Goal: Task Accomplishment & Management: Manage account settings

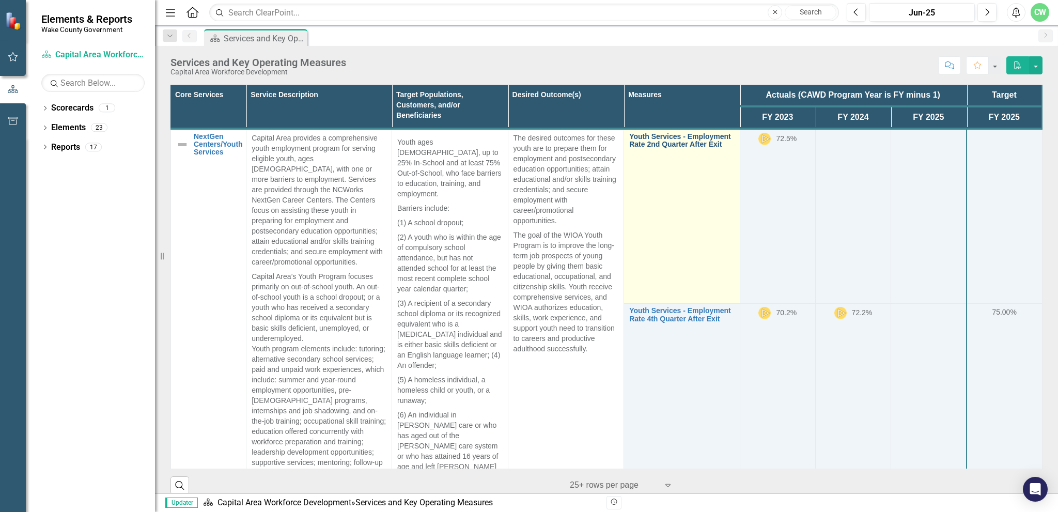
click at [668, 140] on link "Youth Services - Employment Rate 2nd Quarter After Exit" at bounding box center [681, 141] width 105 height 16
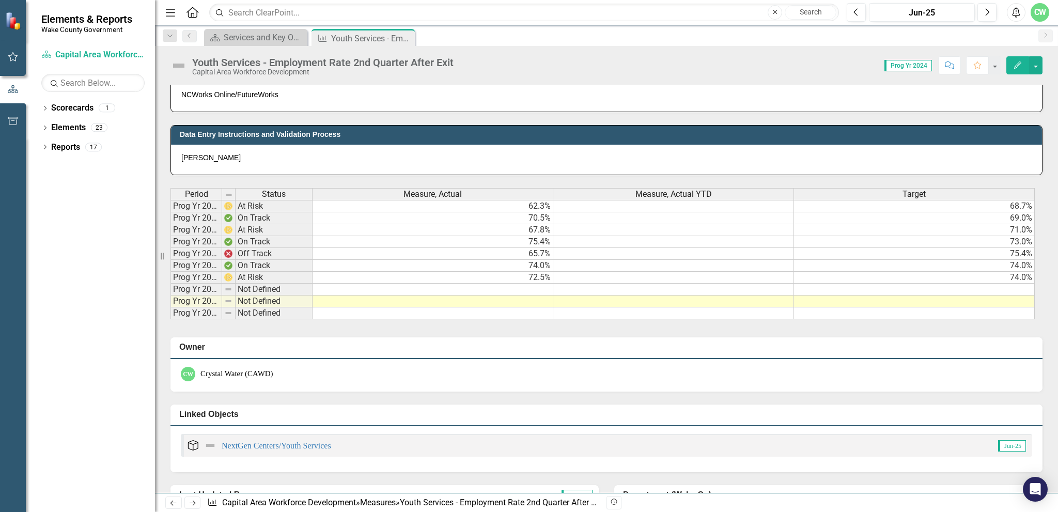
scroll to position [413, 0]
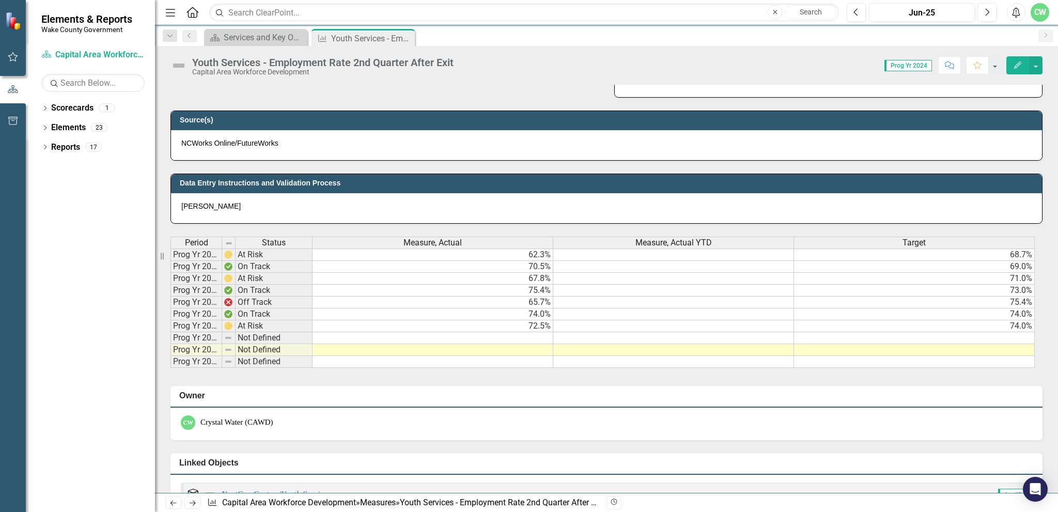
click at [1016, 62] on icon "Edit" at bounding box center [1017, 65] width 9 height 7
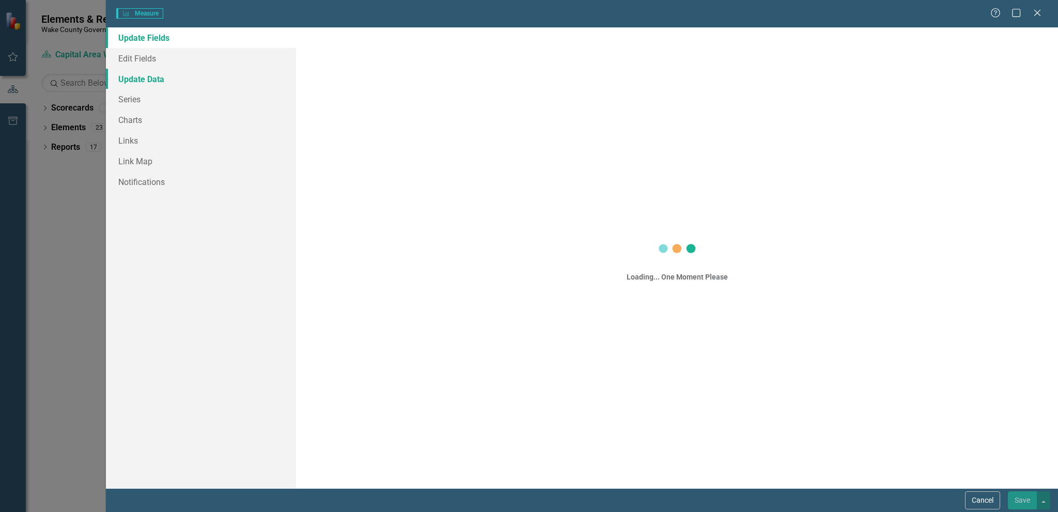
click at [126, 77] on div "Measure Measure Help Maximize Close Update Fields Edit Fields Update Data Serie…" at bounding box center [529, 256] width 1058 height 512
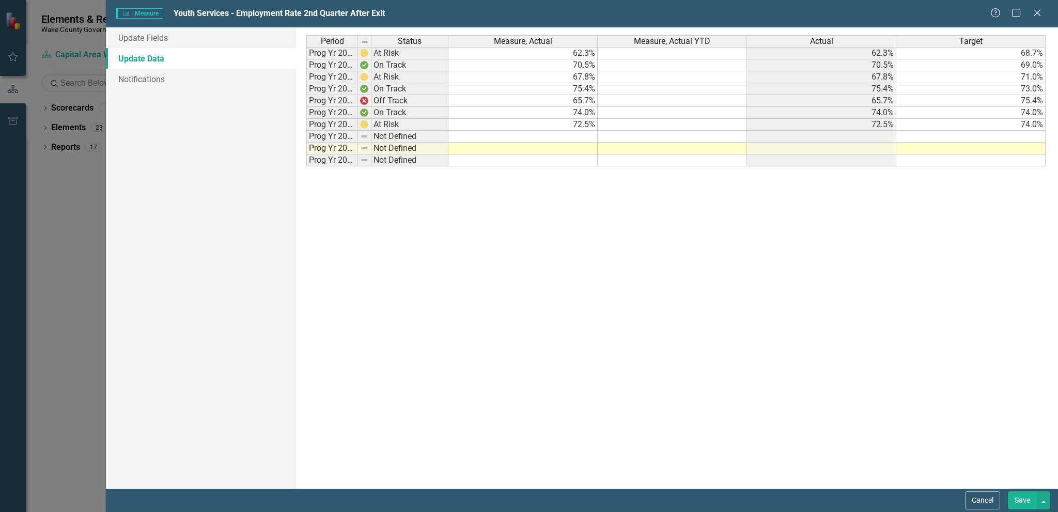
scroll to position [0, 0]
click at [580, 146] on td at bounding box center [523, 149] width 149 height 12
type textarea "6"
type textarea "75.6"
click at [574, 146] on td "75.6%" at bounding box center [523, 149] width 149 height 12
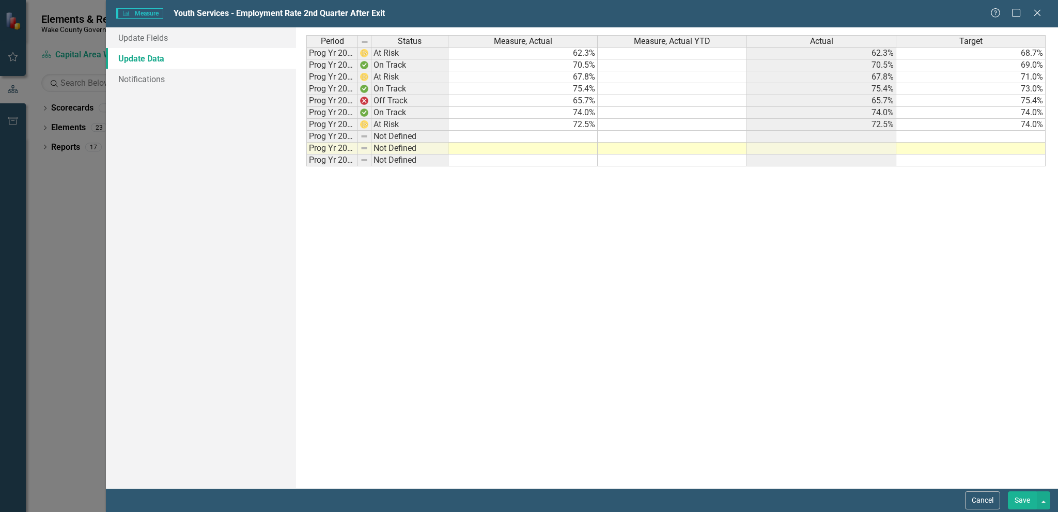
drag, startPoint x: 571, startPoint y: 41, endPoint x: 560, endPoint y: 62, distance: 23.1
click at [560, 72] on form "Measure Measure Youth Services - Employment Rate 2nd Quarter After Exit Help Ma…" at bounding box center [582, 256] width 952 height 512
click at [1035, 11] on icon "Close" at bounding box center [1037, 13] width 13 height 10
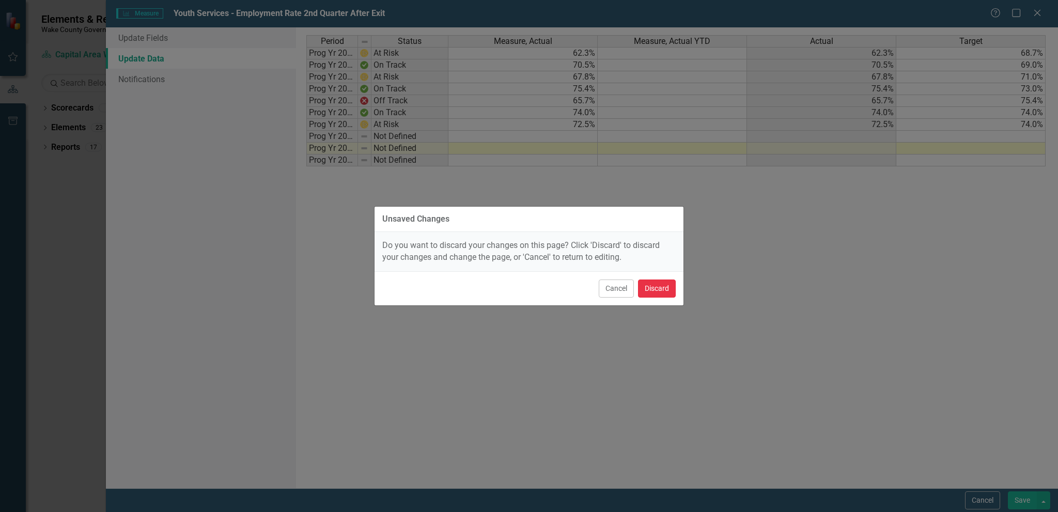
click at [660, 287] on button "Discard" at bounding box center [657, 289] width 38 height 18
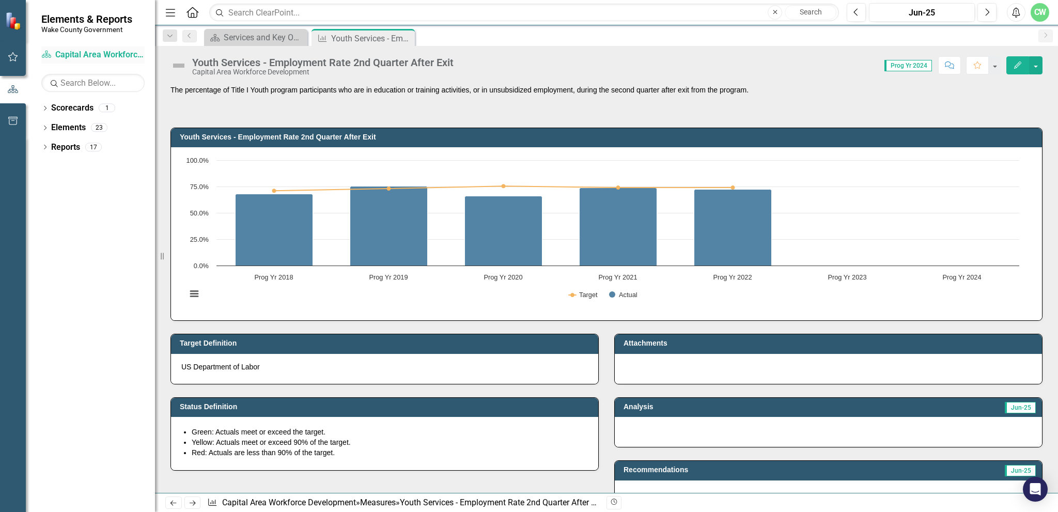
click at [66, 57] on link "Scorecard Capital Area Workforce Development" at bounding box center [92, 55] width 103 height 12
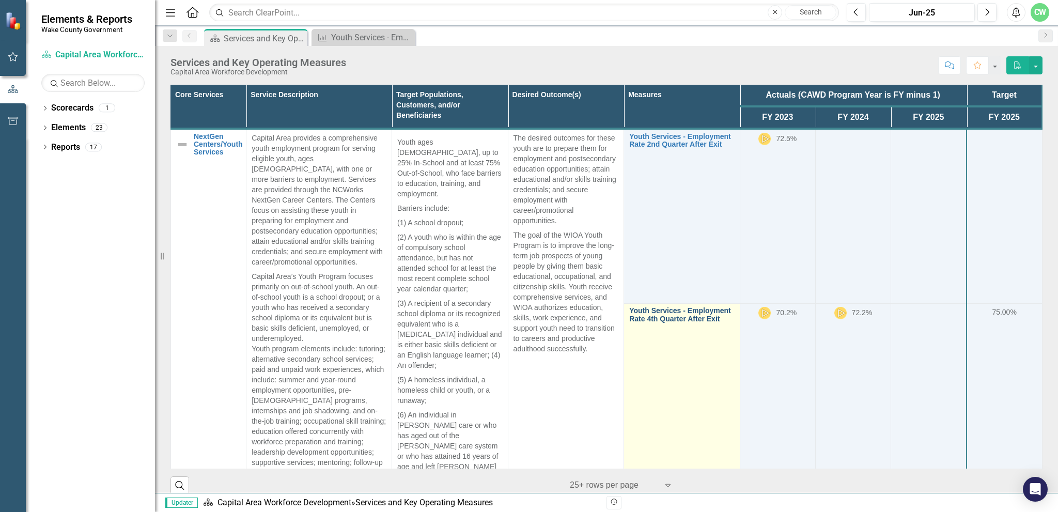
click at [662, 312] on link "Youth Services - Employment Rate 4th Quarter After Exit" at bounding box center [681, 315] width 105 height 16
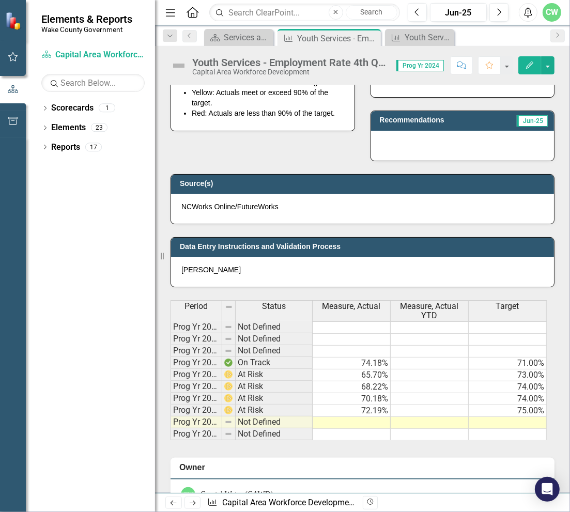
scroll to position [353, 0]
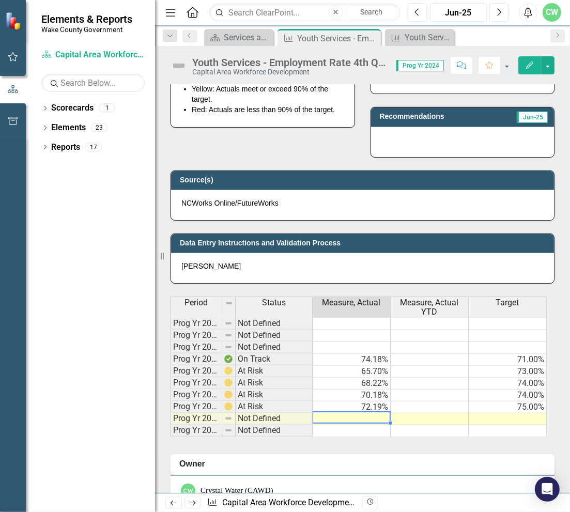
click at [362, 416] on td at bounding box center [352, 419] width 78 height 12
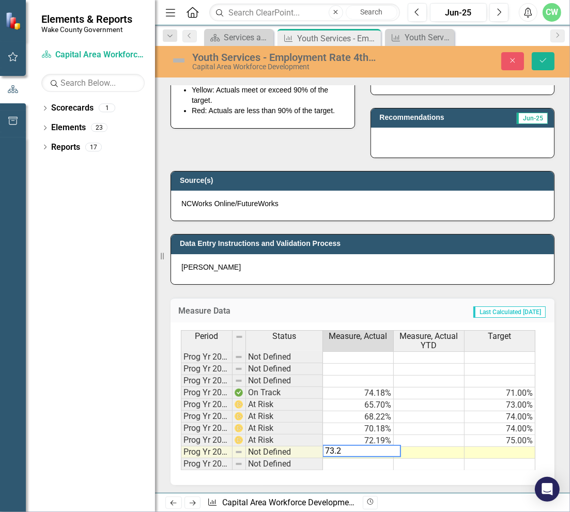
type textarea "73.27"
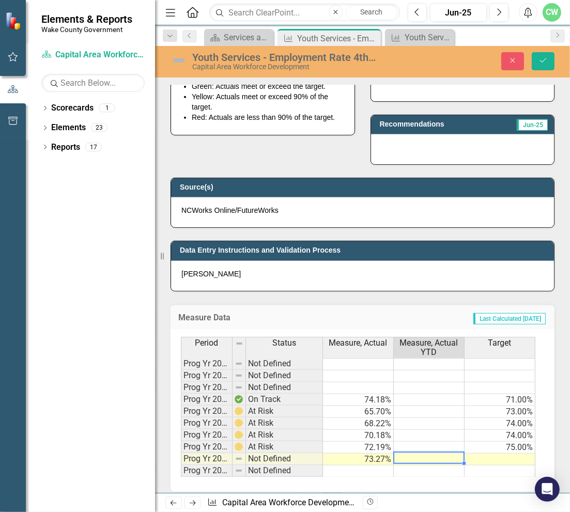
scroll to position [405, 0]
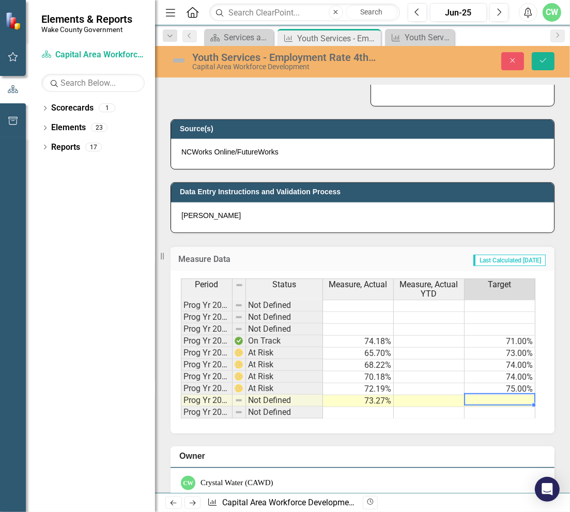
click at [495, 396] on td at bounding box center [500, 401] width 71 height 12
type textarea "74.00"
click at [544, 59] on icon "Save" at bounding box center [543, 60] width 9 height 7
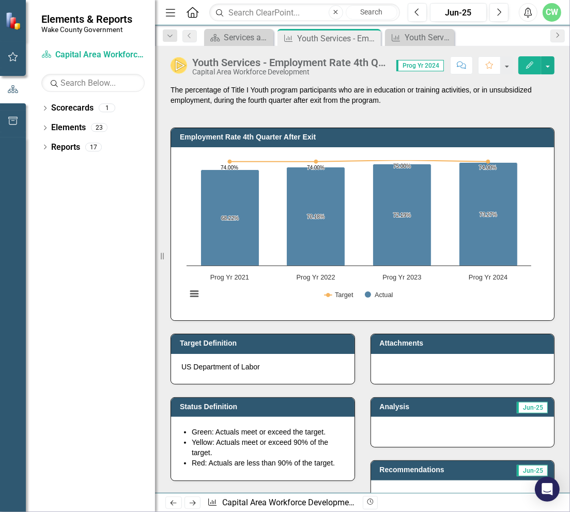
click at [560, 36] on icon "Next" at bounding box center [558, 35] width 8 height 6
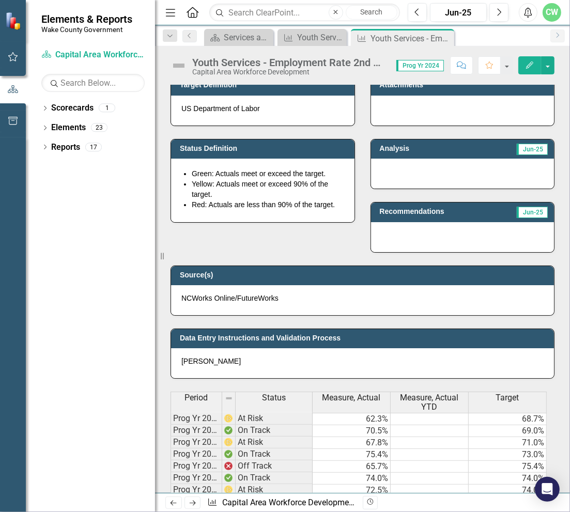
scroll to position [310, 0]
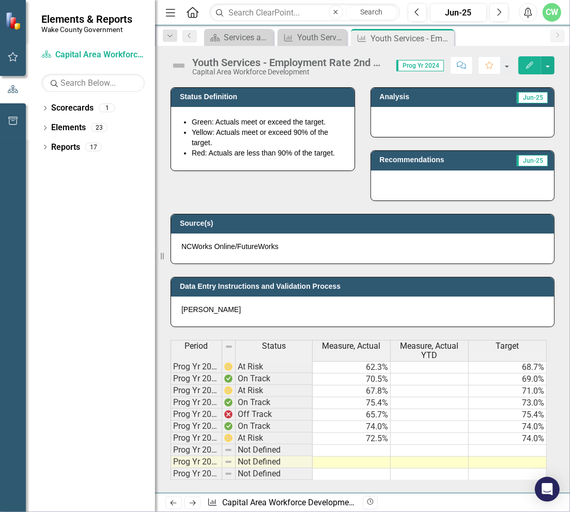
click at [362, 460] on td at bounding box center [352, 463] width 78 height 12
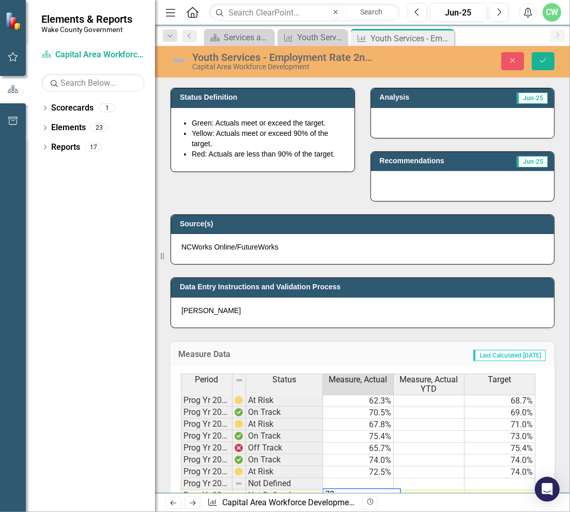
scroll to position [315, 0]
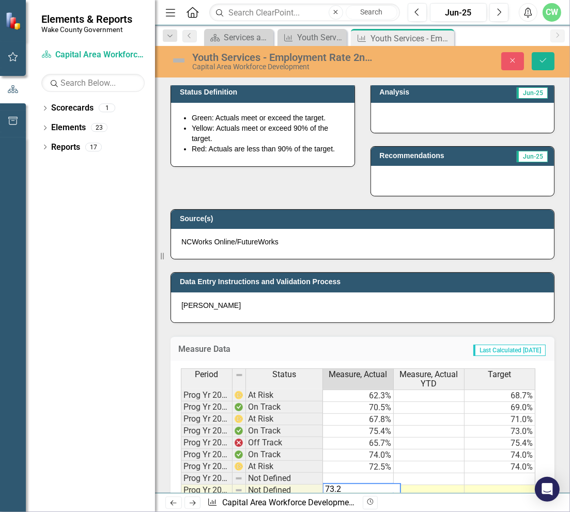
type textarea "73.27"
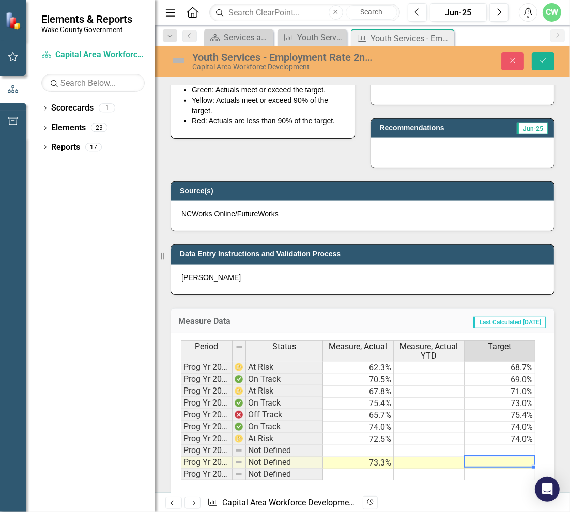
scroll to position [367, 0]
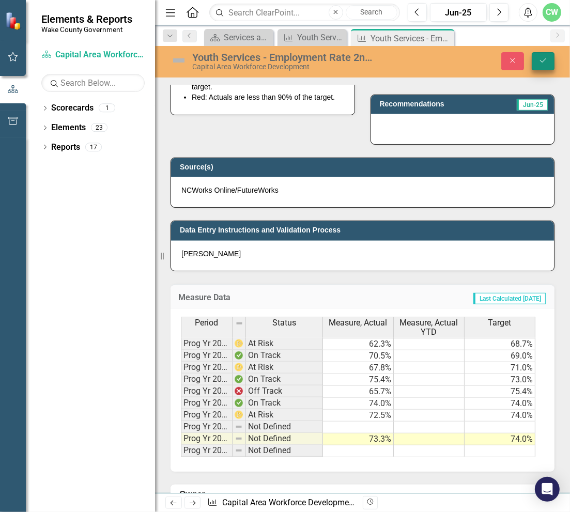
type textarea "74.00"
click at [539, 59] on icon "Save" at bounding box center [543, 60] width 9 height 7
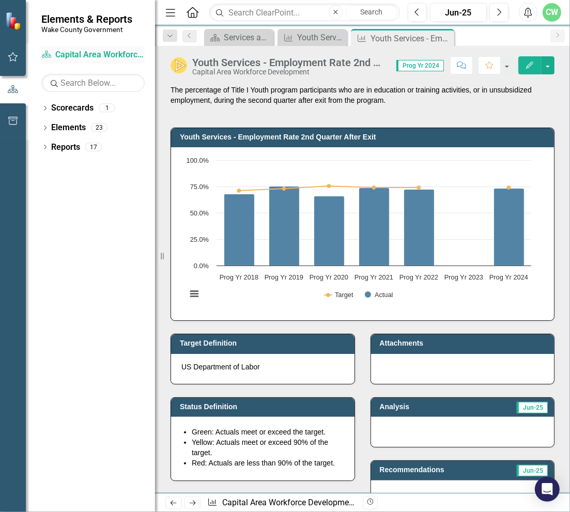
click at [65, 59] on link "Scorecard Capital Area Workforce Development" at bounding box center [92, 55] width 103 height 12
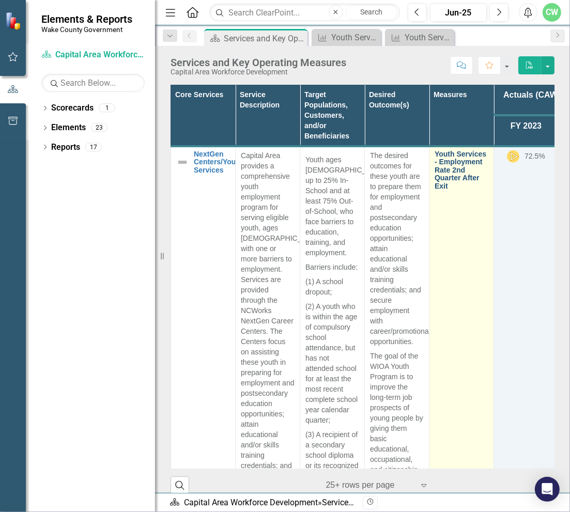
click at [454, 163] on link "Youth Services - Employment Rate 2nd Quarter After Exit" at bounding box center [462, 170] width 54 height 40
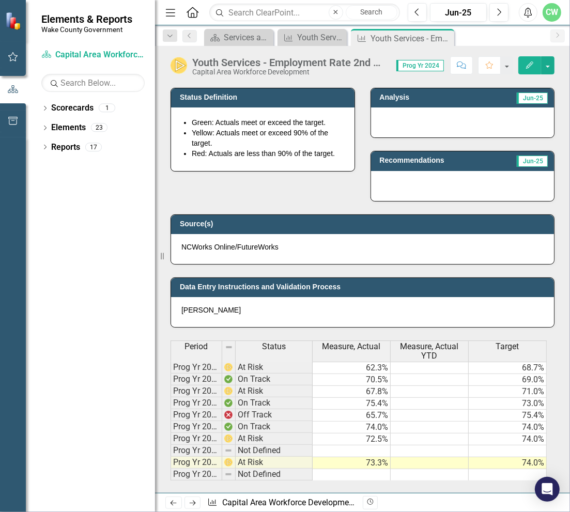
scroll to position [310, 0]
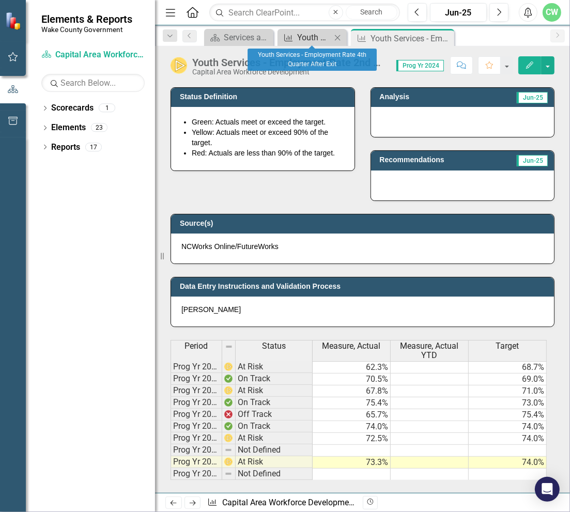
click at [304, 38] on div "Youth Services - Employment Rate 4th Quarter After Exit" at bounding box center [314, 37] width 34 height 13
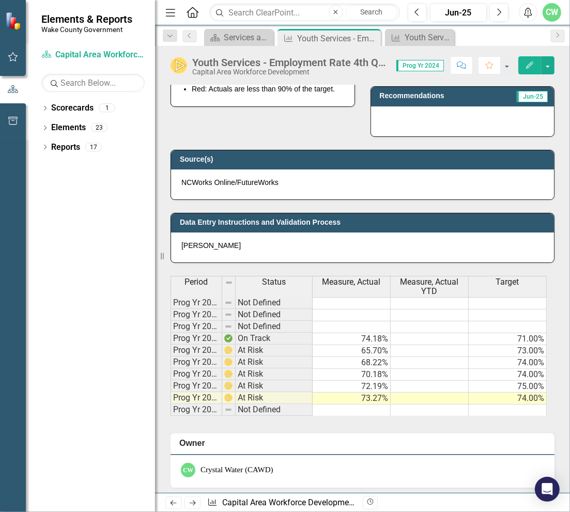
scroll to position [413, 0]
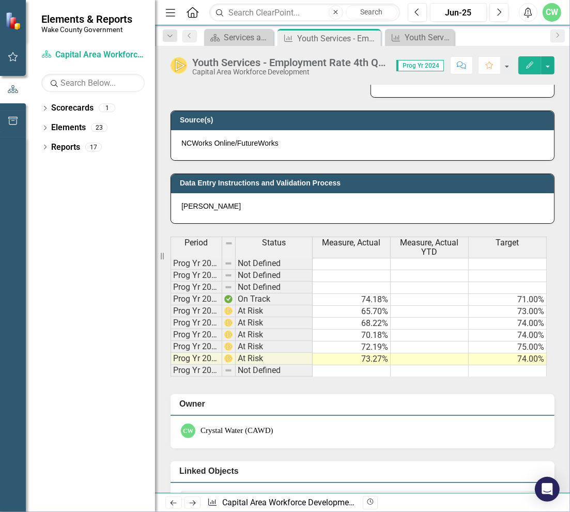
click at [368, 355] on td "73.27%" at bounding box center [352, 359] width 78 height 12
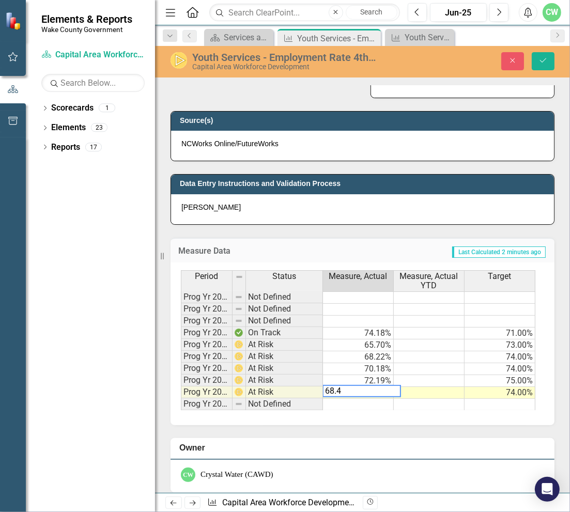
type textarea "68.48"
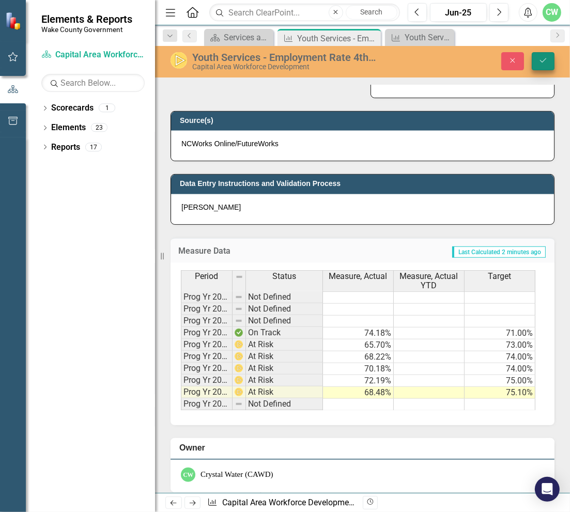
type textarea "75.10"
click at [539, 57] on icon "Save" at bounding box center [543, 60] width 9 height 7
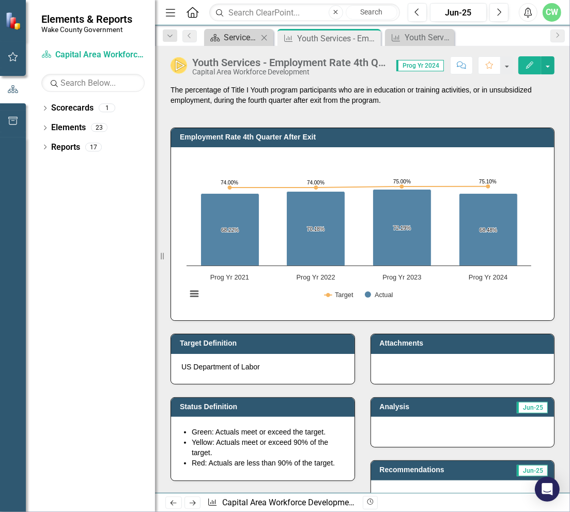
click at [232, 35] on div "Services and Key Operating Measures" at bounding box center [241, 37] width 34 height 13
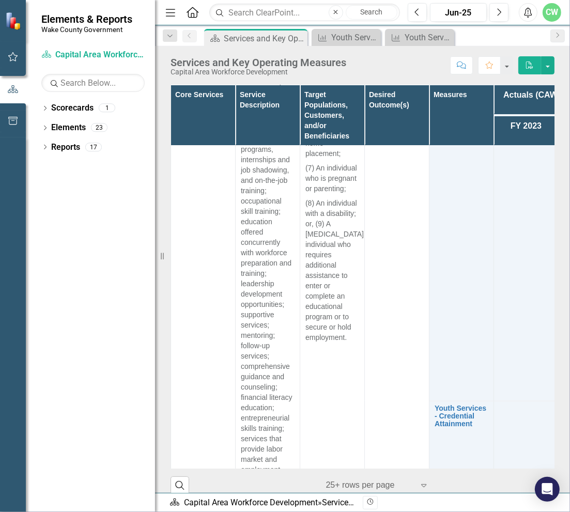
scroll to position [827, 0]
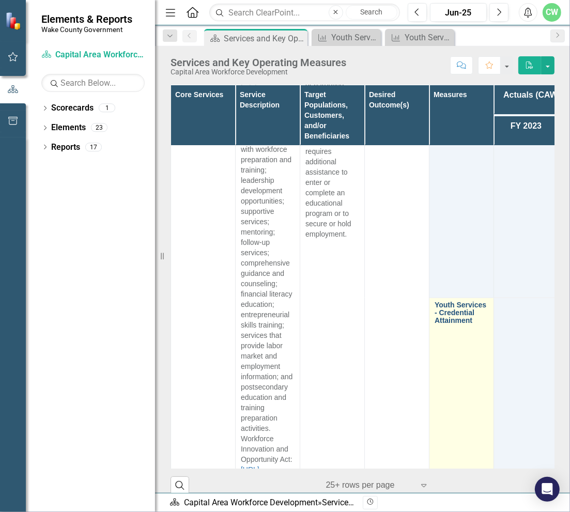
click at [455, 301] on link "Youth Services - Credential Attainment" at bounding box center [462, 313] width 54 height 24
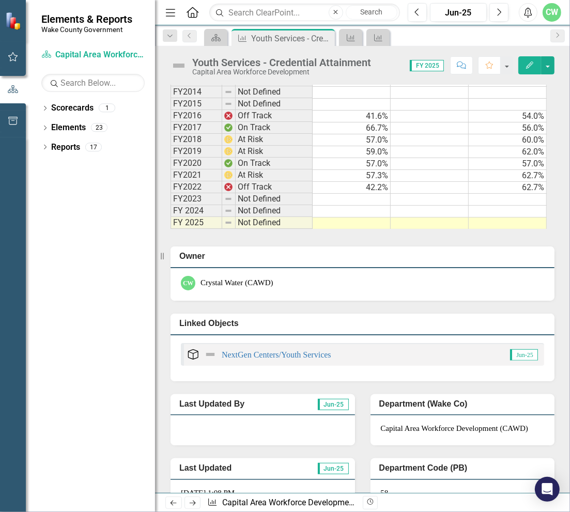
scroll to position [672, 0]
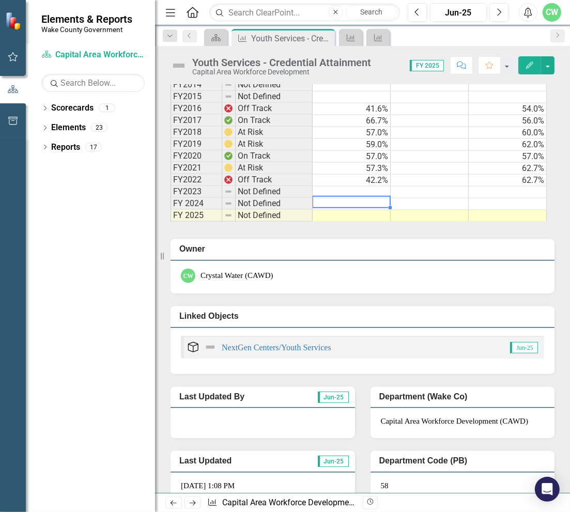
click at [365, 210] on td at bounding box center [352, 204] width 78 height 12
click at [366, 222] on td at bounding box center [352, 216] width 78 height 12
click at [367, 222] on td at bounding box center [352, 216] width 78 height 12
click at [362, 222] on td at bounding box center [352, 216] width 78 height 12
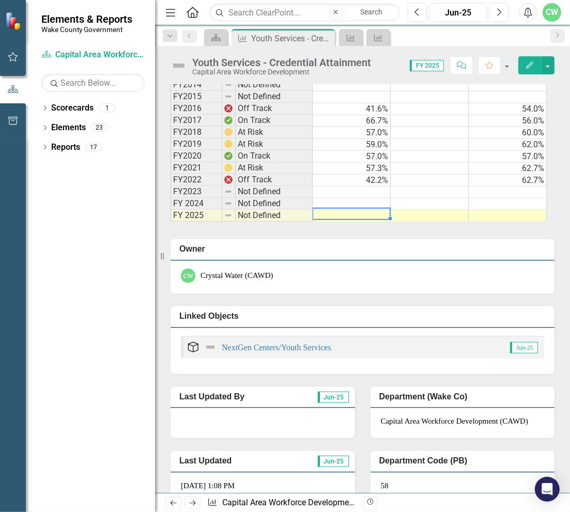
click at [362, 222] on td at bounding box center [352, 216] width 78 height 12
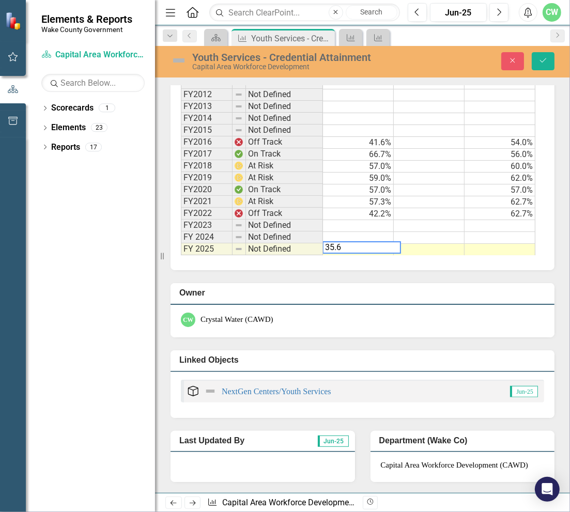
type textarea "35.63"
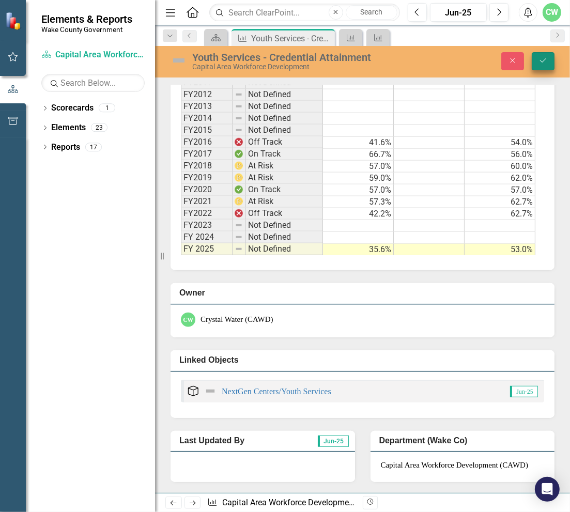
type textarea "53."
click at [546, 60] on icon "Save" at bounding box center [543, 60] width 9 height 7
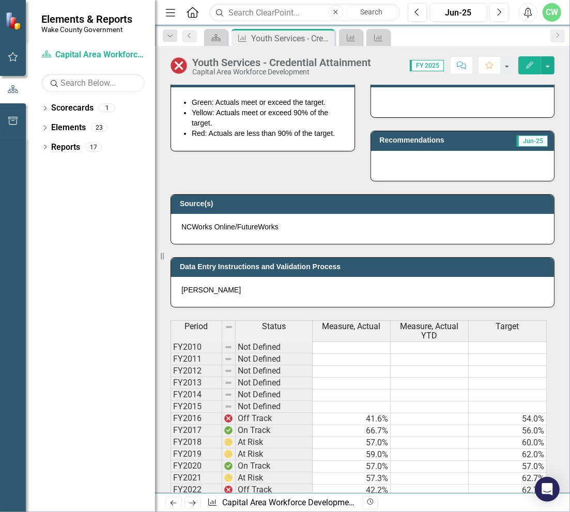
scroll to position [465, 0]
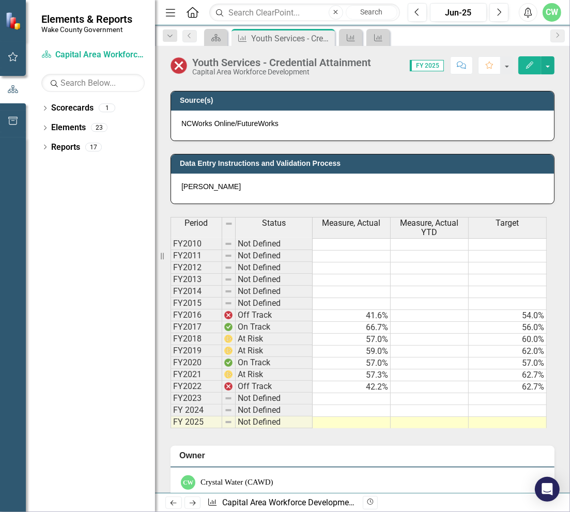
click at [369, 417] on td at bounding box center [352, 411] width 78 height 12
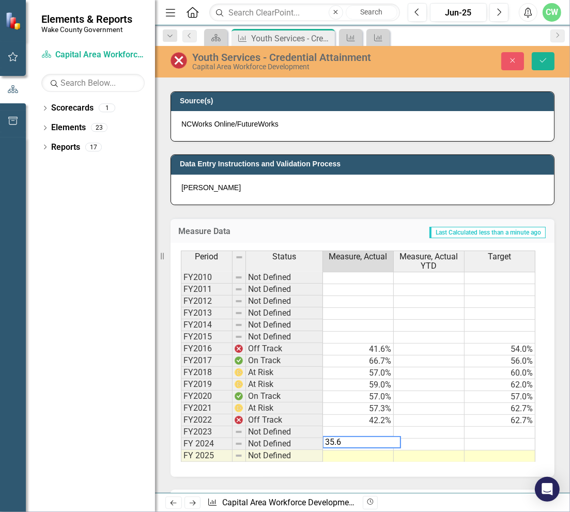
type textarea "35.63"
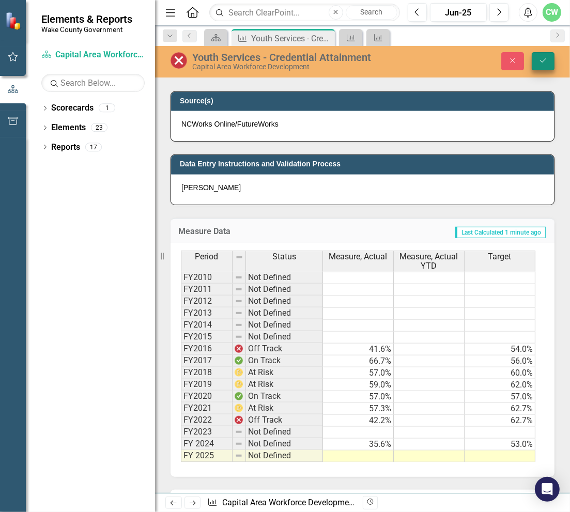
type textarea "53.00"
click at [541, 60] on icon "submit" at bounding box center [543, 60] width 6 height 4
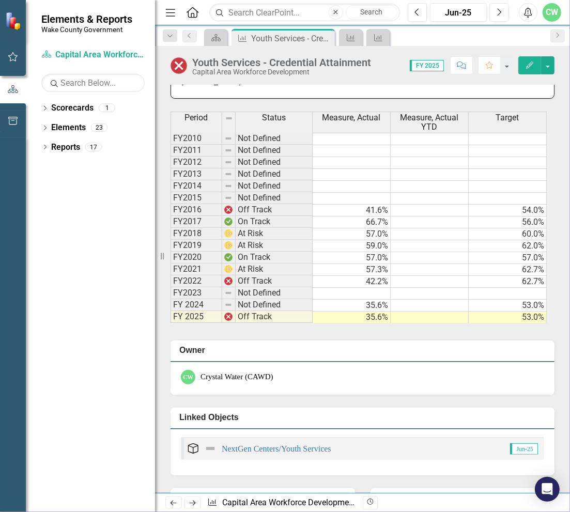
scroll to position [568, 0]
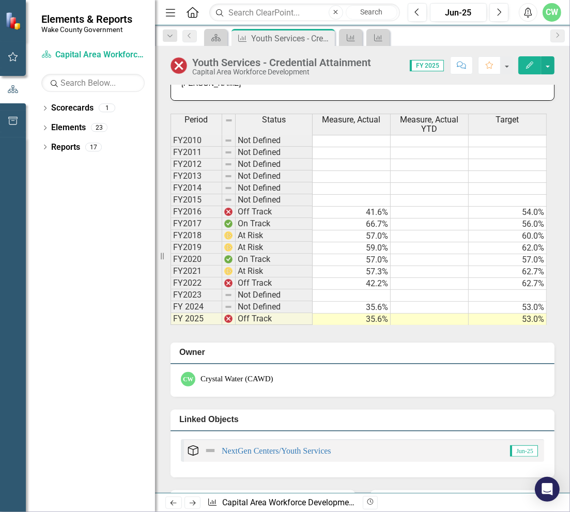
click at [366, 326] on td "35.6%" at bounding box center [352, 320] width 78 height 12
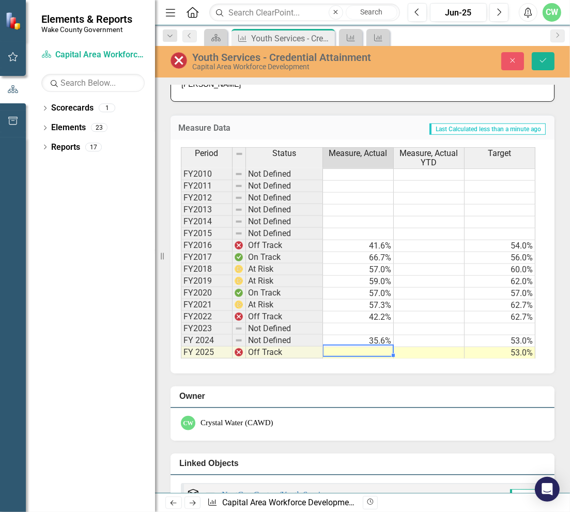
click at [509, 357] on td "53.0%" at bounding box center [500, 353] width 71 height 12
click at [537, 64] on button "Save" at bounding box center [543, 61] width 23 height 18
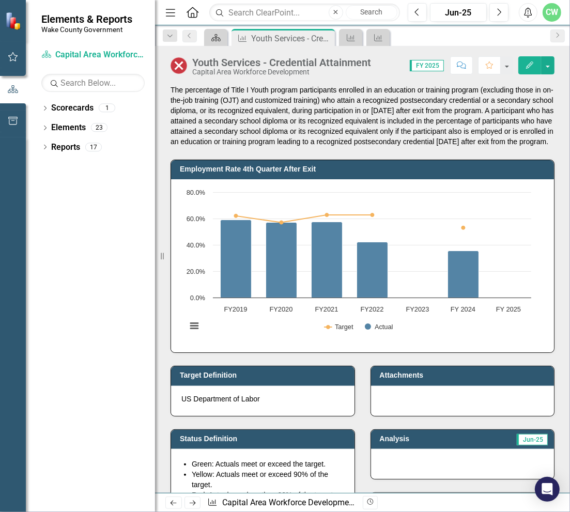
click at [217, 37] on icon at bounding box center [215, 37] width 9 height 7
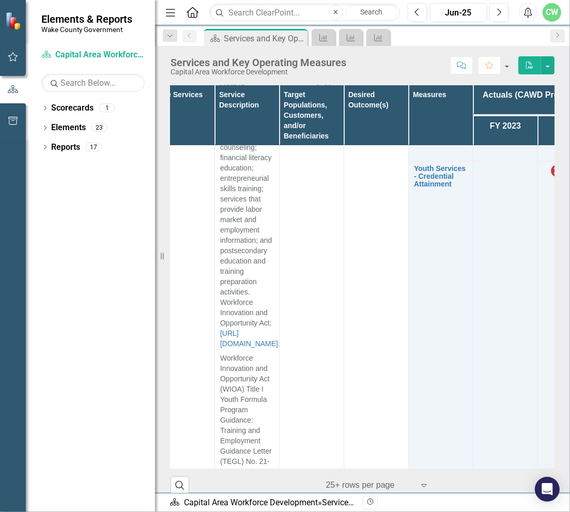
scroll to position [1034, 21]
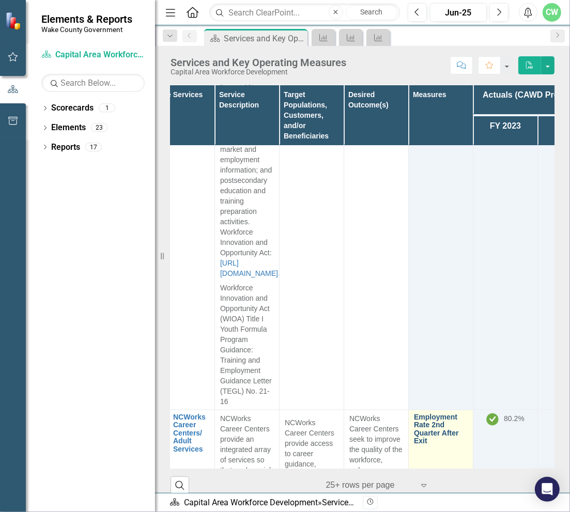
click at [424, 413] on link "Employment Rate 2nd Quarter After Exit" at bounding box center [441, 429] width 54 height 32
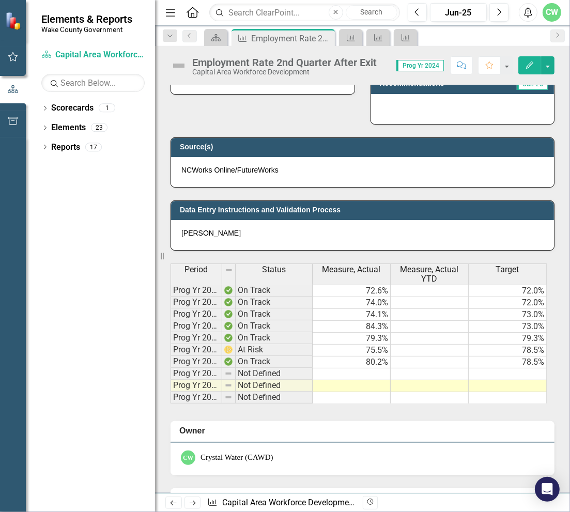
scroll to position [413, 0]
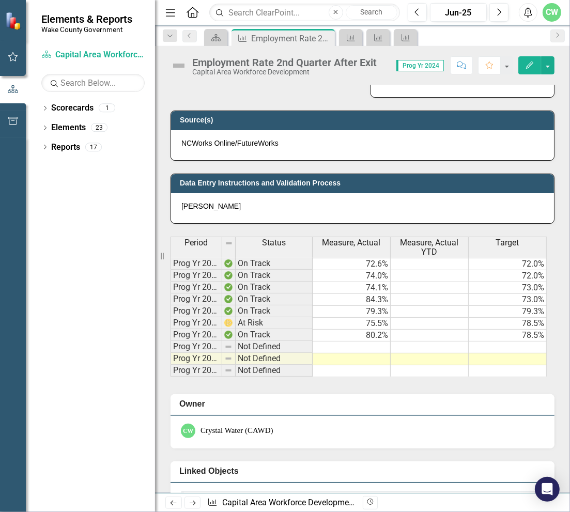
click at [366, 353] on td at bounding box center [352, 359] width 78 height 12
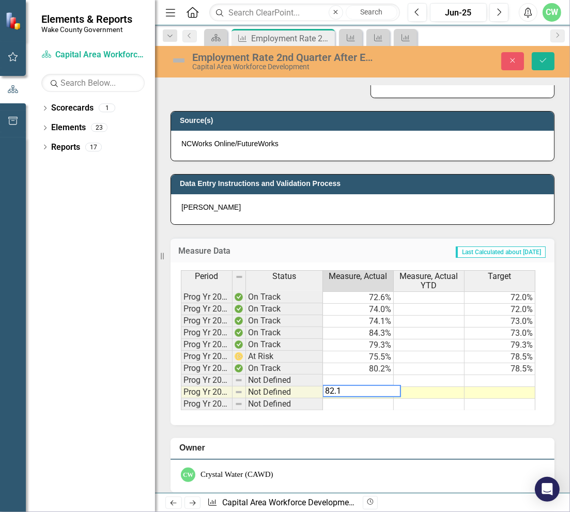
type textarea "82.18"
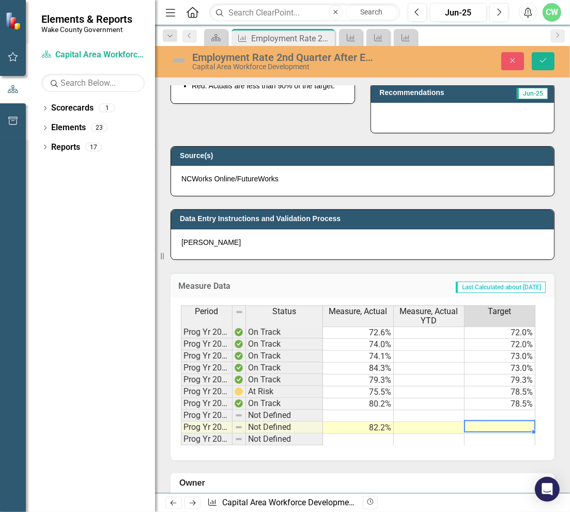
scroll to position [362, 0]
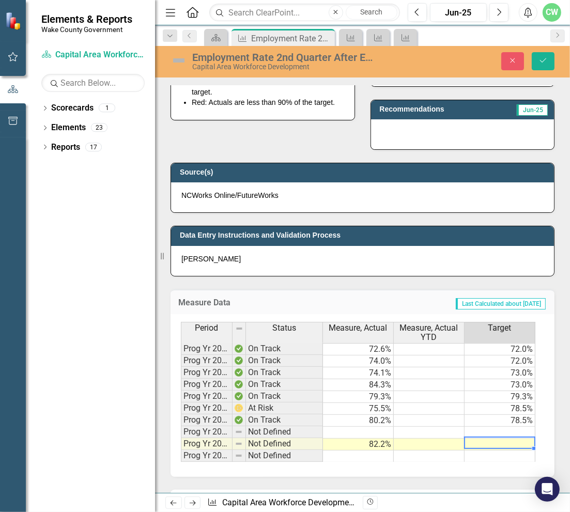
click at [380, 441] on td "82.2%" at bounding box center [358, 445] width 71 height 12
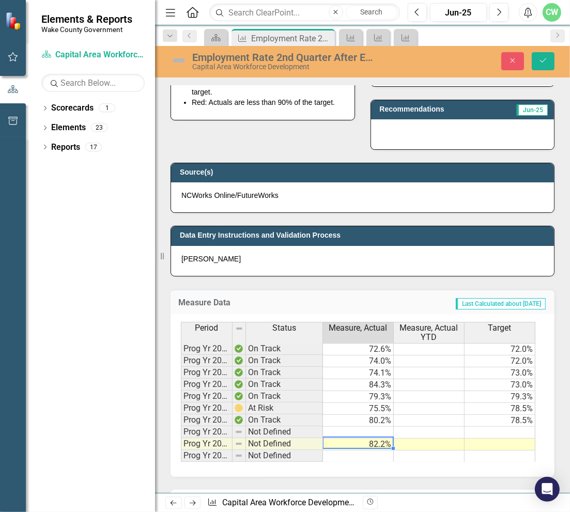
click at [380, 441] on td "82.2%" at bounding box center [358, 445] width 71 height 12
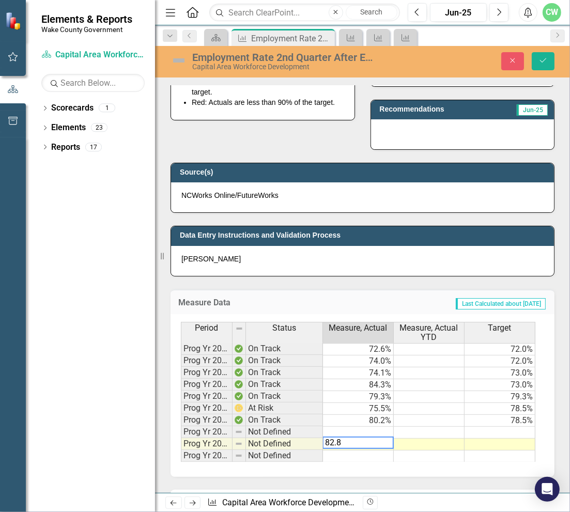
type textarea "82.81"
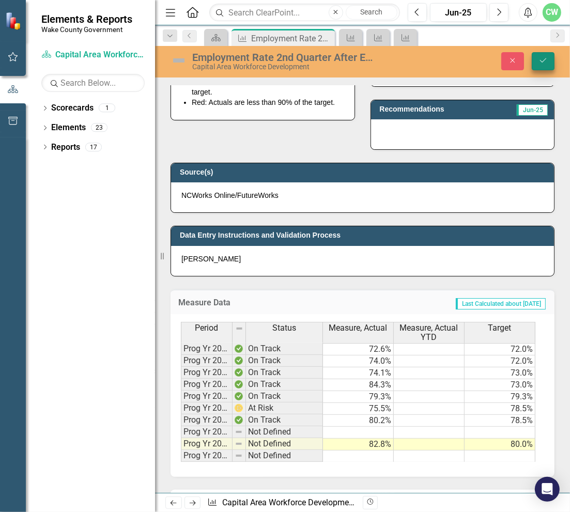
type textarea "80.00"
click at [545, 61] on icon "Save" at bounding box center [543, 60] width 9 height 7
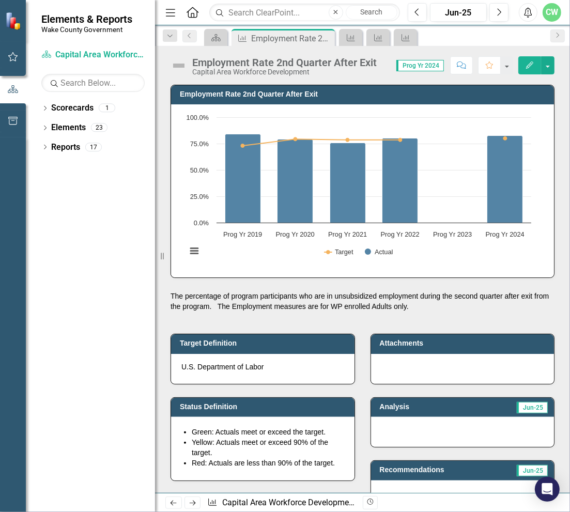
scroll to position [155, 0]
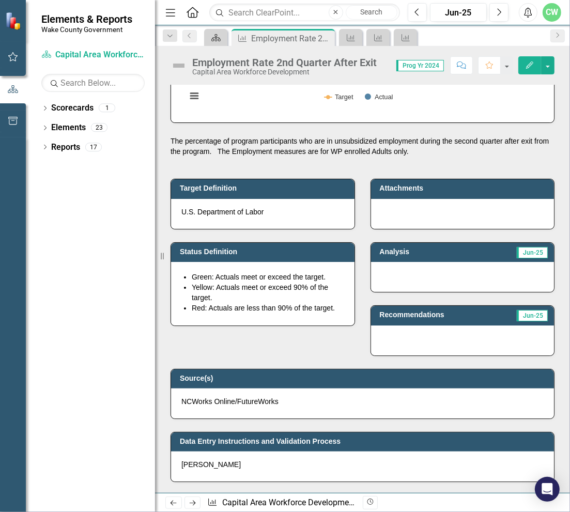
click at [223, 39] on link "Scorecard" at bounding box center [216, 37] width 18 height 13
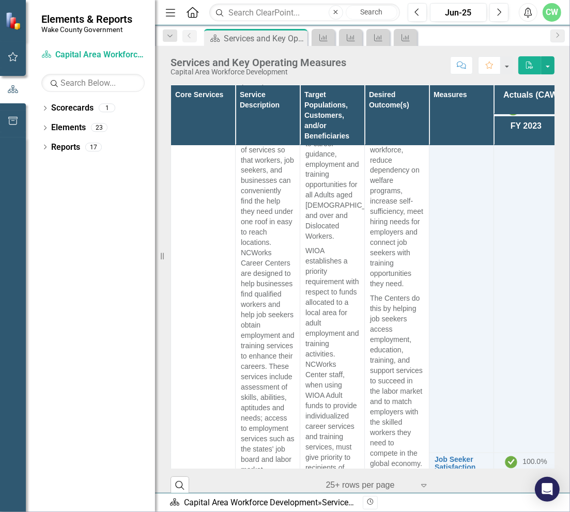
scroll to position [1447, 0]
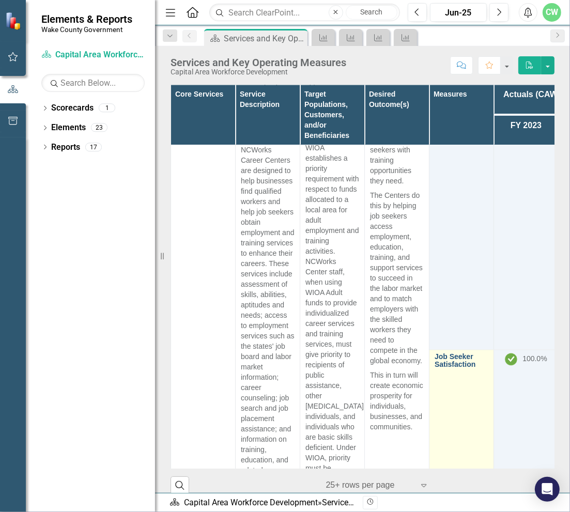
click at [451, 353] on link "Job Seeker Satisfaction" at bounding box center [462, 361] width 54 height 16
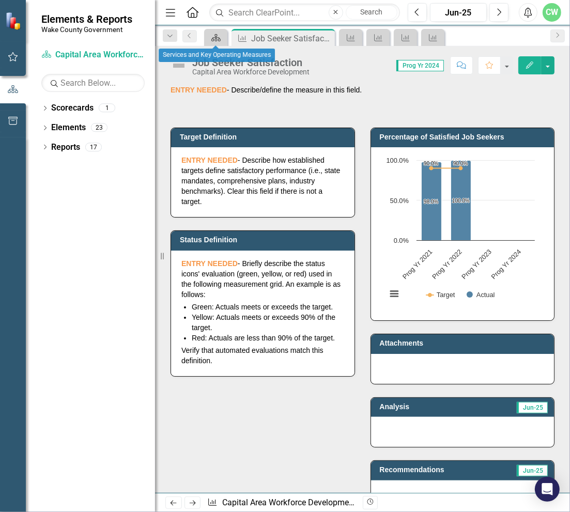
click at [211, 34] on icon "Scorecard" at bounding box center [216, 38] width 10 height 8
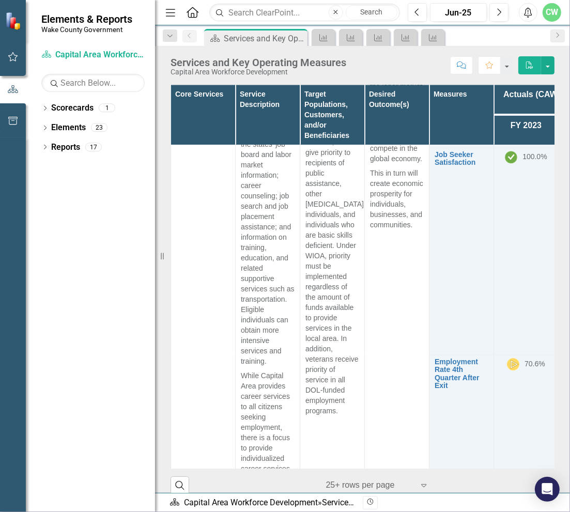
scroll to position [1705, 0]
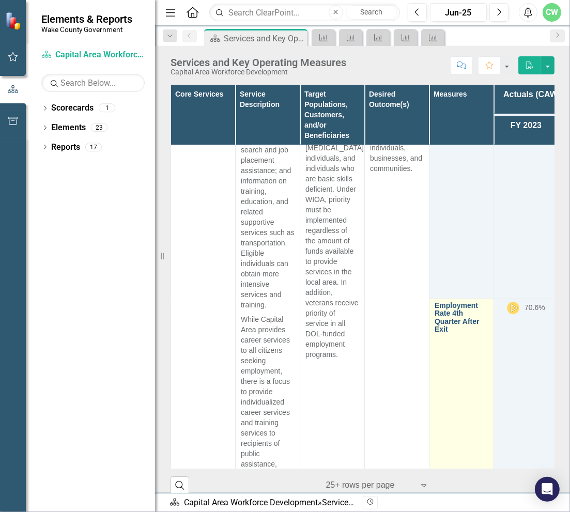
click at [448, 302] on link "Employment Rate 4th Quarter After Exit" at bounding box center [462, 318] width 54 height 32
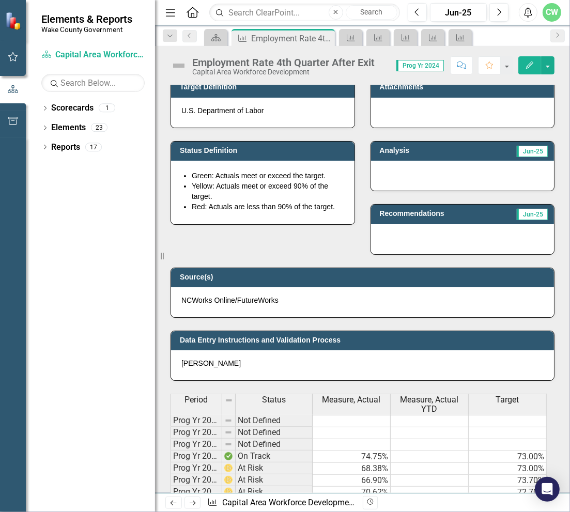
scroll to position [413, 0]
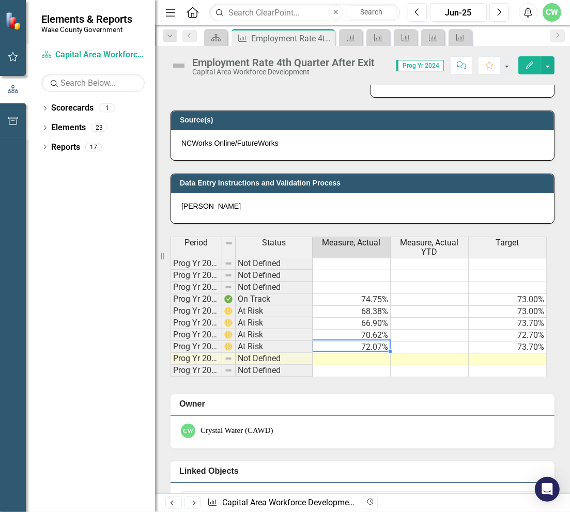
click at [171, 350] on div "Period Status Measure, Actual Measure, Actual YTD Target Prog Yr 2016 Not Defin…" at bounding box center [171, 307] width 0 height 140
click at [368, 357] on td at bounding box center [352, 359] width 78 height 12
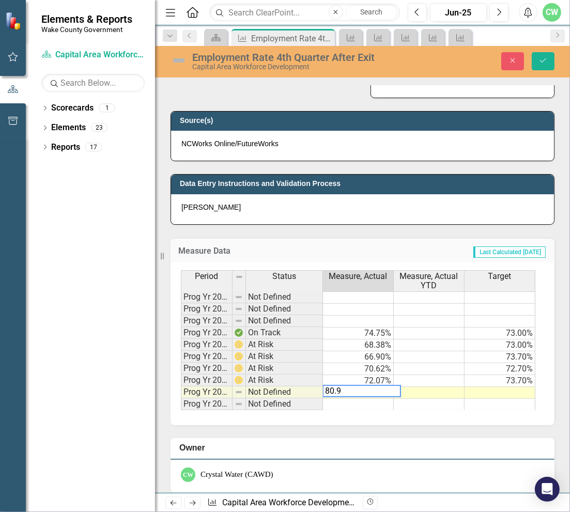
type textarea "80.98"
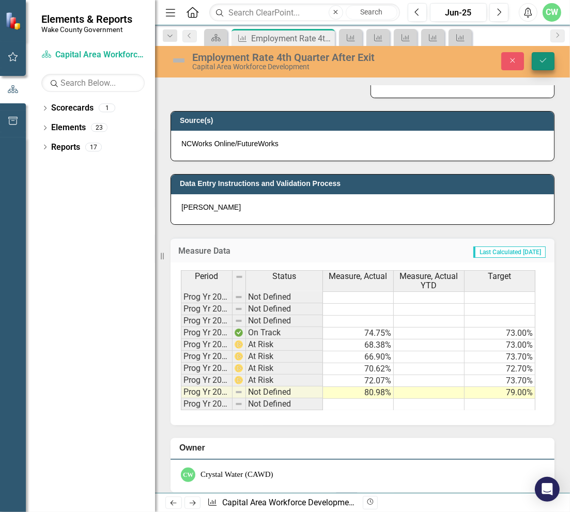
type textarea "79.00"
click at [546, 59] on icon "Save" at bounding box center [543, 60] width 9 height 7
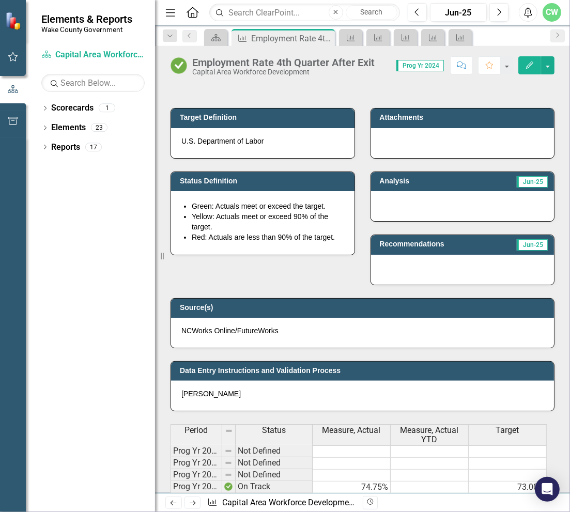
scroll to position [207, 0]
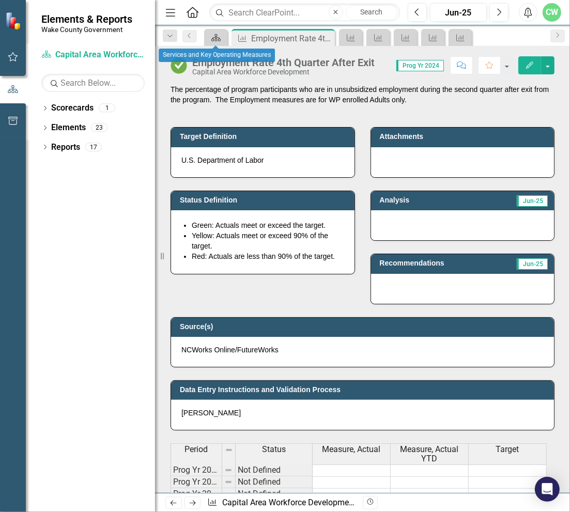
click at [213, 38] on icon at bounding box center [215, 37] width 9 height 7
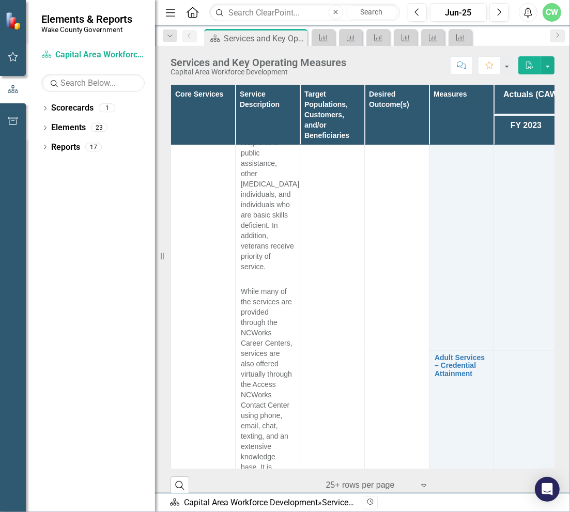
scroll to position [2016, 0]
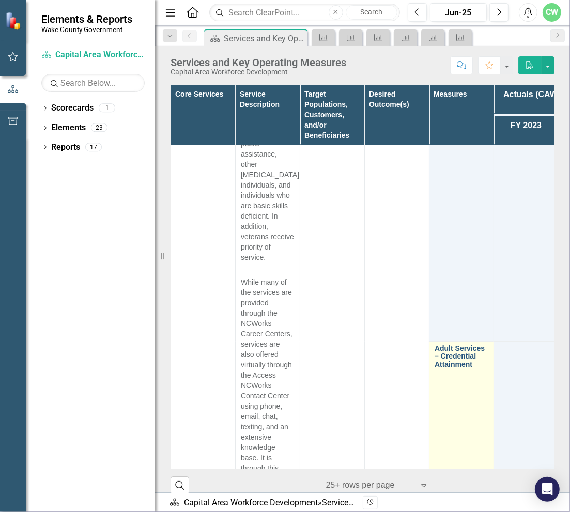
click at [450, 345] on link "Adult Services – Credential Attainment" at bounding box center [462, 357] width 54 height 24
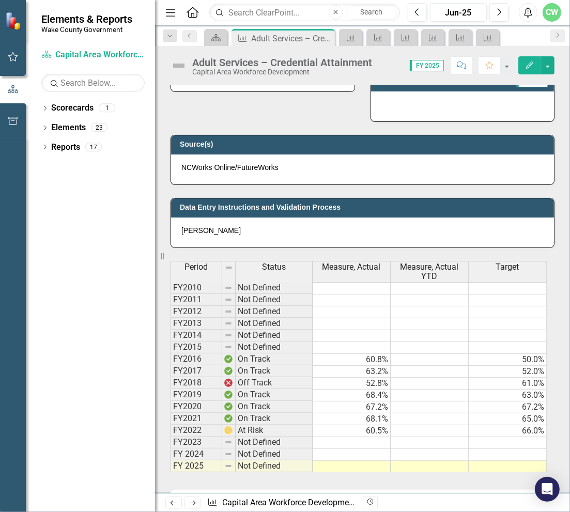
scroll to position [568, 0]
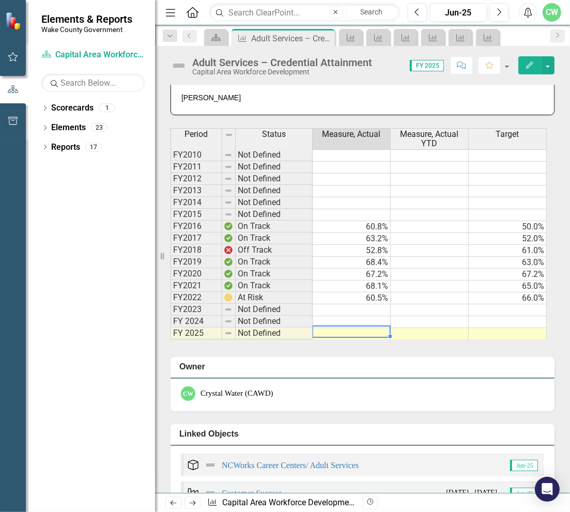
click at [362, 340] on td at bounding box center [352, 334] width 78 height 12
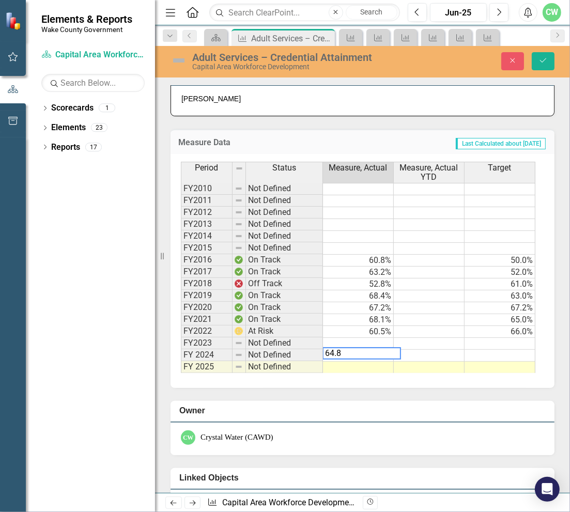
type textarea "64.89"
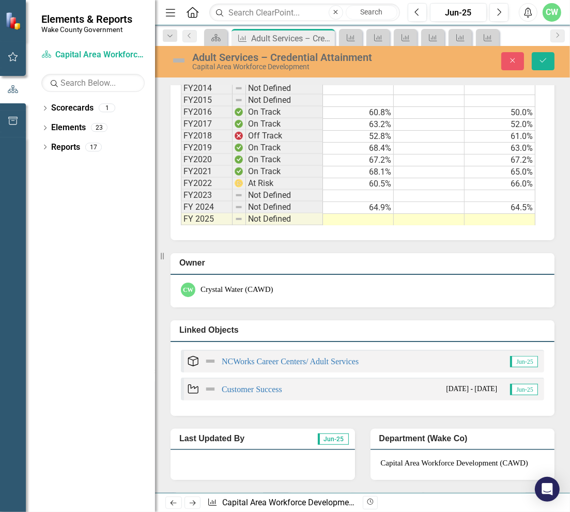
scroll to position [724, 0]
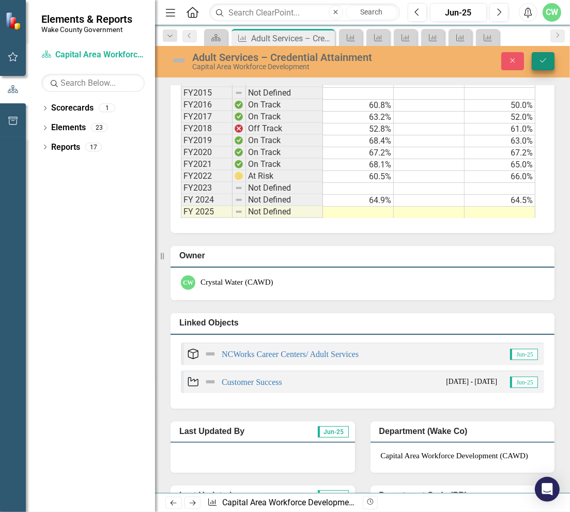
type textarea "64.5"
click at [546, 65] on button "Save" at bounding box center [543, 61] width 23 height 18
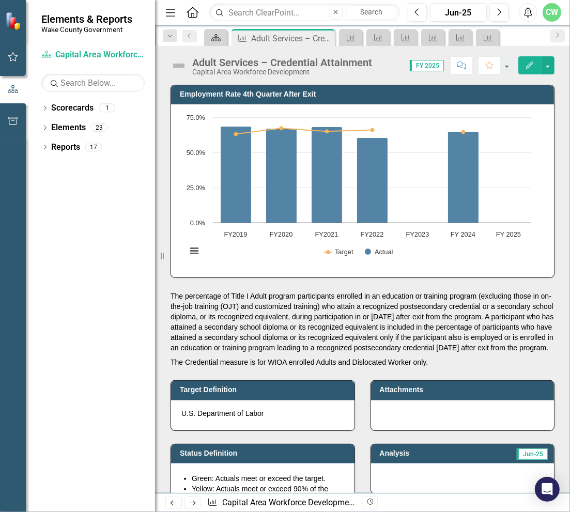
click at [217, 37] on icon at bounding box center [215, 37] width 9 height 7
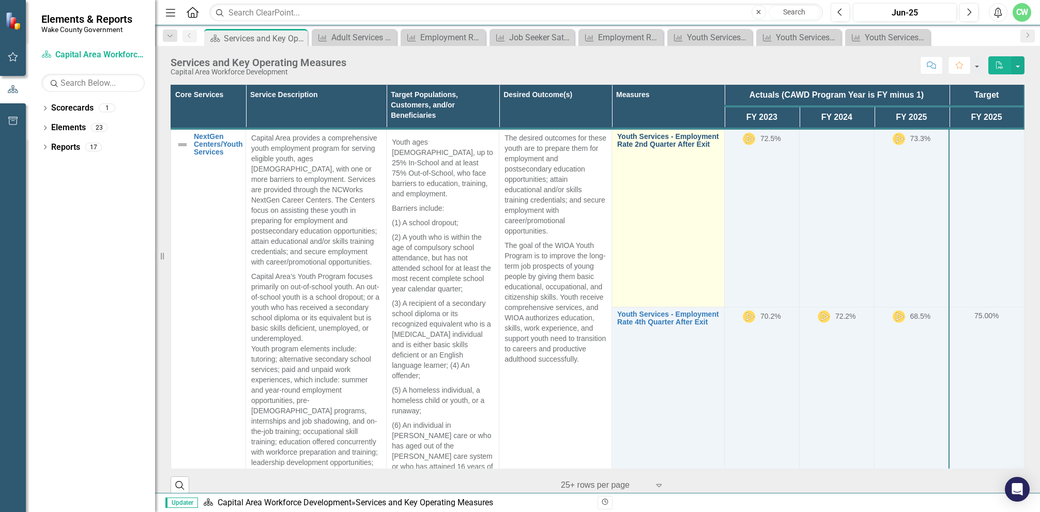
click at [645, 143] on link "Youth Services - Employment Rate 2nd Quarter After Exit" at bounding box center [668, 141] width 102 height 16
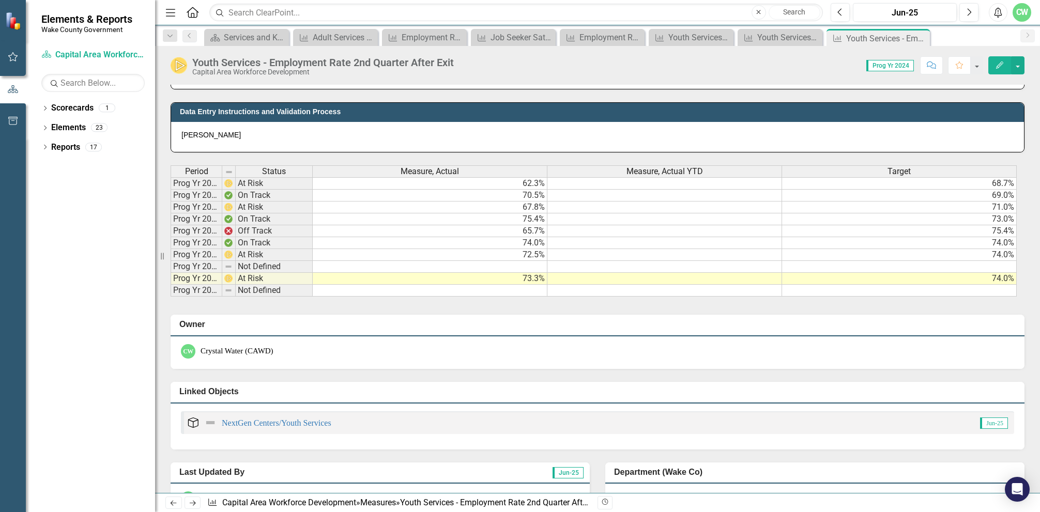
scroll to position [517, 0]
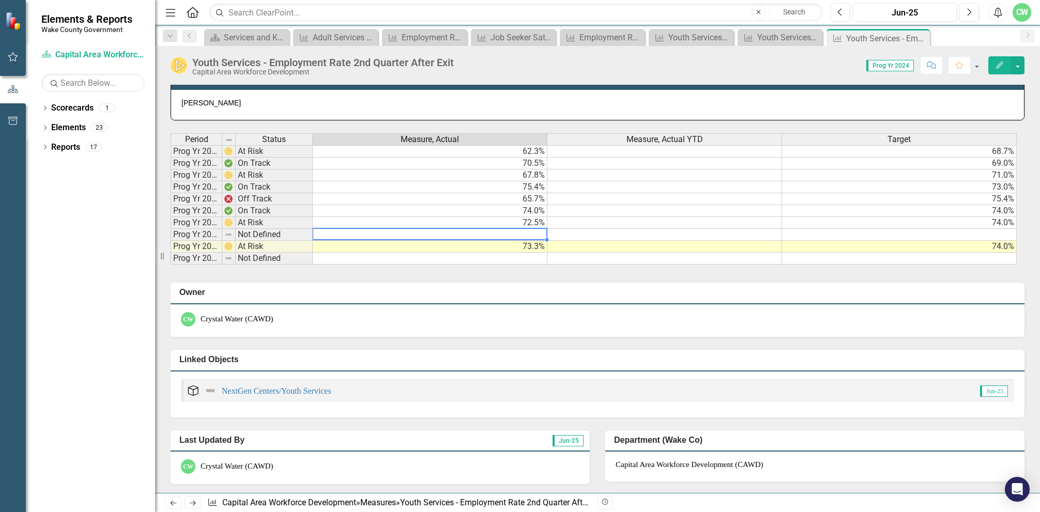
click at [525, 236] on td at bounding box center [430, 235] width 235 height 12
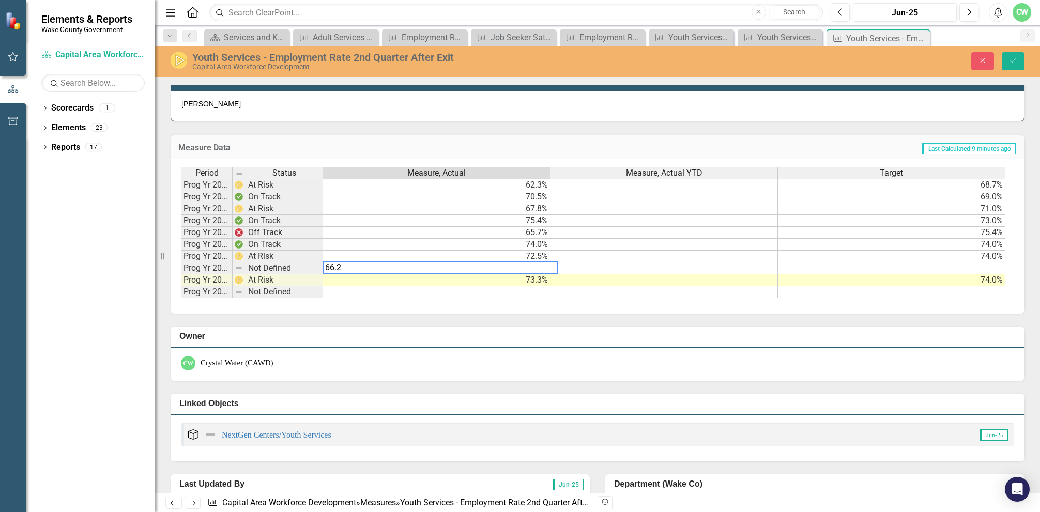
type textarea "66.22"
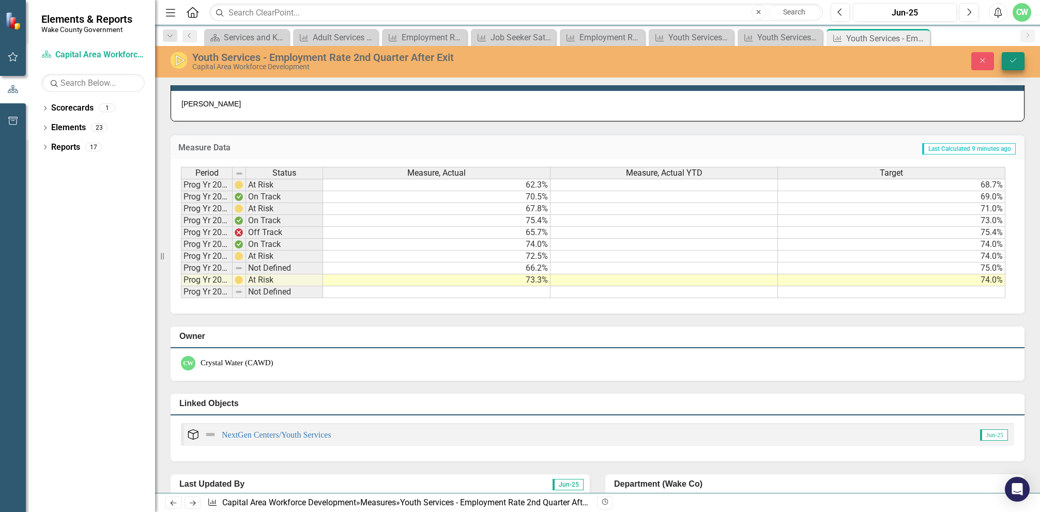
type textarea "75.00"
click at [1019, 57] on button "Save" at bounding box center [1013, 61] width 23 height 18
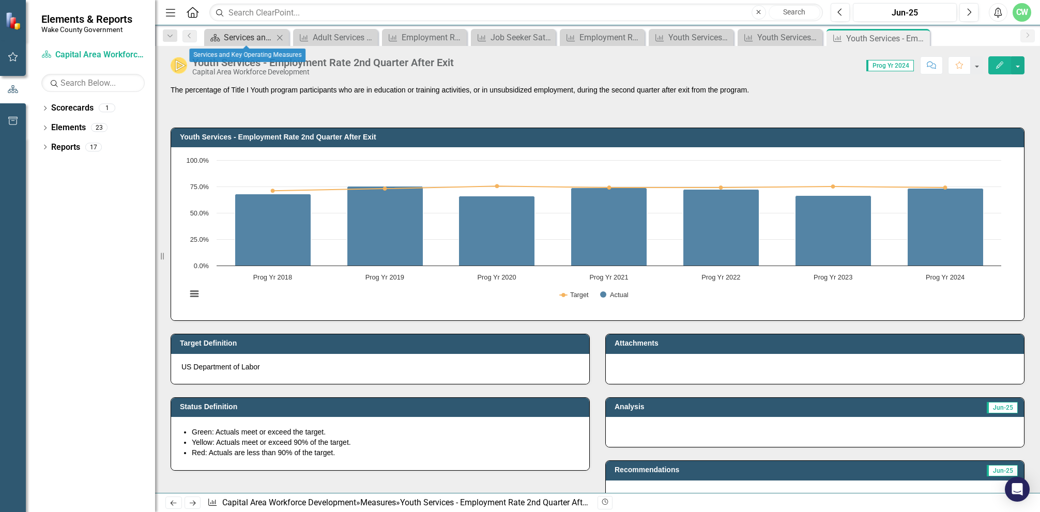
click at [236, 38] on div "Services and Key Operating Measures" at bounding box center [249, 37] width 50 height 13
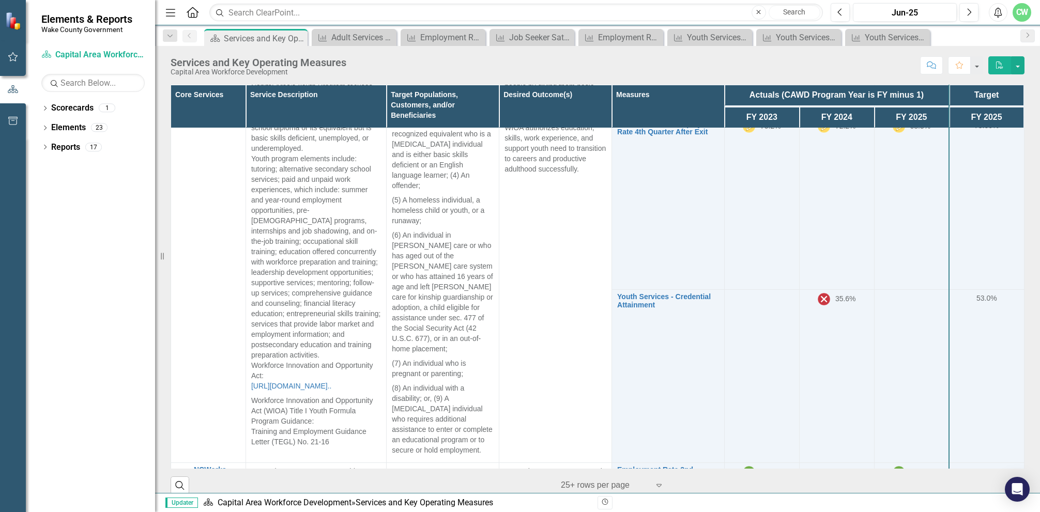
scroll to position [207, 0]
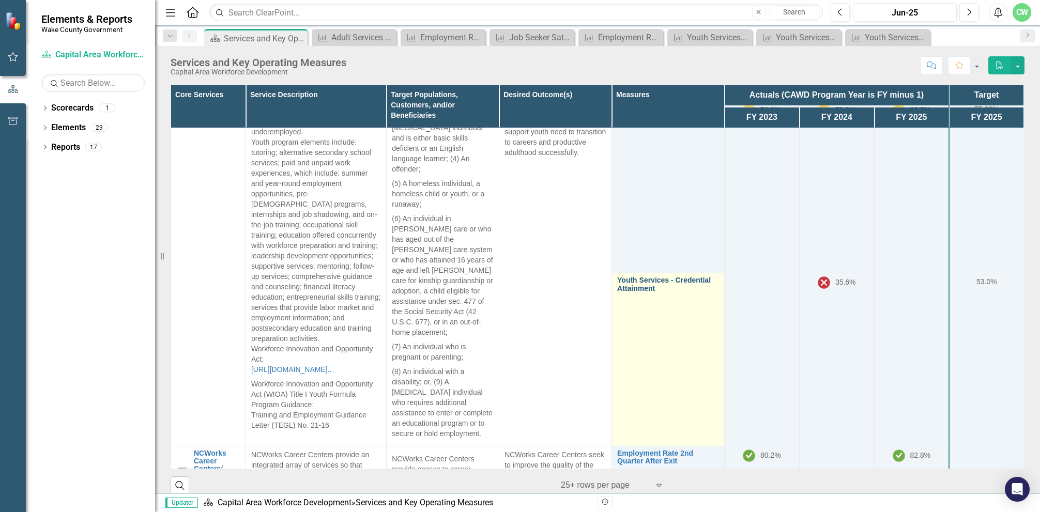
click at [633, 293] on link "Youth Services - Credential Attainment" at bounding box center [668, 284] width 102 height 16
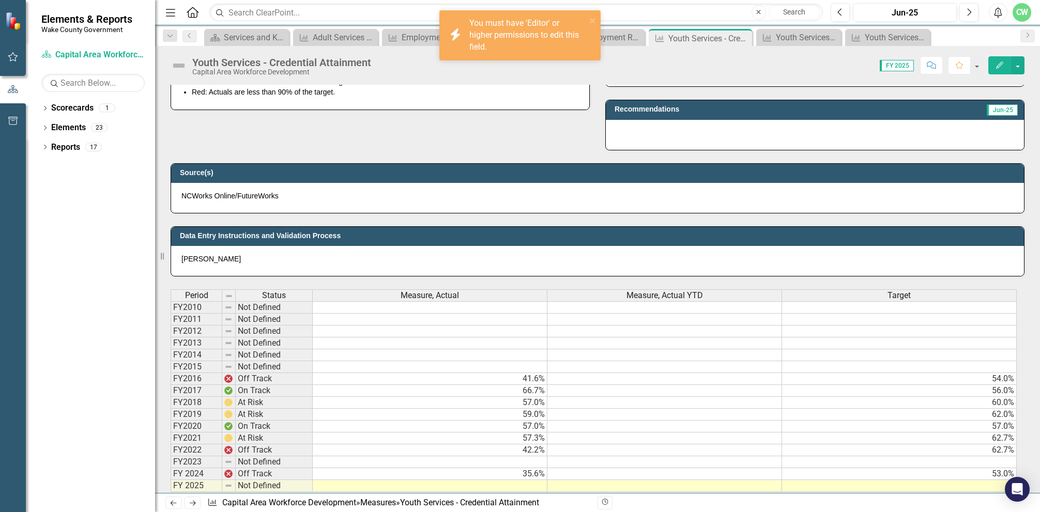
scroll to position [465, 0]
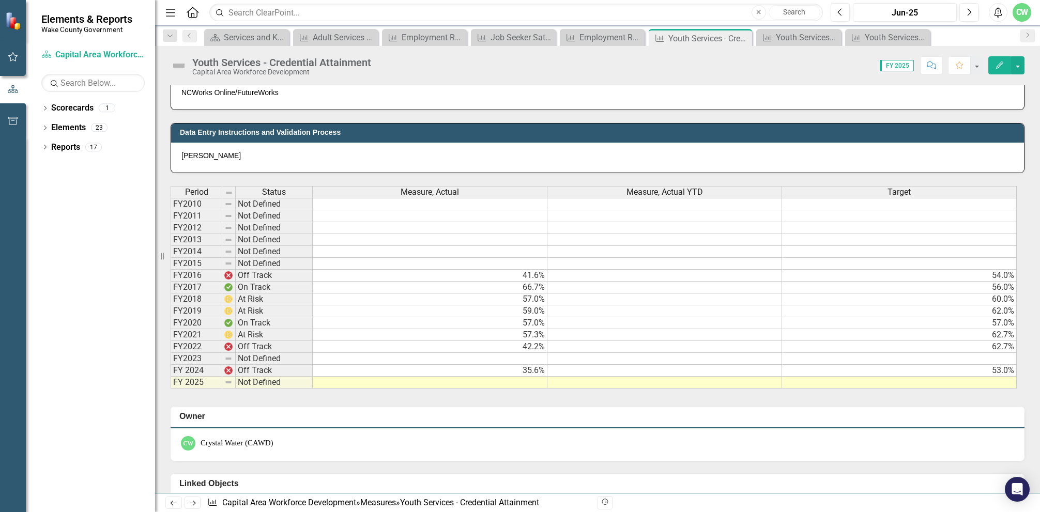
click at [528, 356] on td at bounding box center [430, 359] width 235 height 12
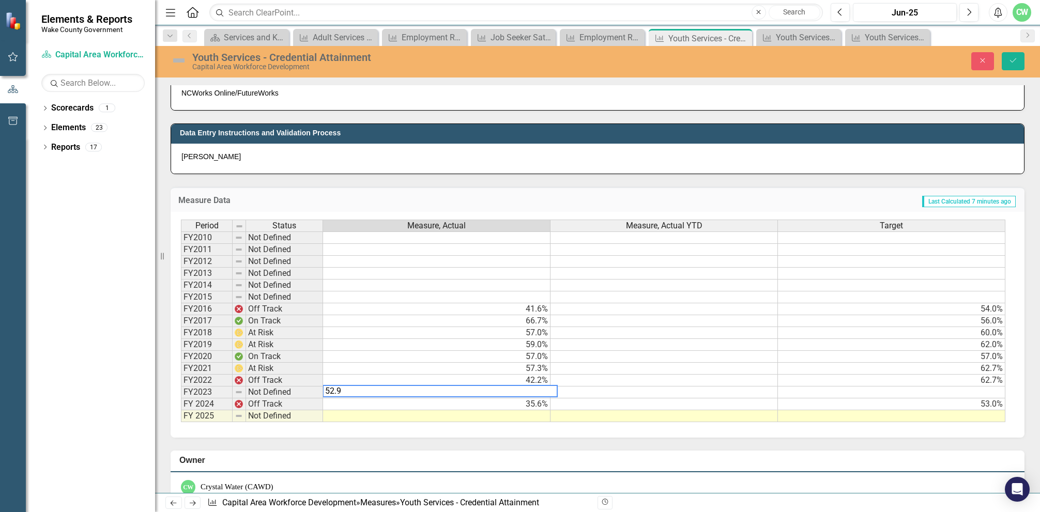
type textarea "52.94"
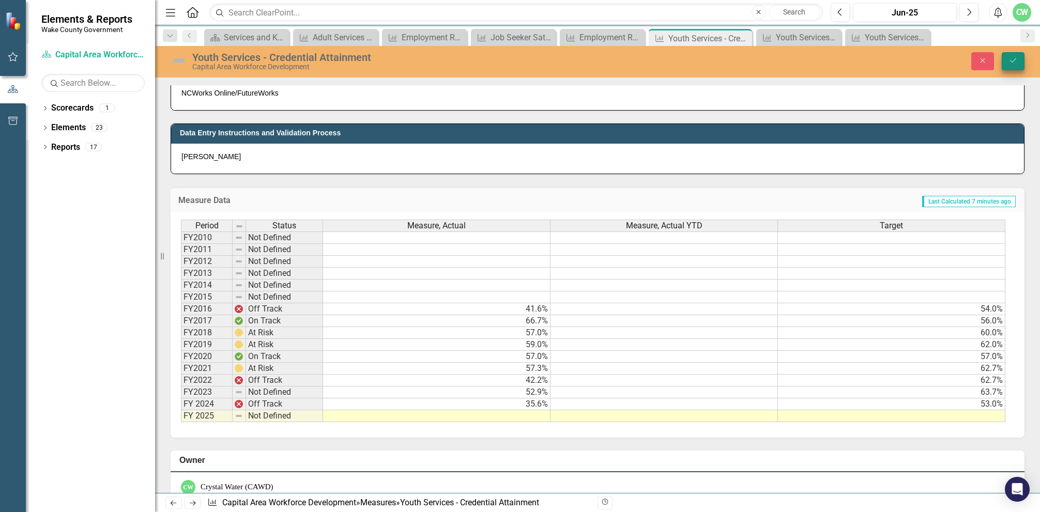
type textarea "63.7"
click at [1017, 57] on icon "Save" at bounding box center [1012, 60] width 9 height 7
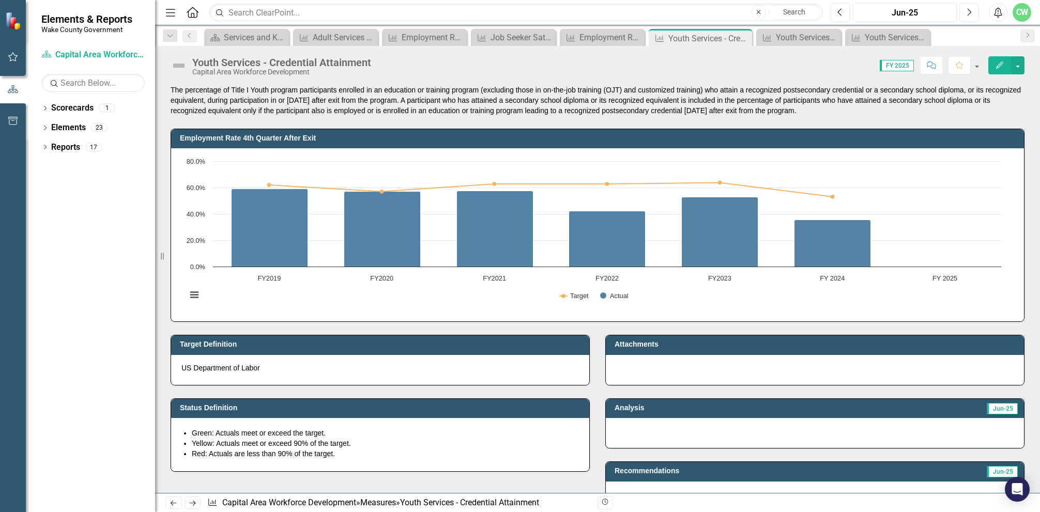
scroll to position [52, 0]
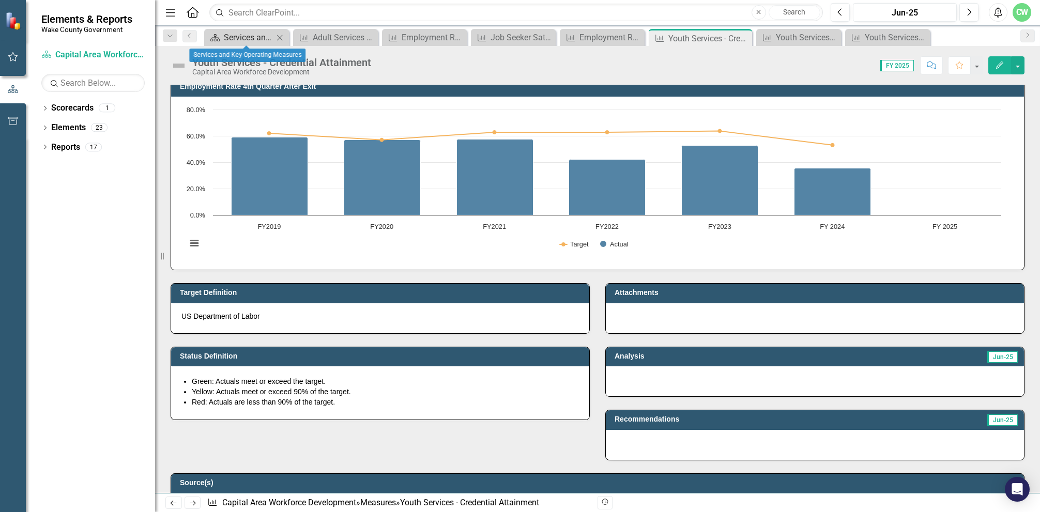
click at [244, 34] on div "Services and Key Operating Measures" at bounding box center [249, 37] width 50 height 13
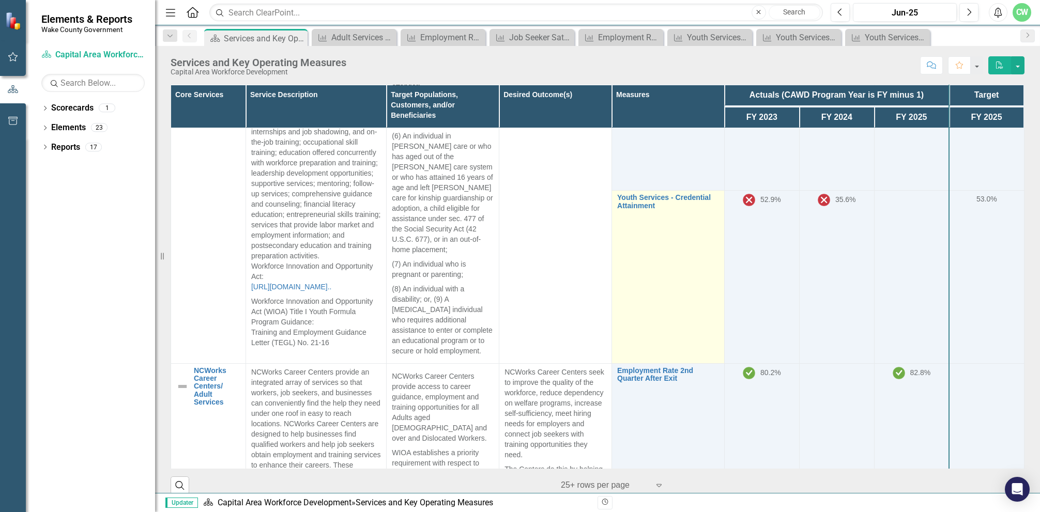
scroll to position [310, 0]
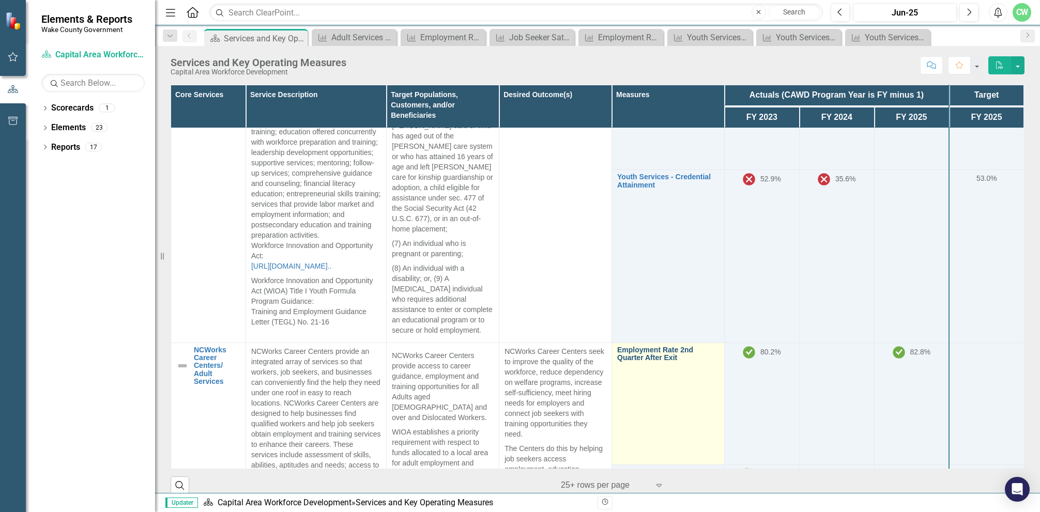
click at [632, 346] on link "Employment Rate 2nd Quarter After Exit" at bounding box center [668, 354] width 102 height 16
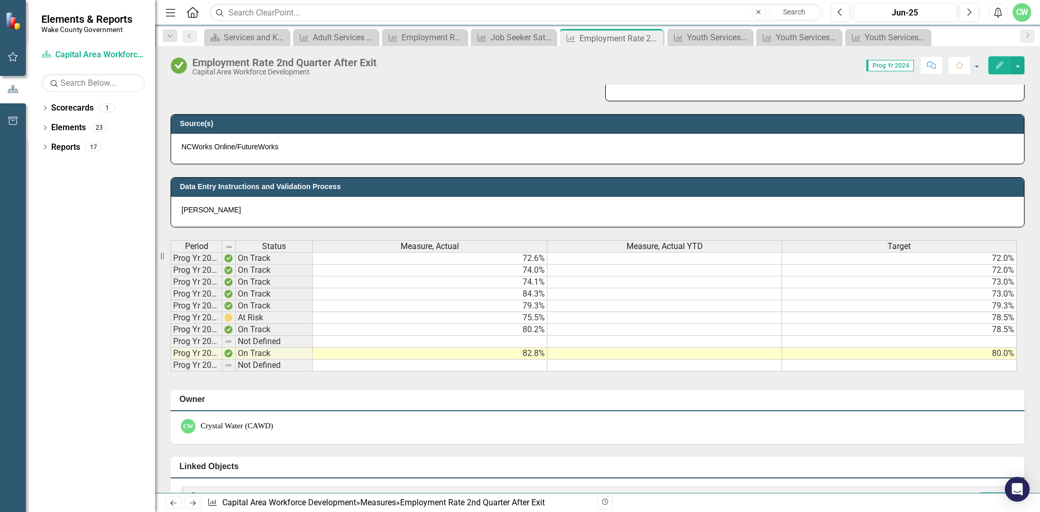
scroll to position [413, 0]
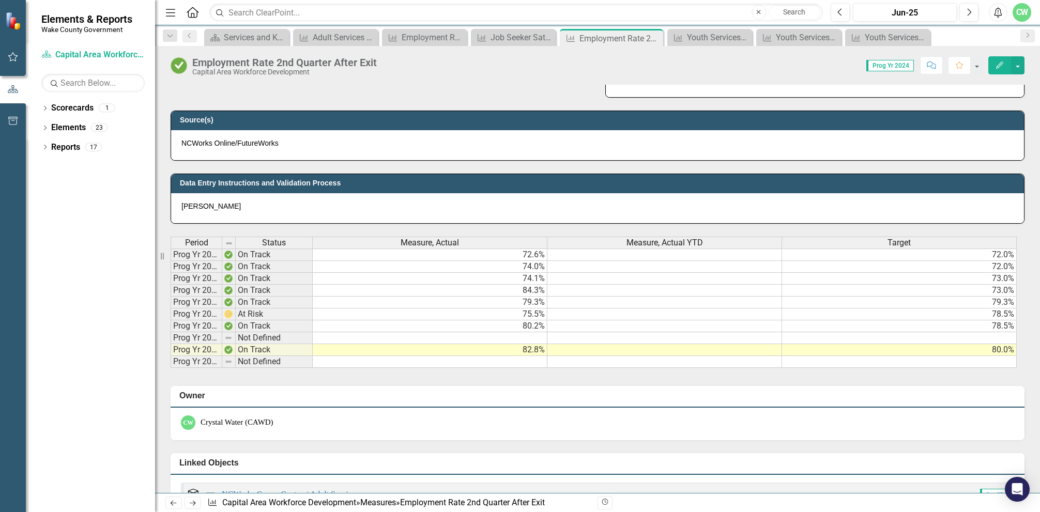
click at [531, 335] on td at bounding box center [430, 338] width 235 height 12
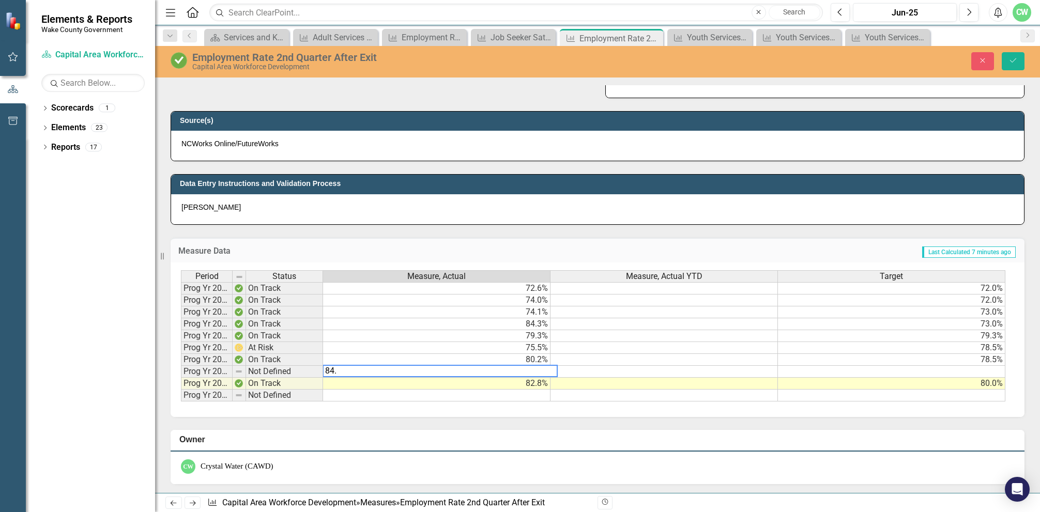
type textarea "84.3"
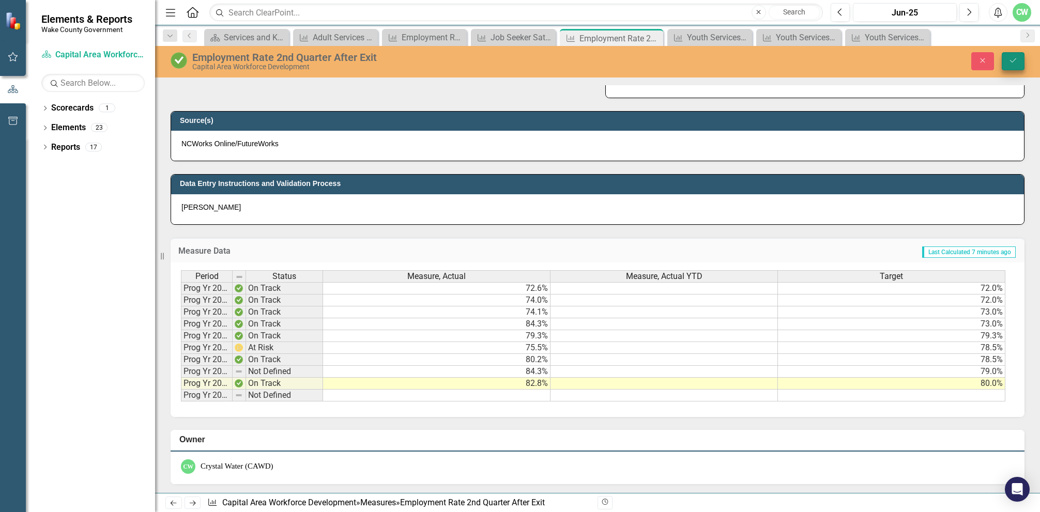
type textarea "79.00"
click at [1013, 59] on icon "Save" at bounding box center [1012, 60] width 9 height 7
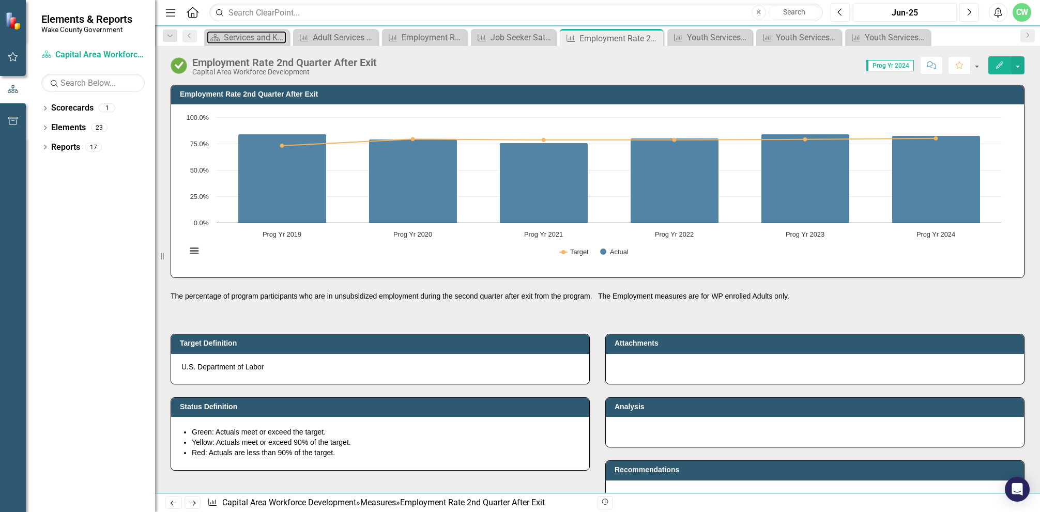
click at [249, 39] on div "Services and Key Operating Measures" at bounding box center [255, 37] width 63 height 13
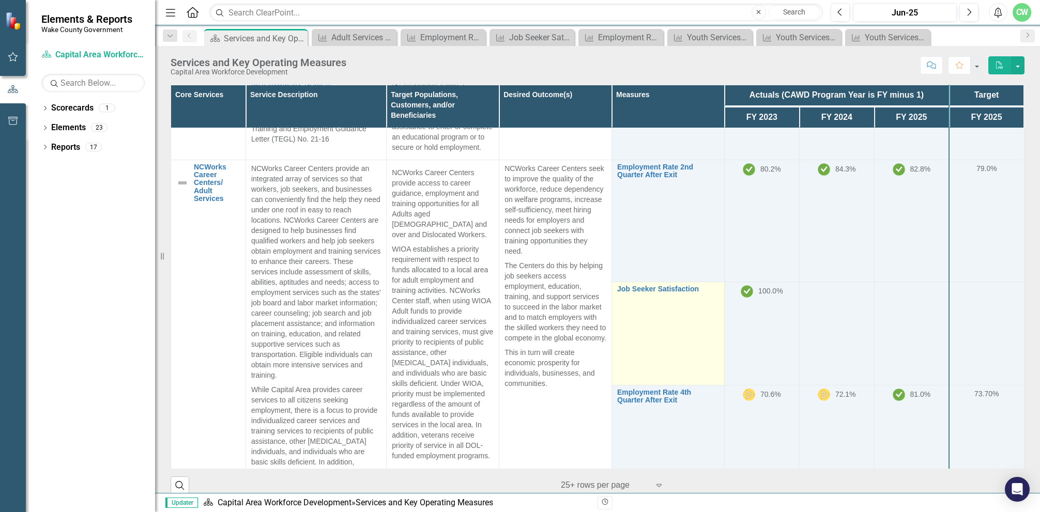
scroll to position [517, 0]
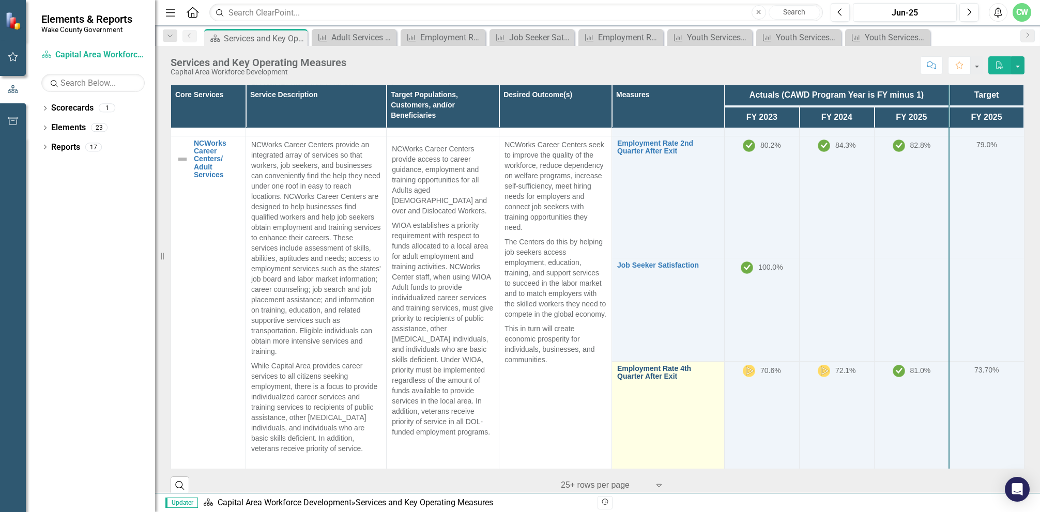
click at [651, 365] on link "Employment Rate 4th Quarter After Exit" at bounding box center [668, 373] width 102 height 16
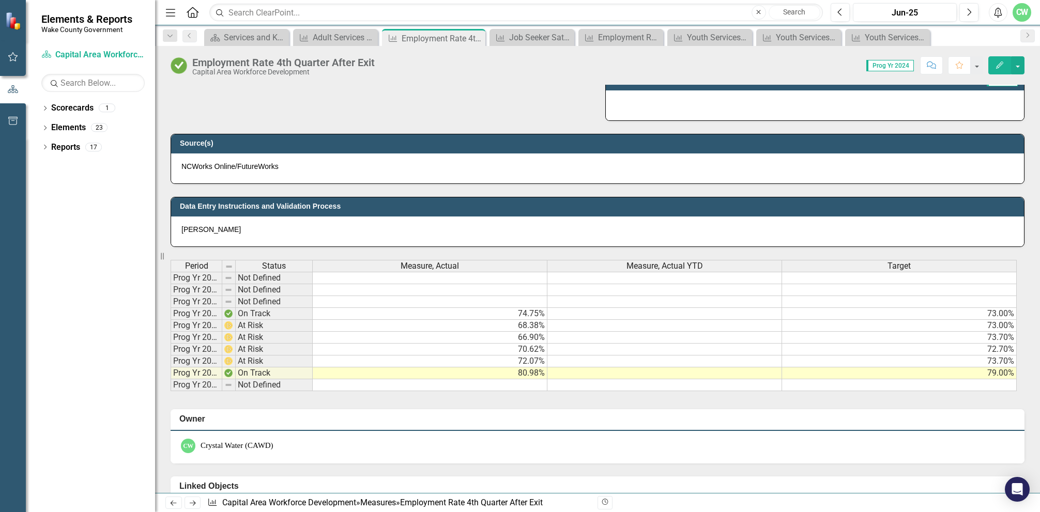
scroll to position [413, 0]
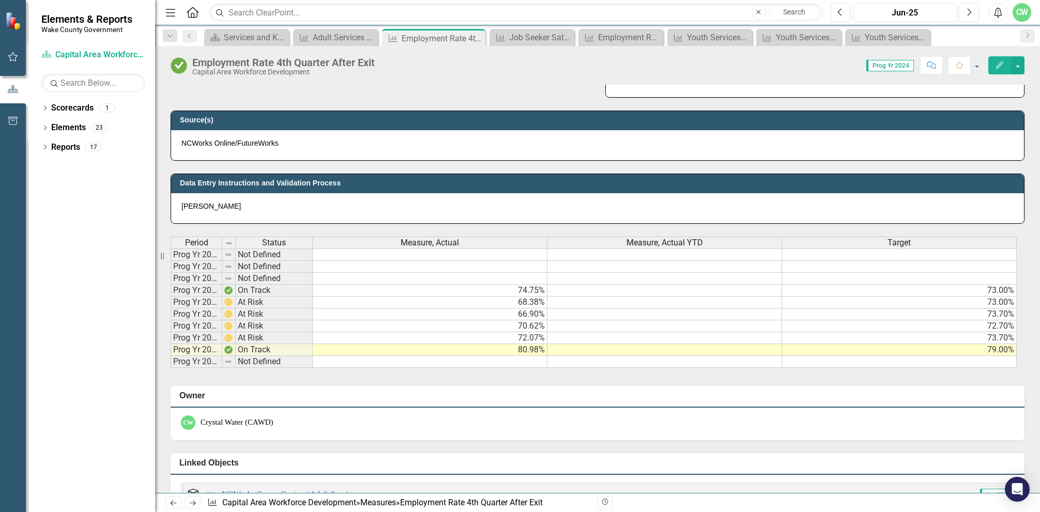
click at [531, 336] on td "72.07%" at bounding box center [430, 338] width 235 height 12
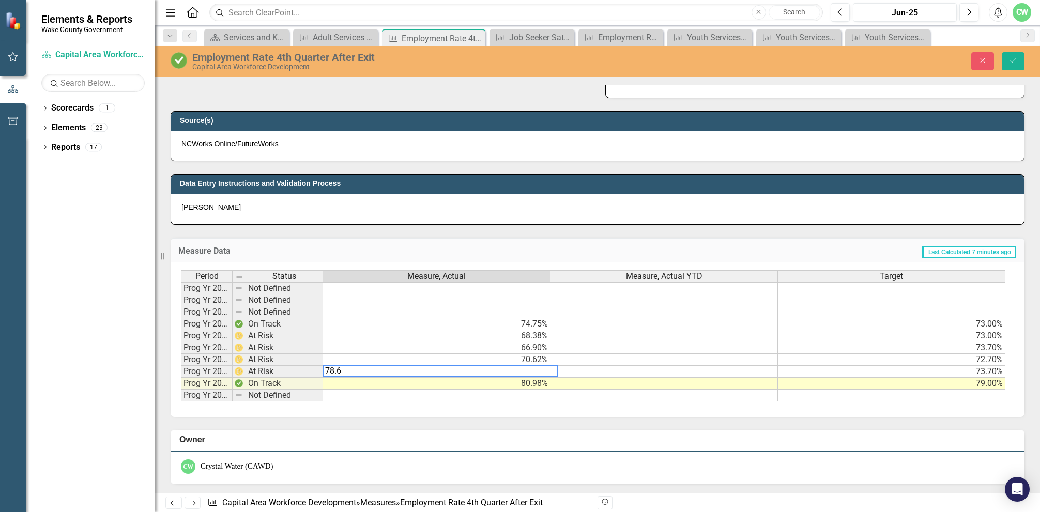
type textarea "78.67"
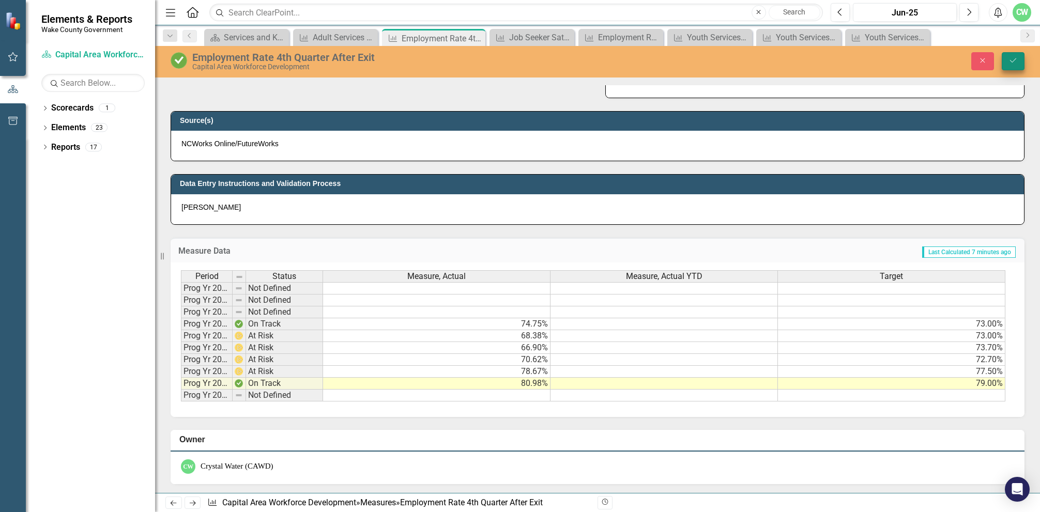
type textarea "77.5"
click at [1008, 57] on icon "Save" at bounding box center [1012, 60] width 9 height 7
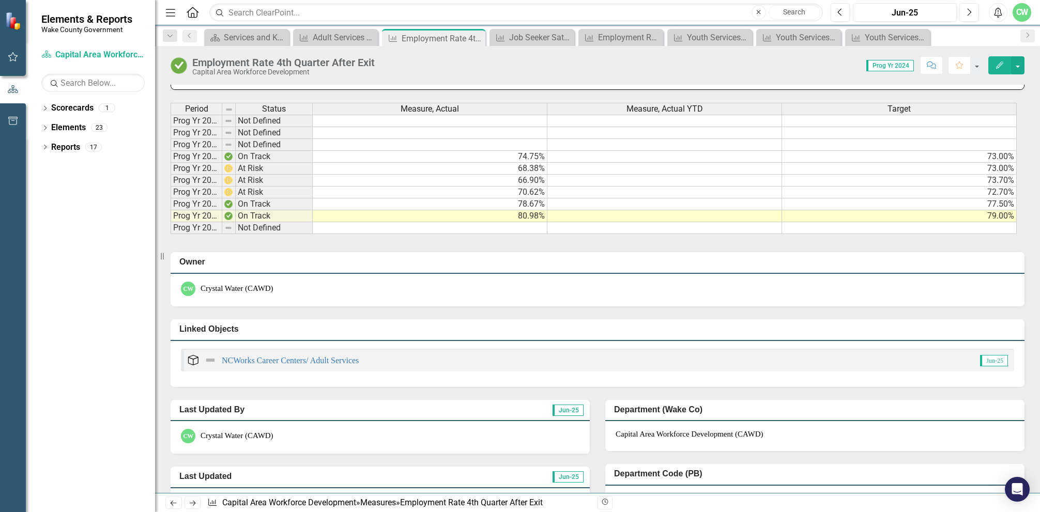
scroll to position [408, 0]
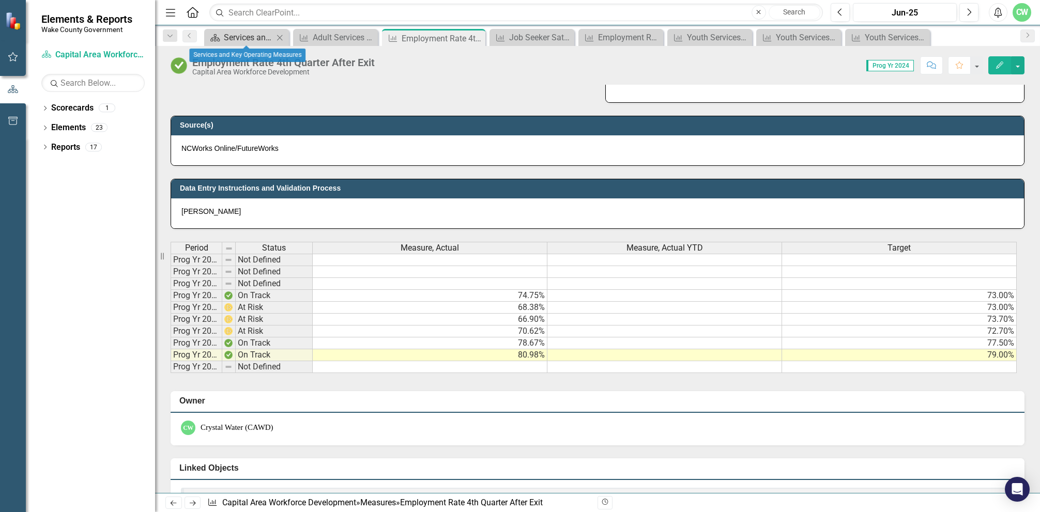
click at [248, 33] on div "Services and Key Operating Measures" at bounding box center [249, 37] width 50 height 13
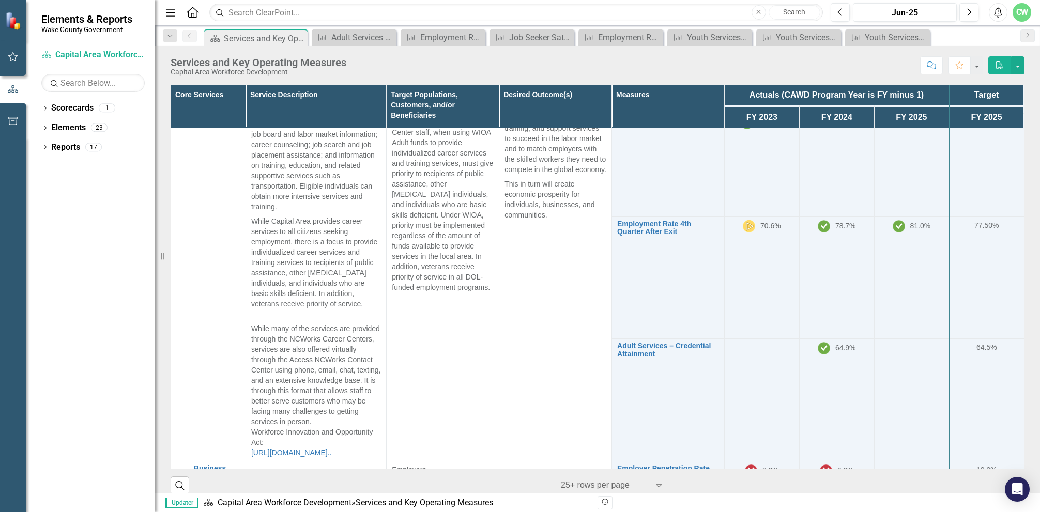
scroll to position [672, 0]
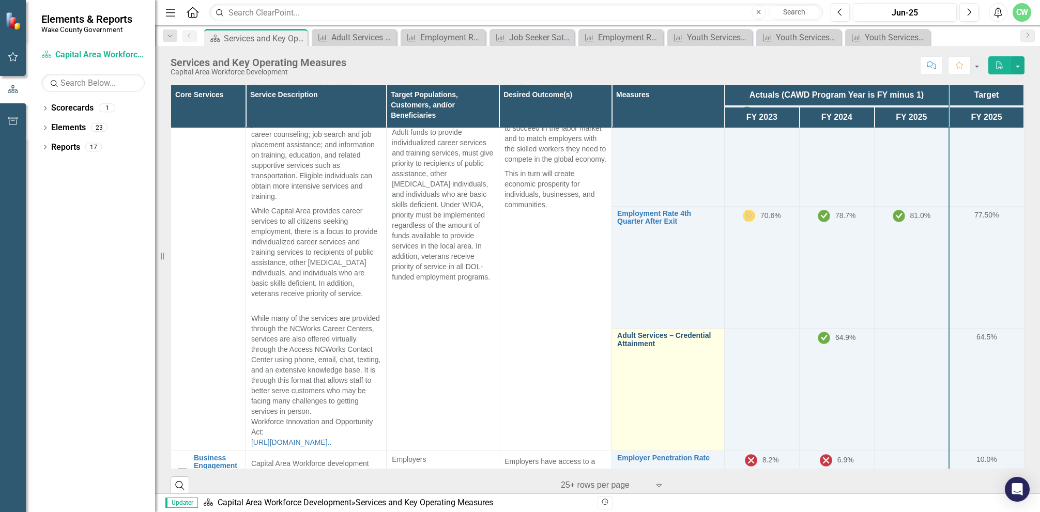
click at [635, 332] on link "Adult Services – Credential Attainment" at bounding box center [668, 340] width 102 height 16
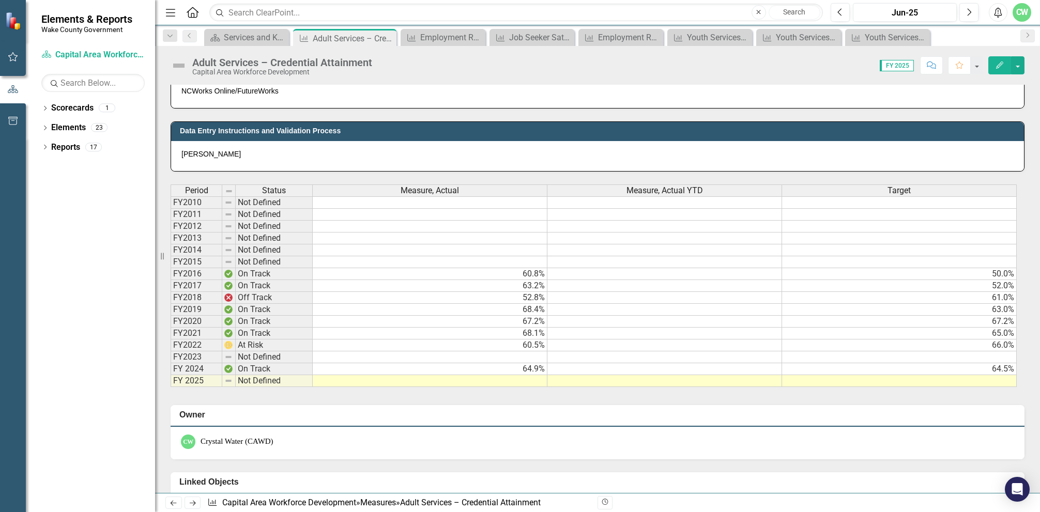
scroll to position [568, 0]
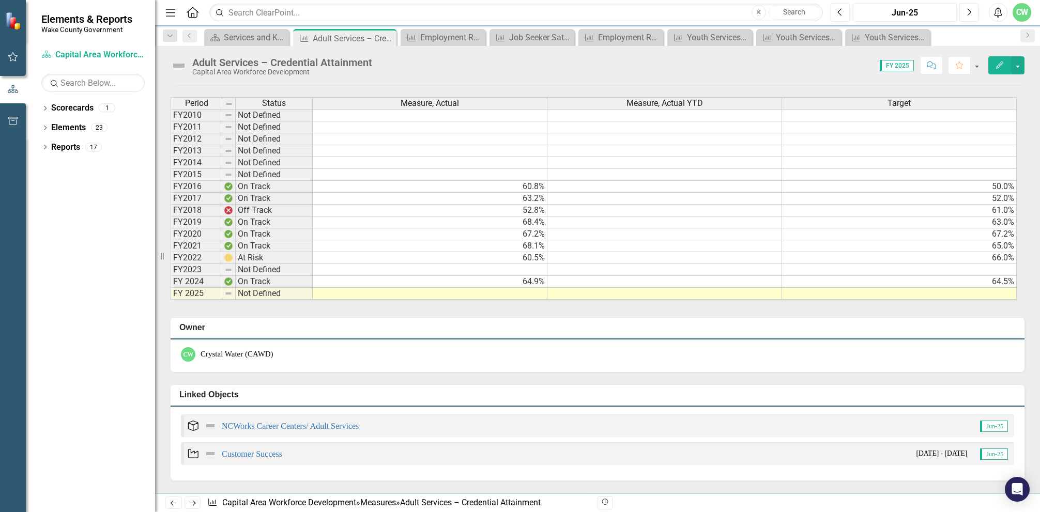
click at [528, 269] on td at bounding box center [430, 270] width 235 height 12
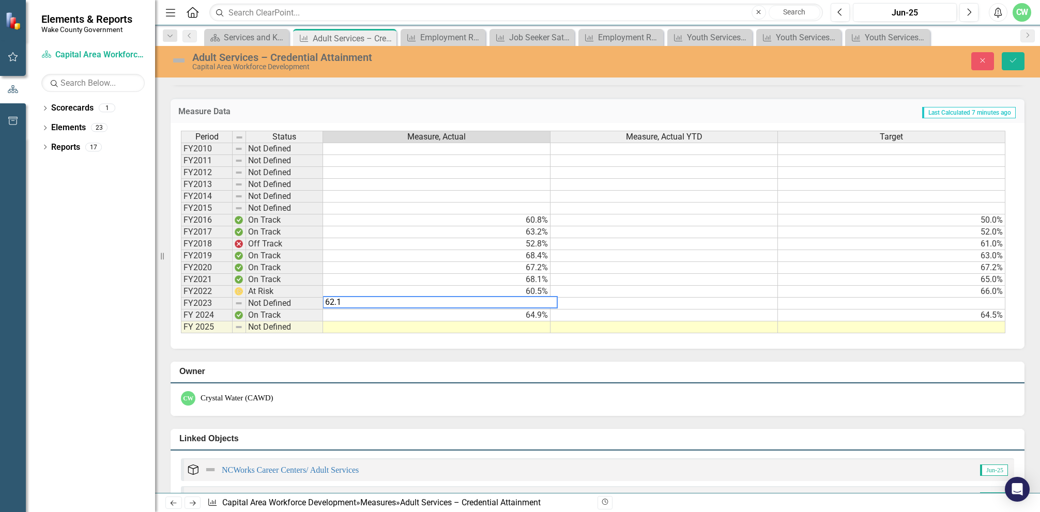
type textarea "62.10"
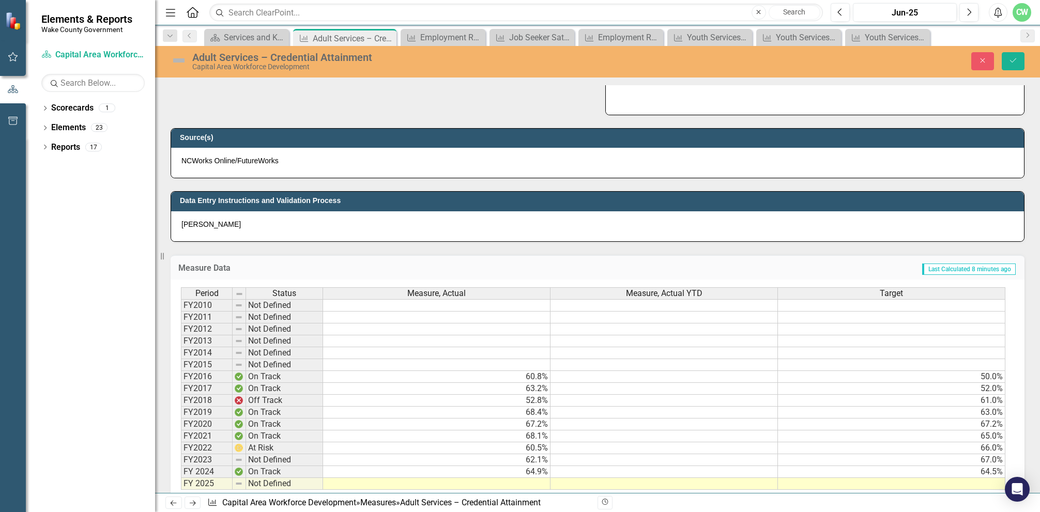
scroll to position [205, 0]
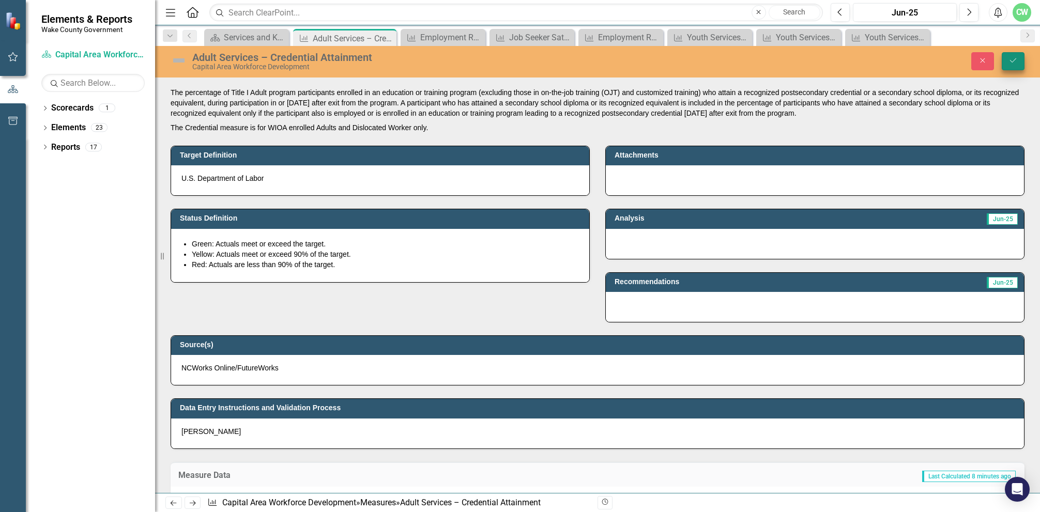
type textarea "67.00"
click at [1011, 58] on icon "Save" at bounding box center [1012, 60] width 9 height 7
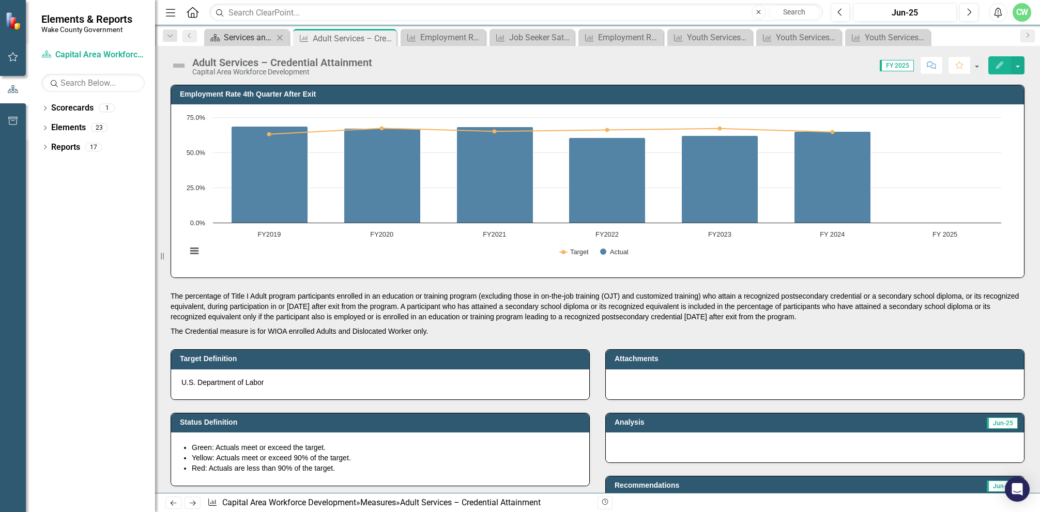
click at [226, 39] on div "Services and Key Operating Measures" at bounding box center [249, 37] width 50 height 13
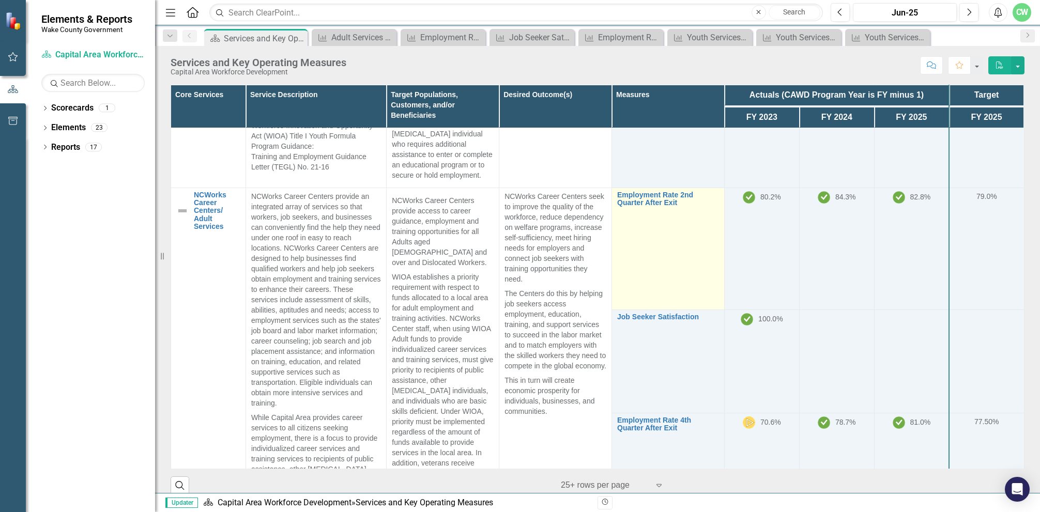
scroll to position [568, 0]
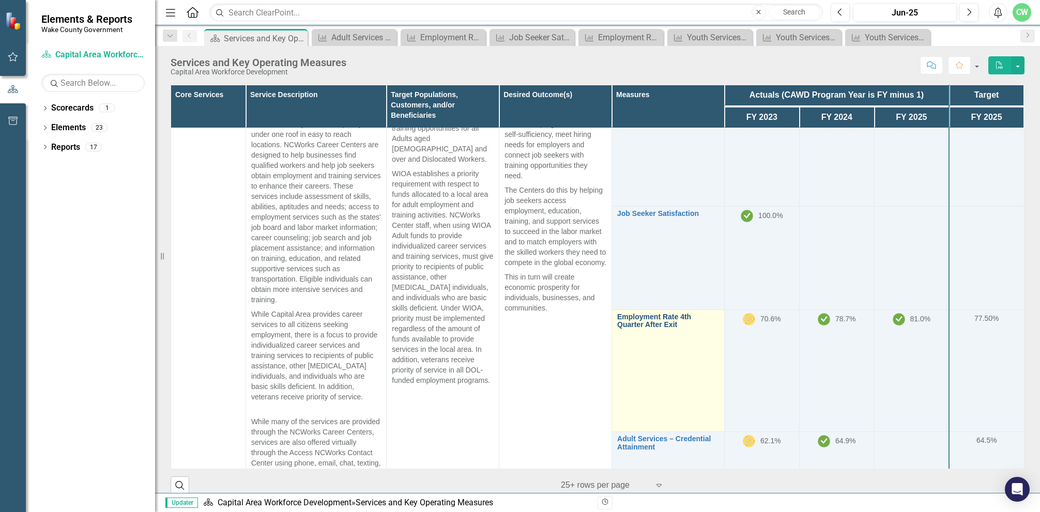
click at [635, 313] on link "Employment Rate 4th Quarter After Exit" at bounding box center [668, 321] width 102 height 16
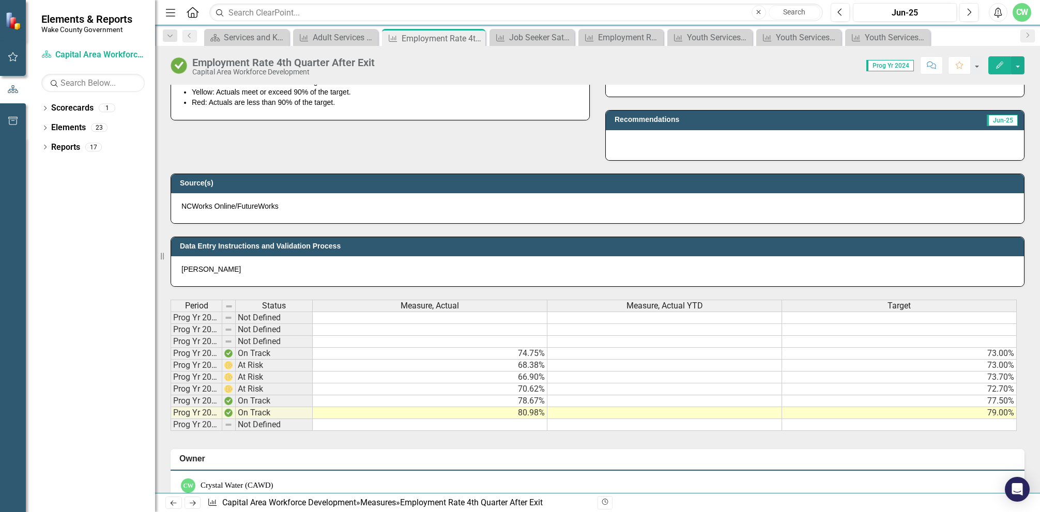
scroll to position [413, 0]
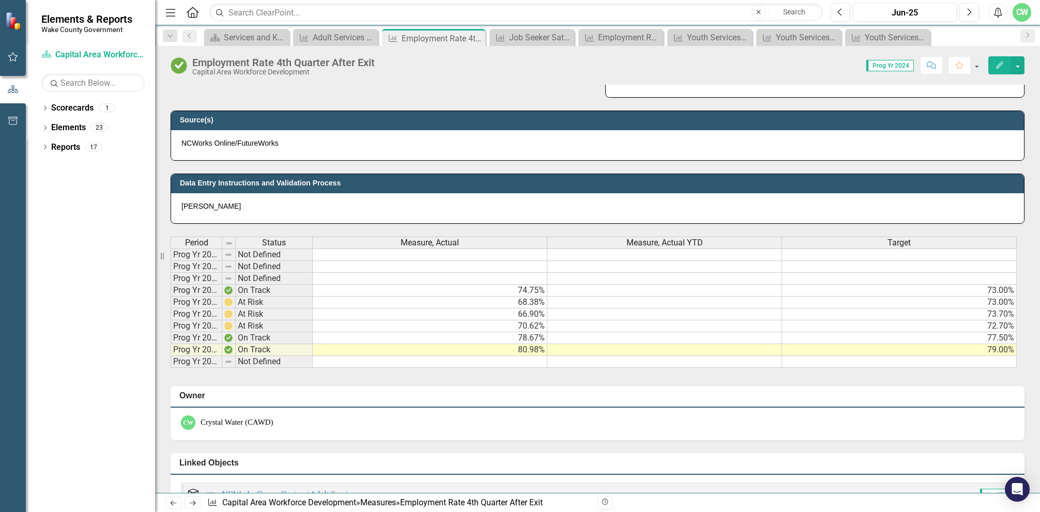
click at [517, 325] on td "70.62%" at bounding box center [430, 326] width 235 height 12
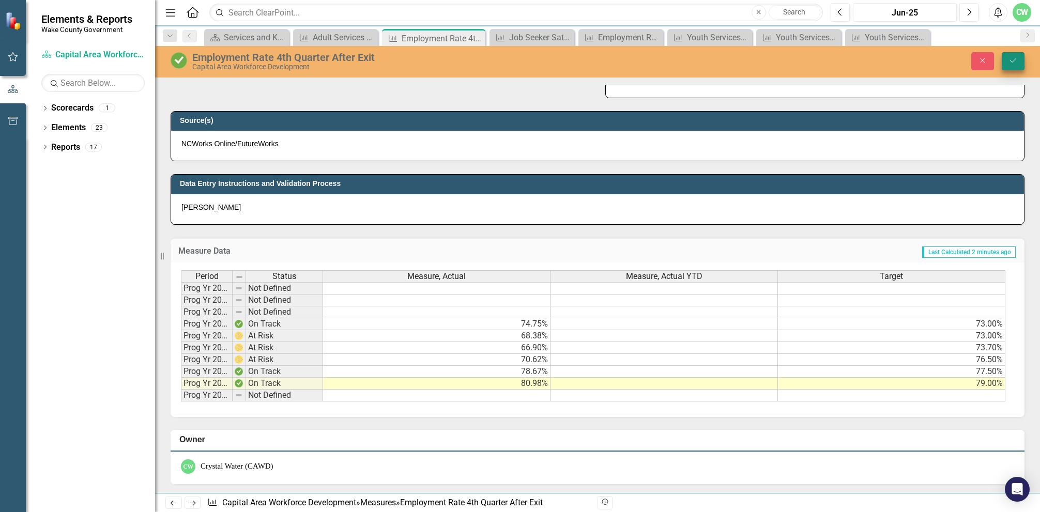
type textarea "76.5"
click at [1009, 60] on icon "Save" at bounding box center [1012, 60] width 9 height 7
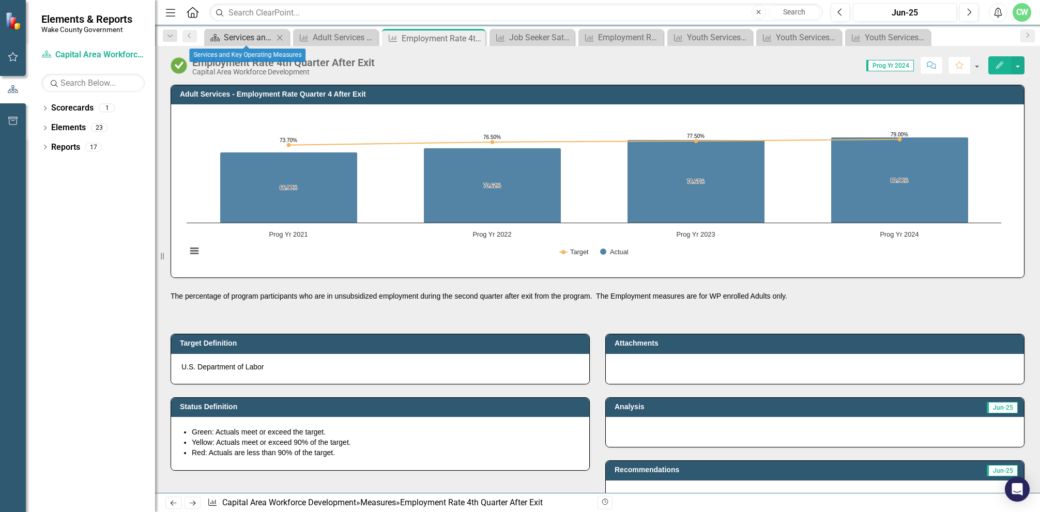
click at [255, 35] on div "Services and Key Operating Measures" at bounding box center [249, 37] width 50 height 13
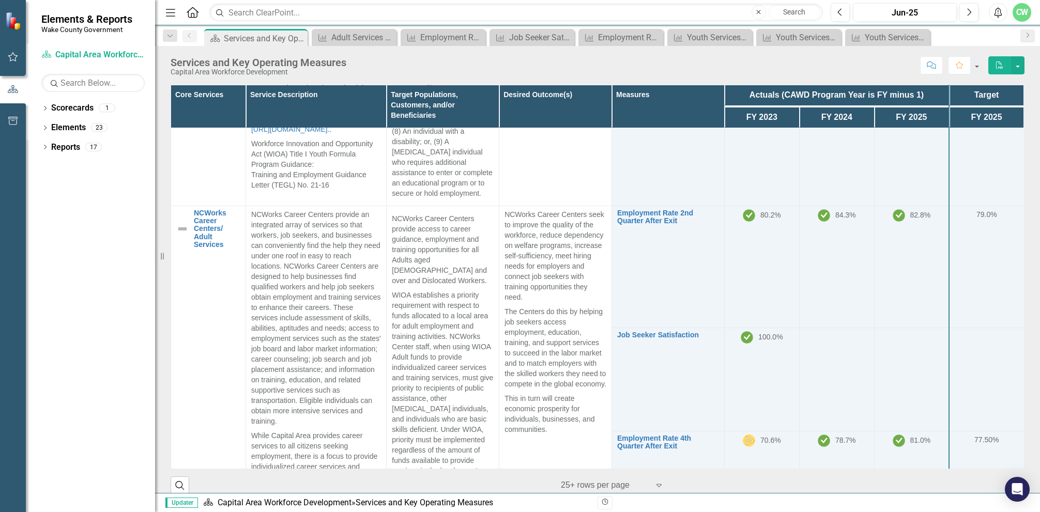
scroll to position [465, 0]
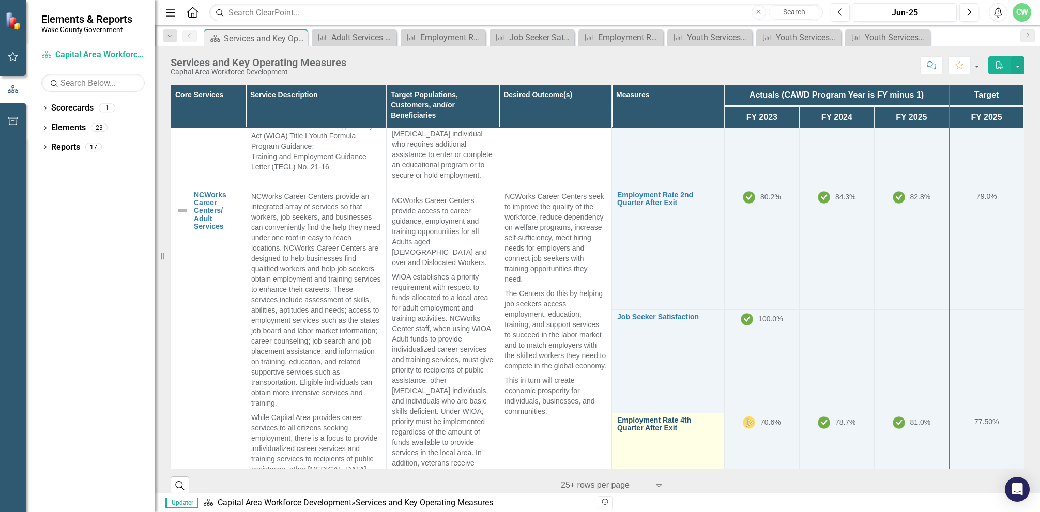
click at [647, 417] on link "Employment Rate 4th Quarter After Exit" at bounding box center [668, 425] width 102 height 16
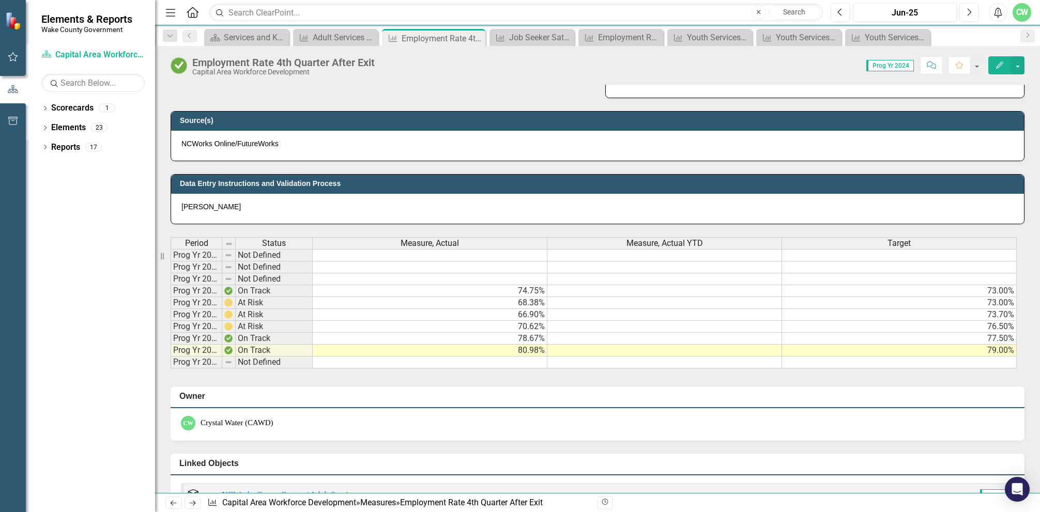
scroll to position [413, 0]
click at [517, 324] on td "70.62%" at bounding box center [430, 326] width 235 height 12
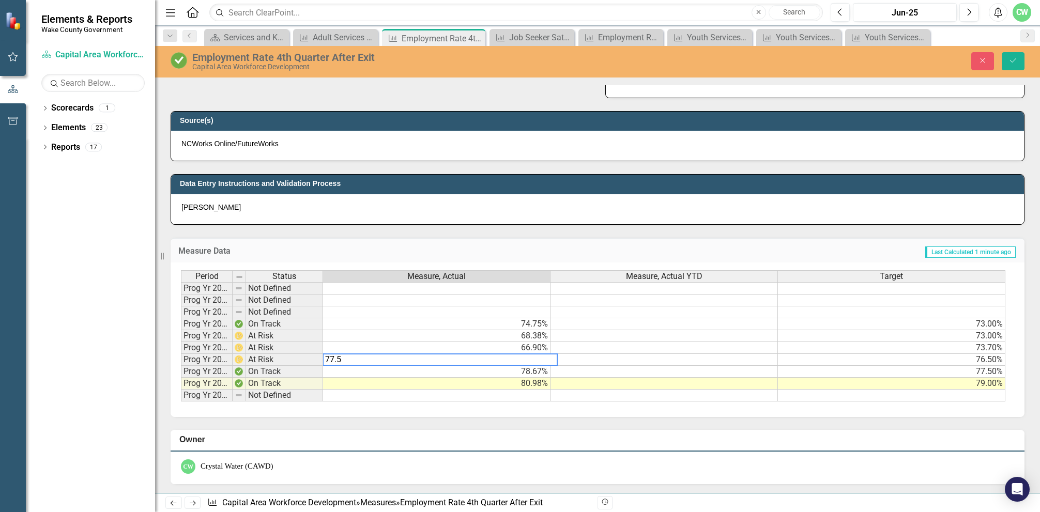
type textarea "77.56"
click at [516, 345] on td "66.90%" at bounding box center [436, 348] width 227 height 12
click at [227, 206] on p "[PERSON_NAME]" at bounding box center [597, 207] width 832 height 10
click at [239, 185] on h3 "Data Entry Instructions and Validation Process" at bounding box center [599, 184] width 839 height 8
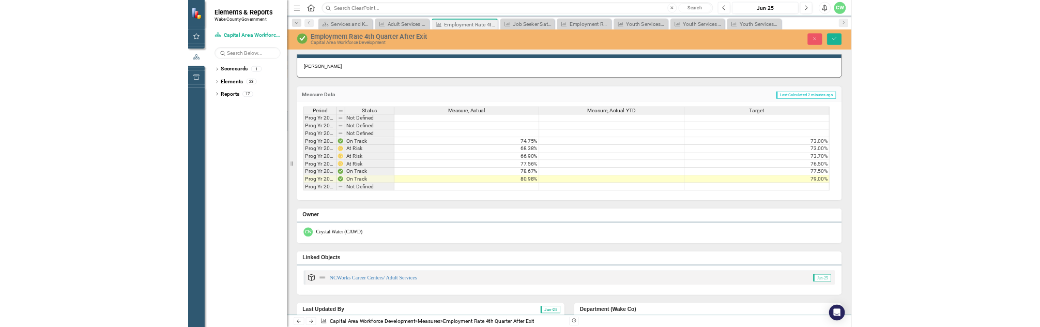
scroll to position [465, 0]
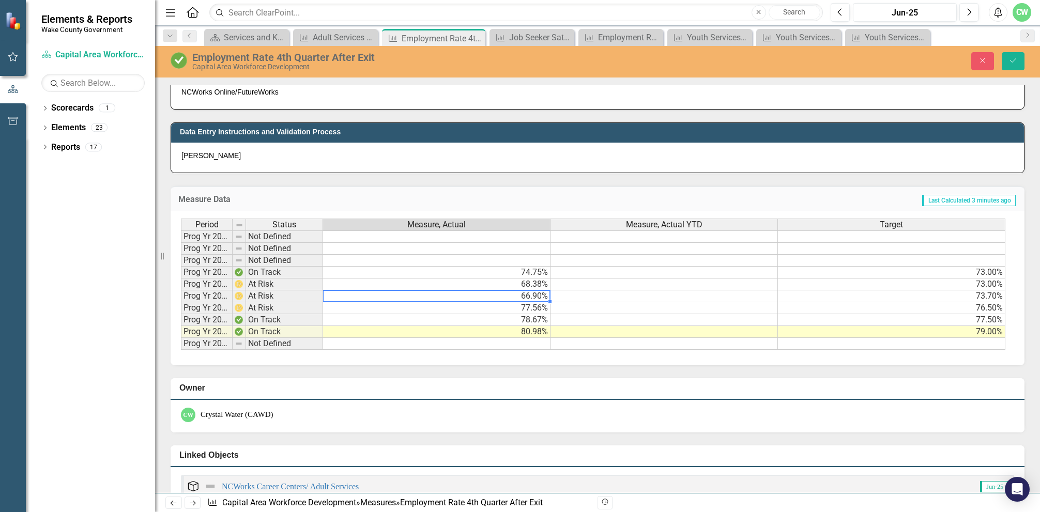
click at [525, 295] on td "66.90%" at bounding box center [436, 296] width 227 height 12
type textarea "76.21"
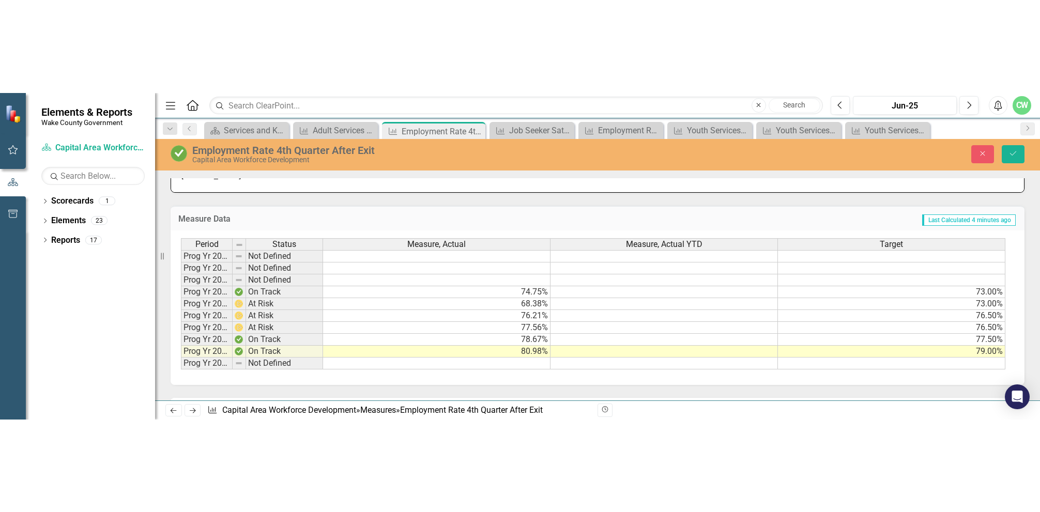
scroll to position [568, 0]
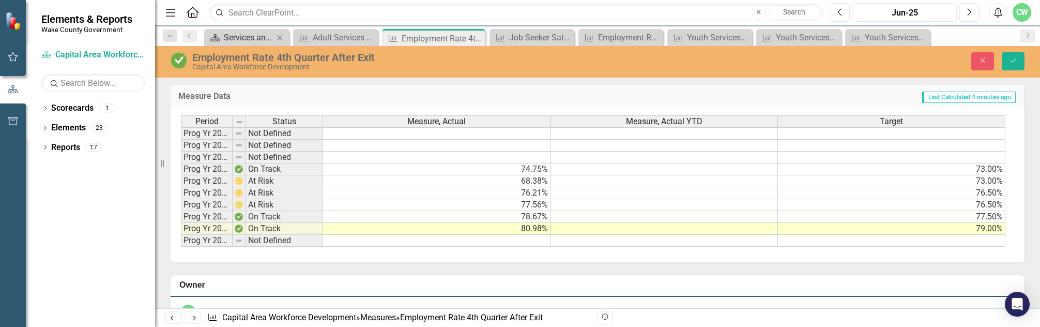
type textarea "76.5"
click at [226, 39] on div "Services and Key Operating Measures" at bounding box center [249, 37] width 50 height 13
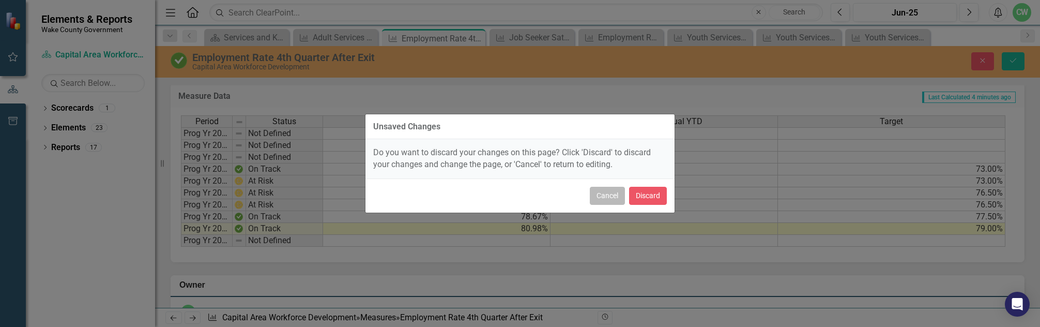
click at [603, 192] on button "Cancel" at bounding box center [607, 196] width 35 height 18
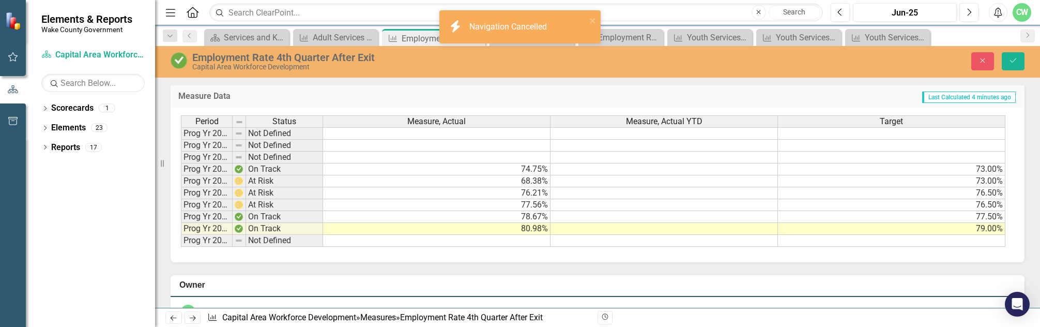
drag, startPoint x: 597, startPoint y: 64, endPoint x: 395, endPoint y: 92, distance: 204.6
click at [395, 92] on div "Employment Rate 4th Quarter After Exit Capital Area Workforce Development Close…" at bounding box center [597, 177] width 885 height 262
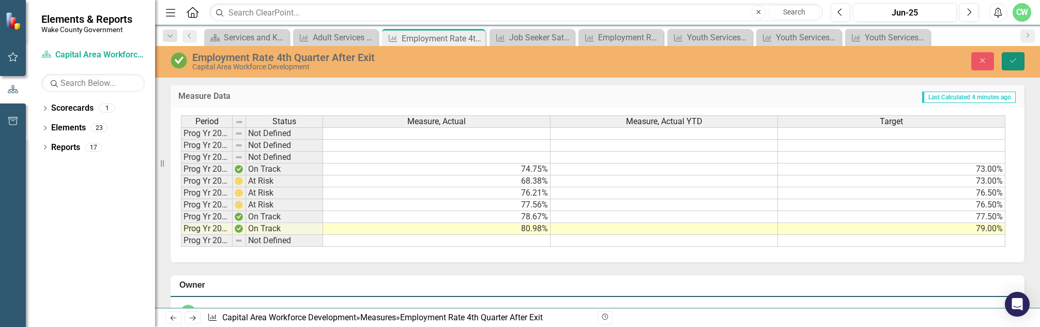
click at [1009, 60] on icon "Save" at bounding box center [1012, 60] width 9 height 7
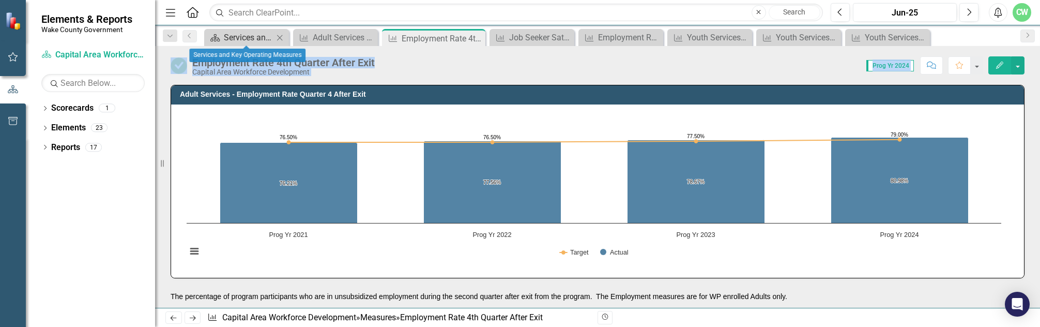
click at [219, 32] on div "Scorecard" at bounding box center [213, 37] width 13 height 13
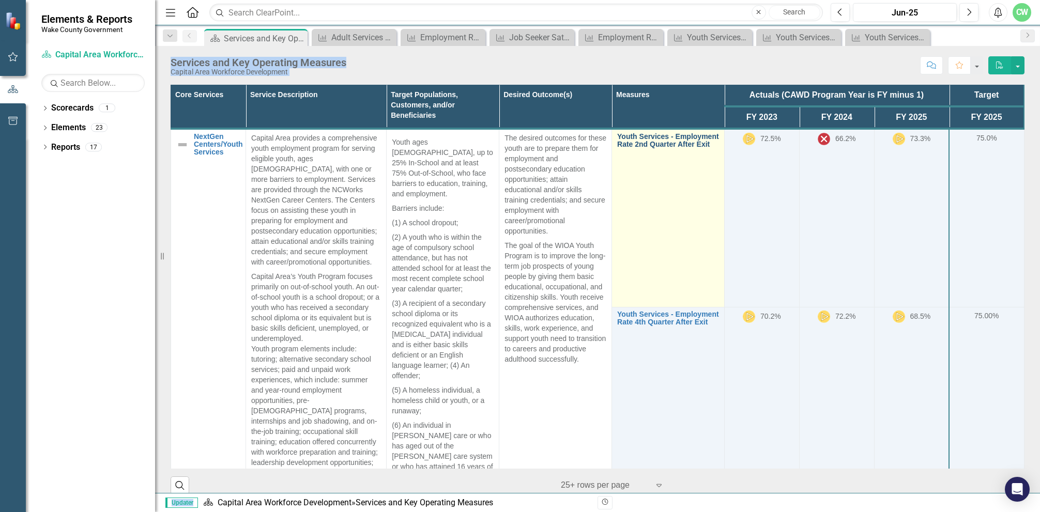
click at [645, 146] on link "Youth Services - Employment Rate 2nd Quarter After Exit" at bounding box center [668, 141] width 102 height 16
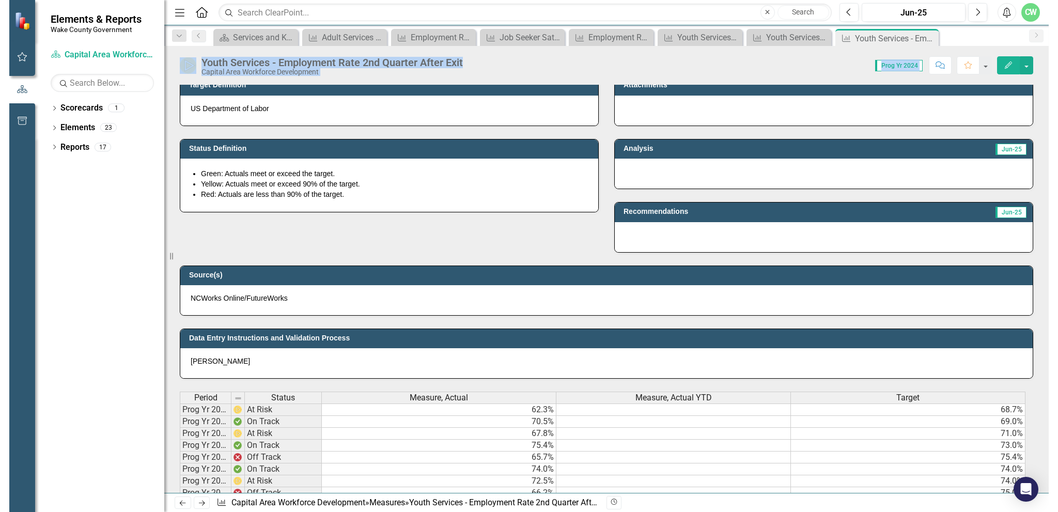
scroll to position [310, 0]
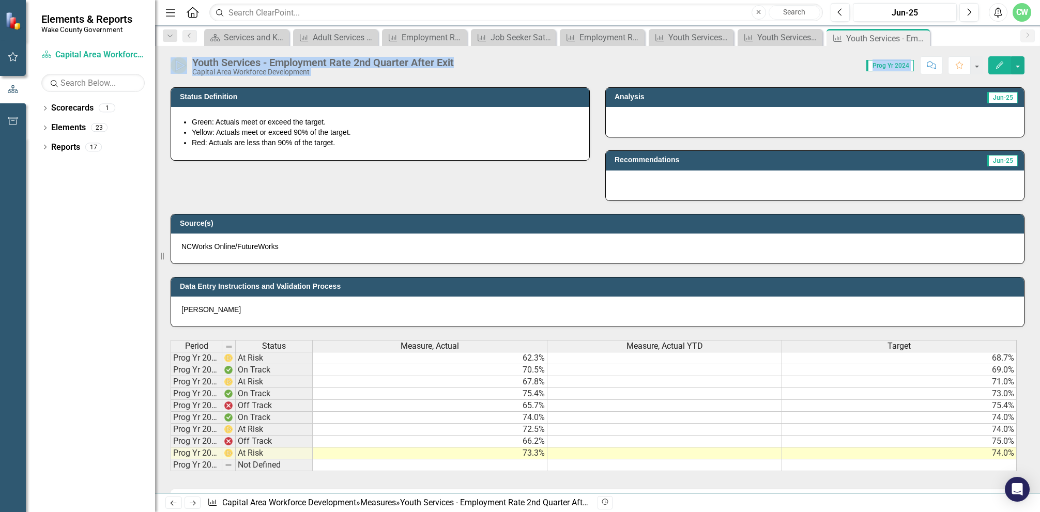
click at [531, 274] on div "Data Entry Instructions and Validation Process Brent Royal" at bounding box center [597, 295] width 869 height 63
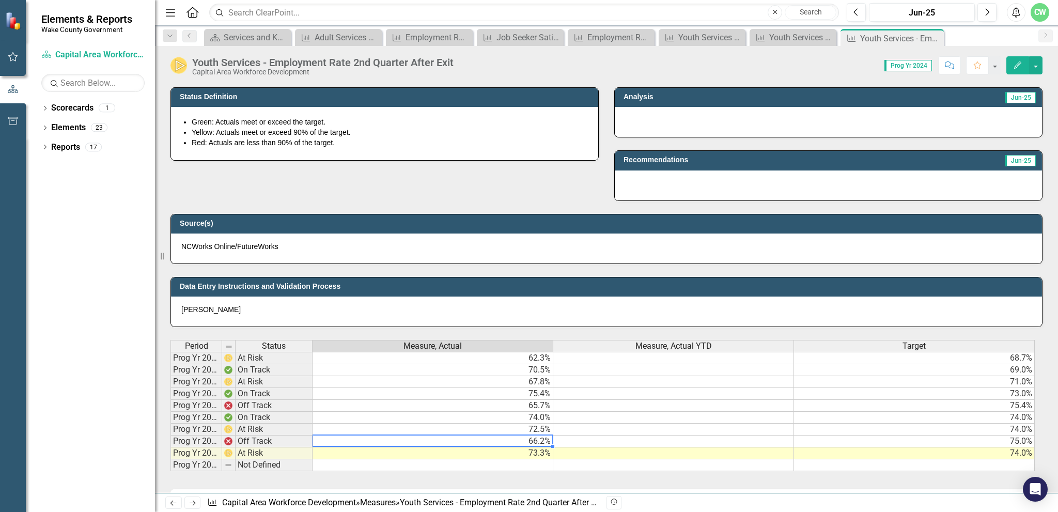
click at [383, 437] on td "66.2%" at bounding box center [433, 442] width 241 height 12
click at [383, 425] on td "72.5%" at bounding box center [433, 430] width 241 height 12
click at [935, 37] on icon at bounding box center [935, 39] width 6 height 6
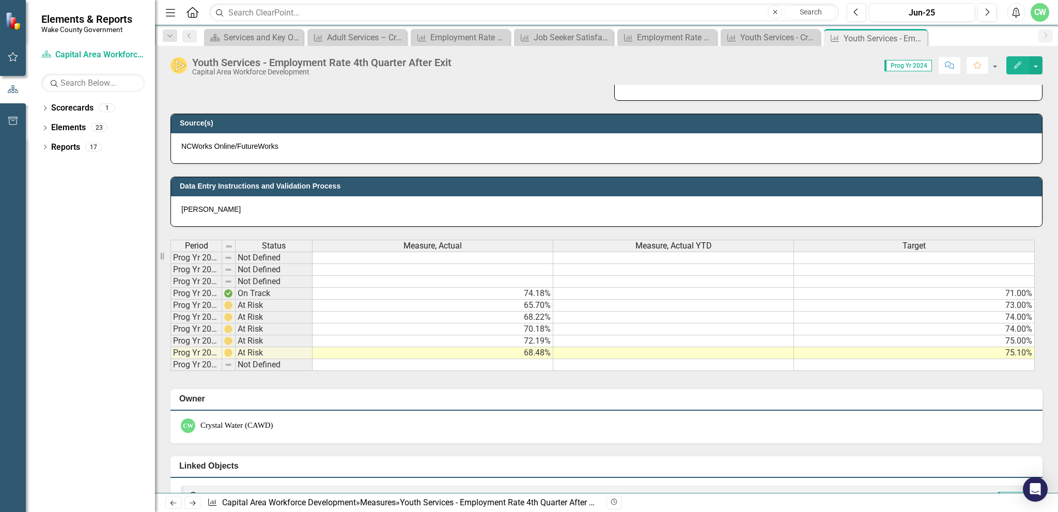
scroll to position [465, 0]
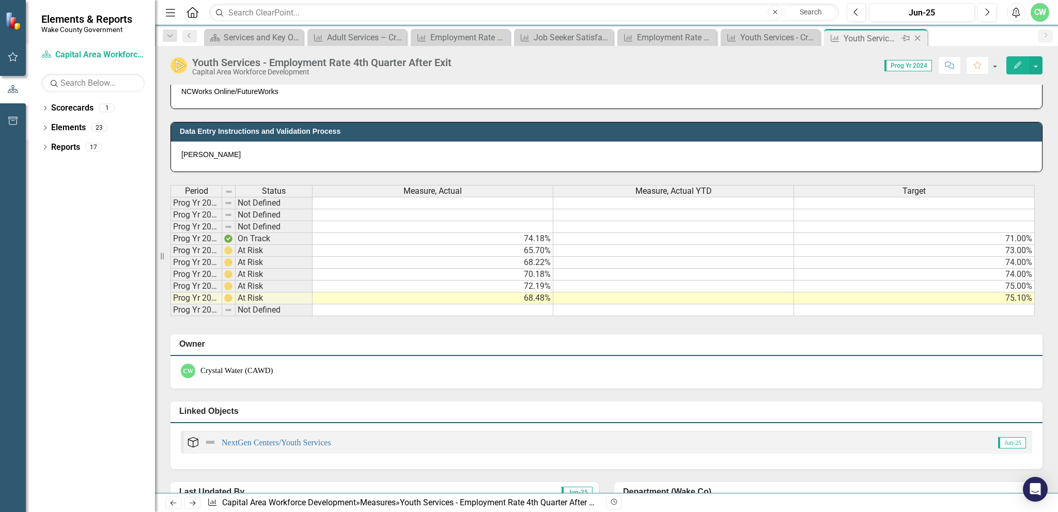
click at [920, 37] on icon "Close" at bounding box center [918, 38] width 10 height 8
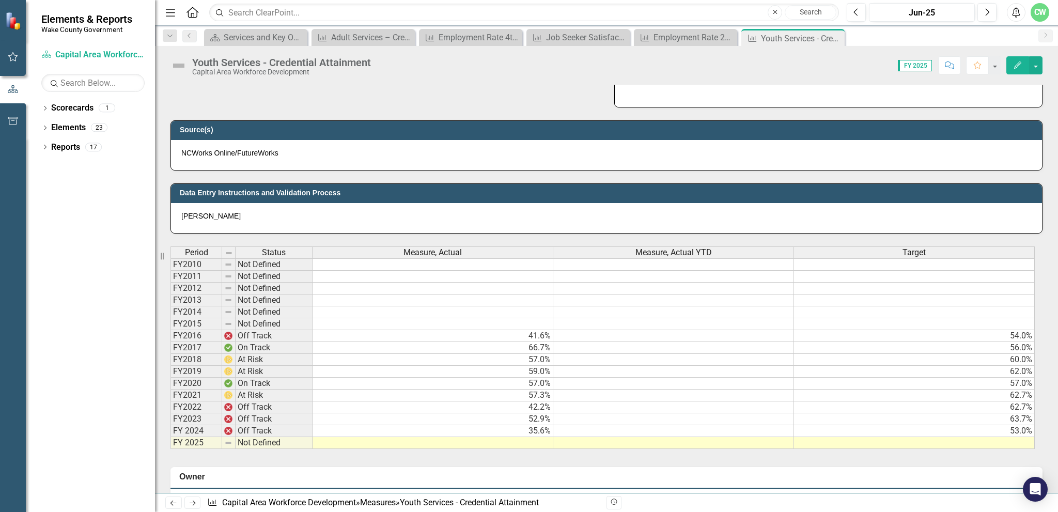
scroll to position [413, 0]
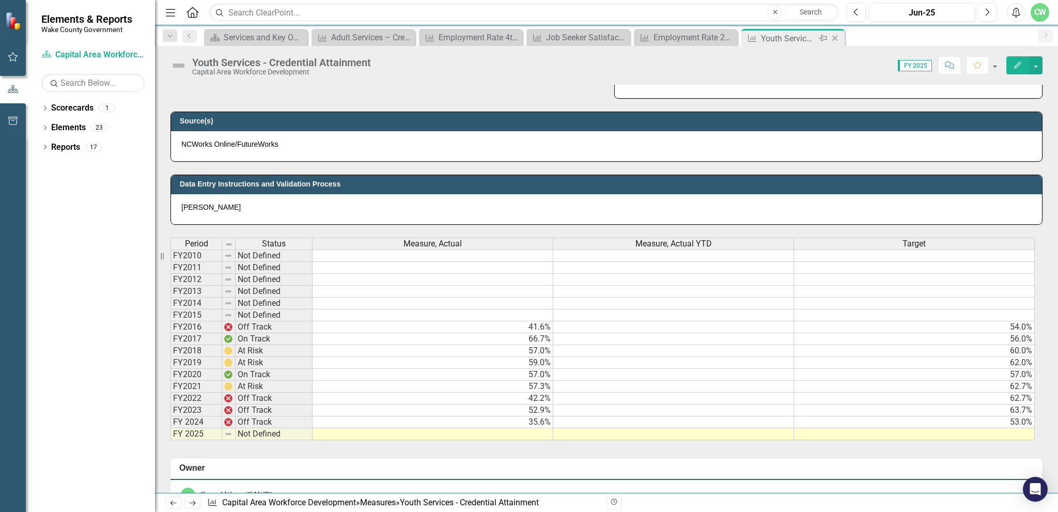
click at [835, 37] on icon "Close" at bounding box center [835, 38] width 10 height 8
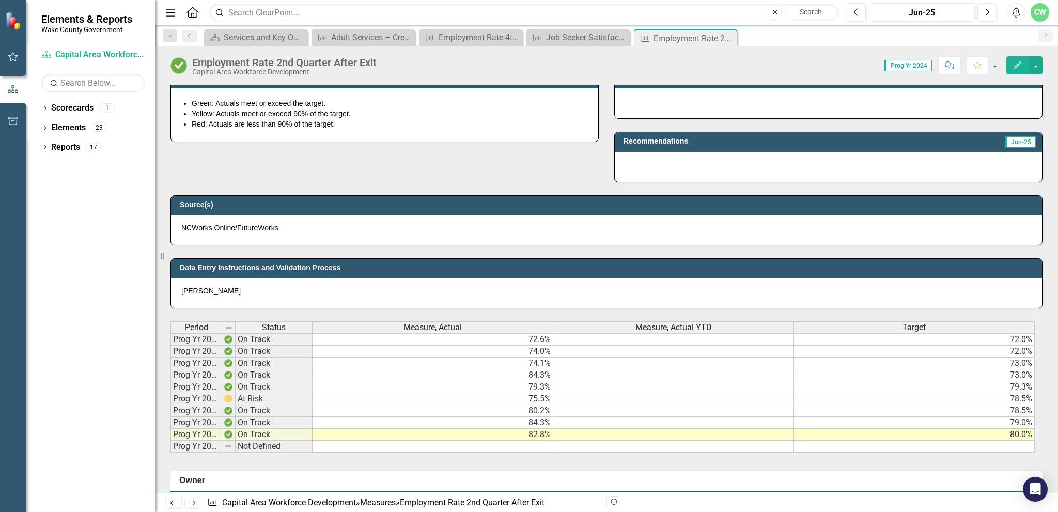
scroll to position [362, 0]
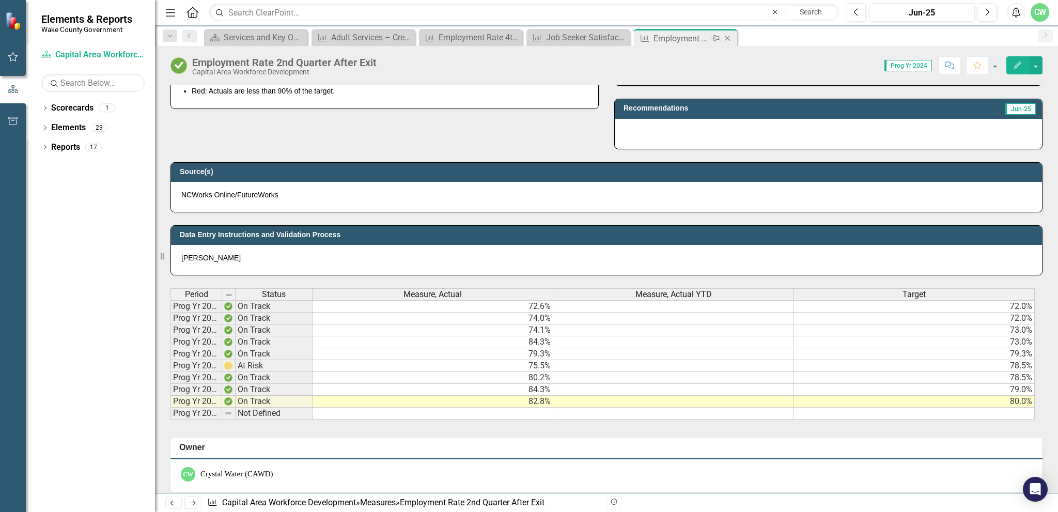
click at [728, 38] on icon "Close" at bounding box center [727, 38] width 10 height 8
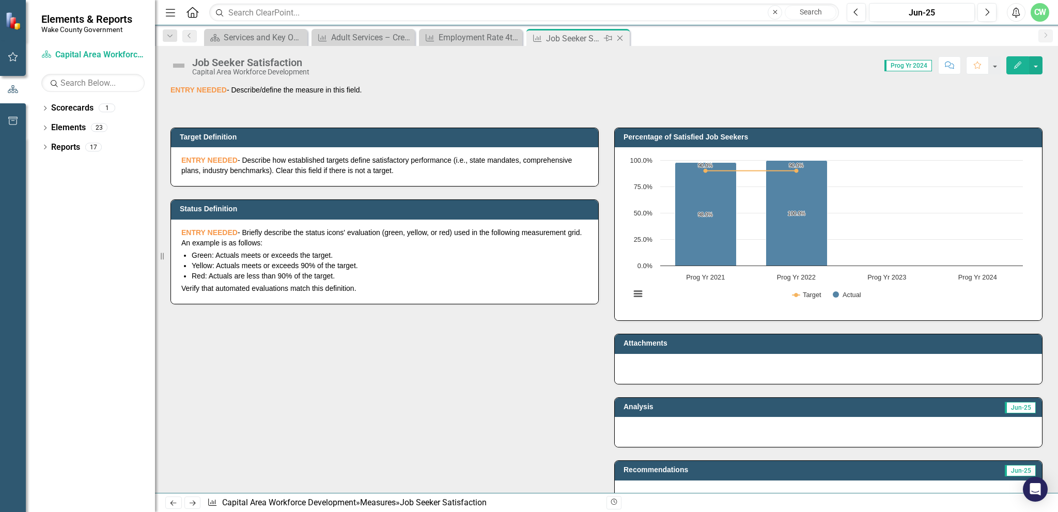
click at [621, 38] on icon "Close" at bounding box center [620, 38] width 10 height 8
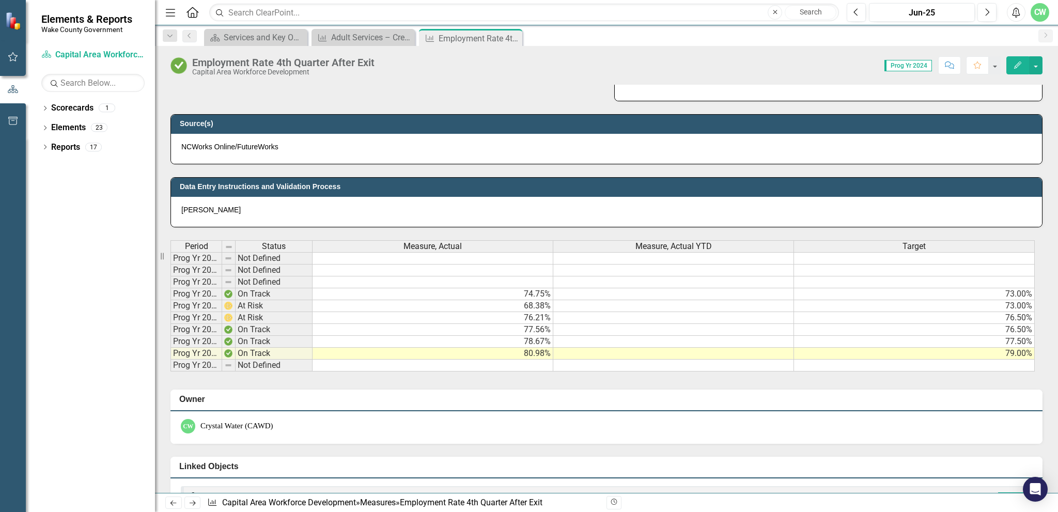
scroll to position [413, 0]
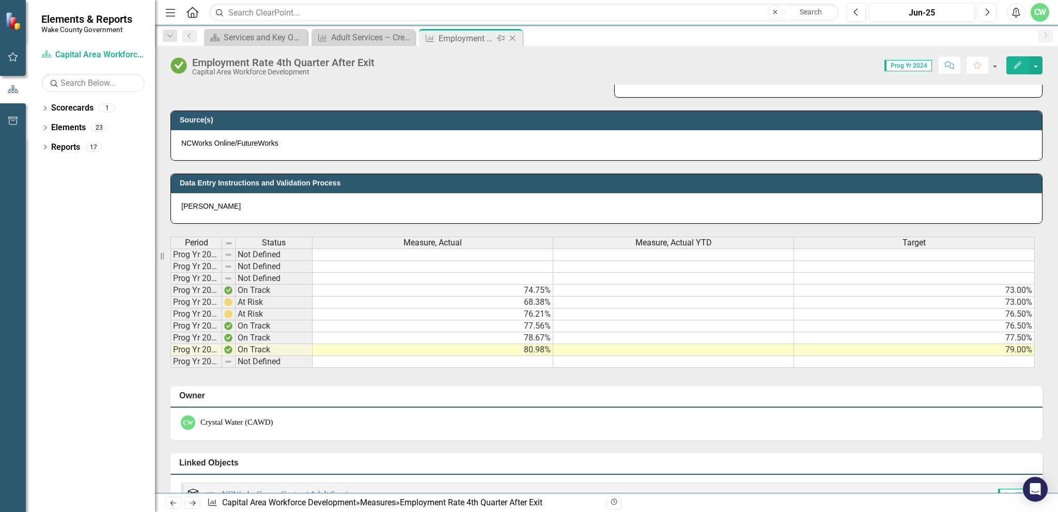
click at [514, 37] on icon "Close" at bounding box center [513, 38] width 10 height 8
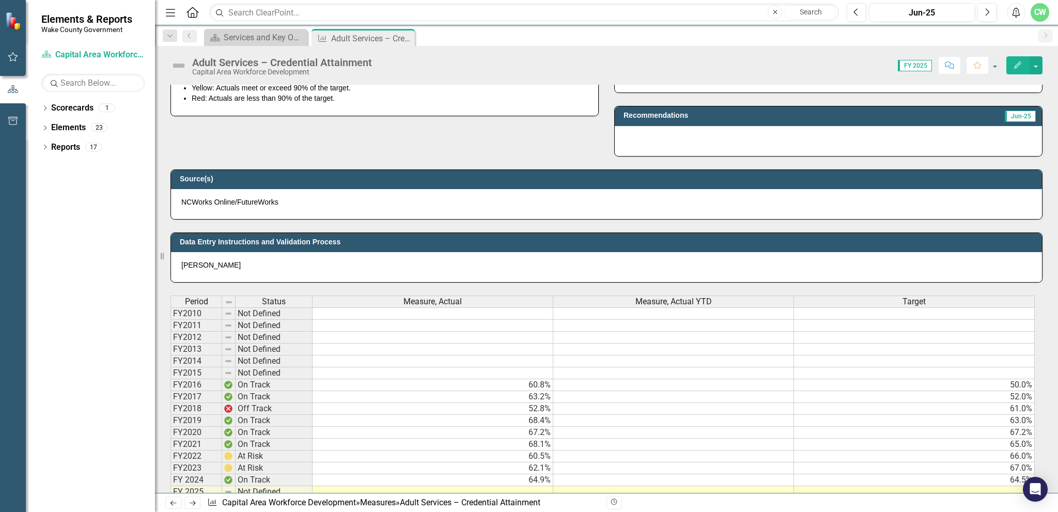
scroll to position [465, 0]
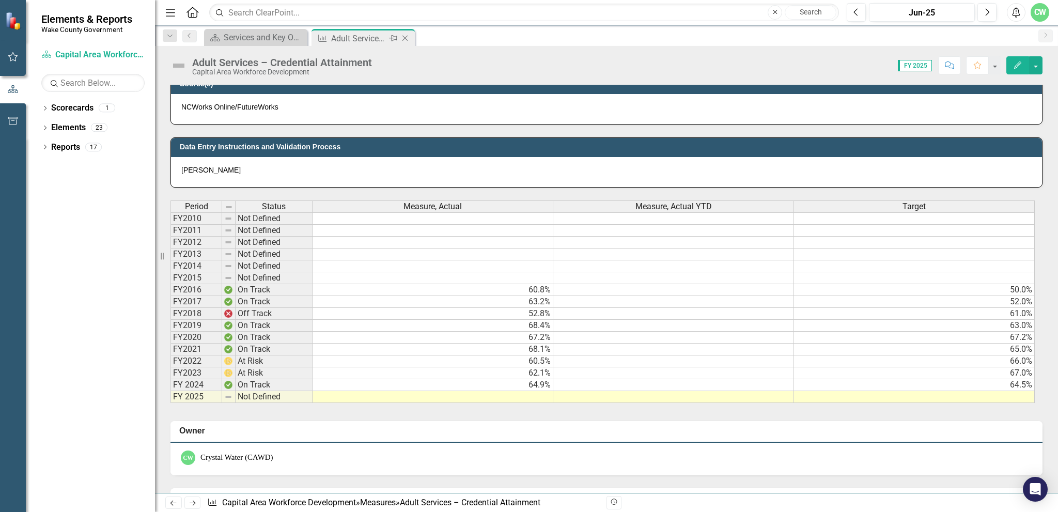
click at [406, 38] on icon "Close" at bounding box center [405, 38] width 10 height 8
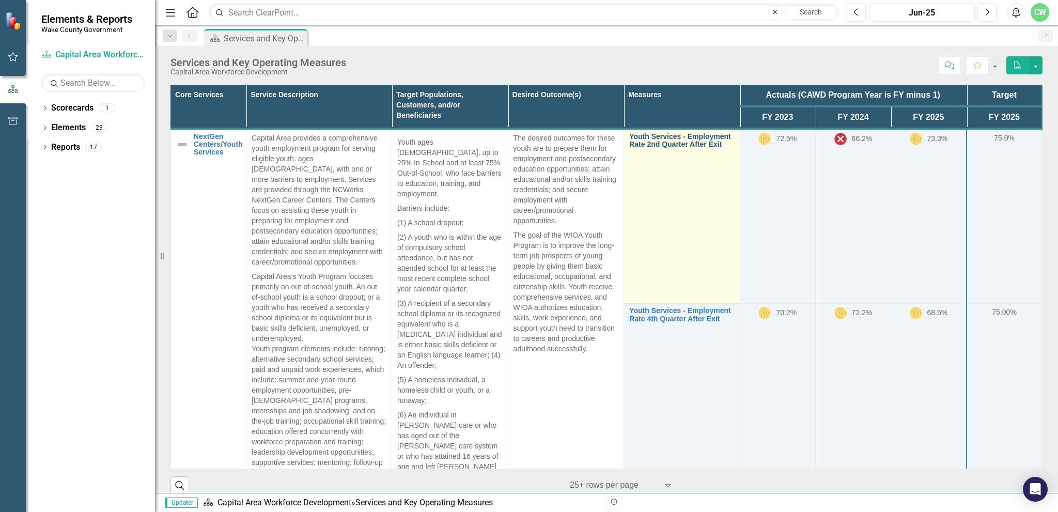
click at [640, 142] on link "Youth Services - Employment Rate 2nd Quarter After Exit" at bounding box center [681, 141] width 105 height 16
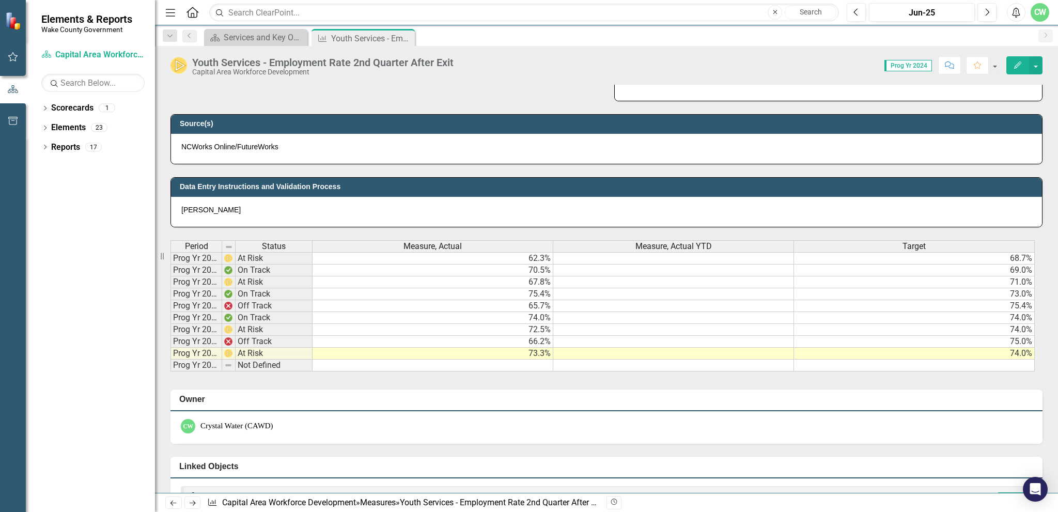
scroll to position [413, 0]
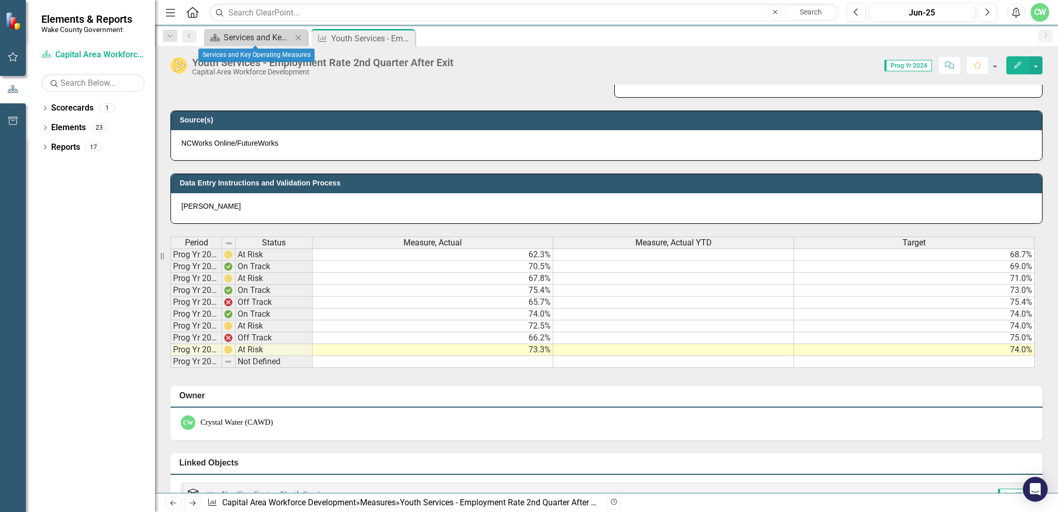
click at [263, 33] on div "Services and Key Operating Measures" at bounding box center [258, 37] width 68 height 13
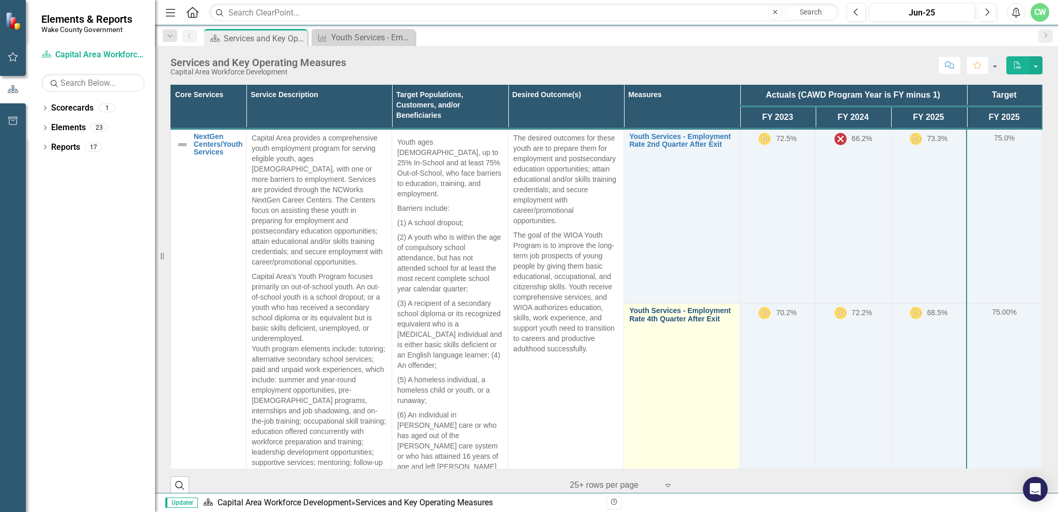
click at [649, 307] on link "Youth Services - Employment Rate 4th Quarter After Exit" at bounding box center [681, 315] width 105 height 16
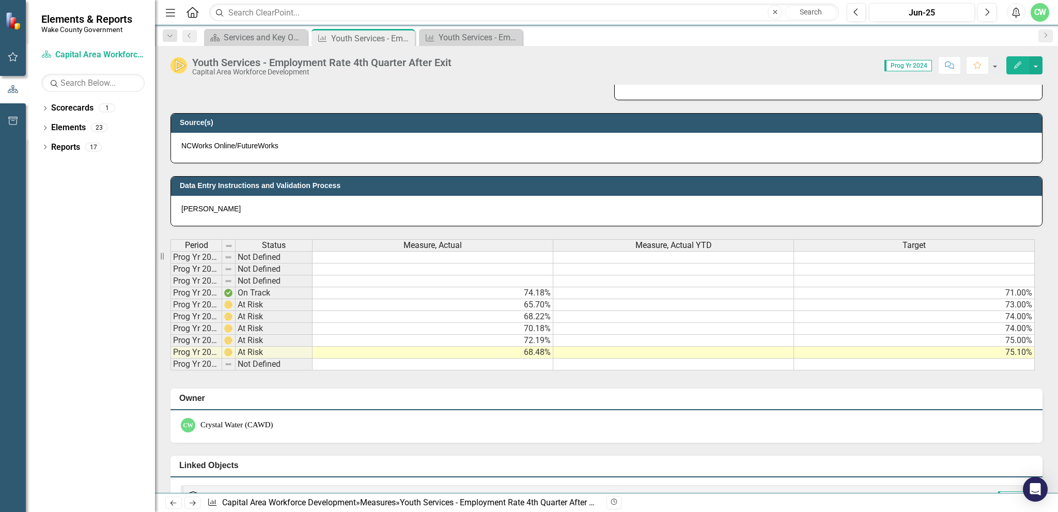
scroll to position [413, 0]
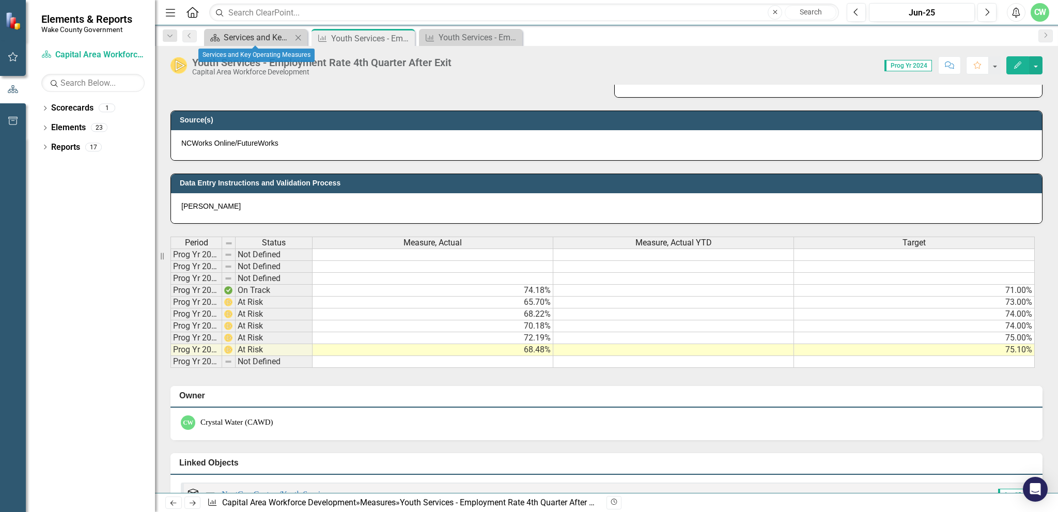
click at [257, 36] on div "Services and Key Operating Measures" at bounding box center [258, 37] width 68 height 13
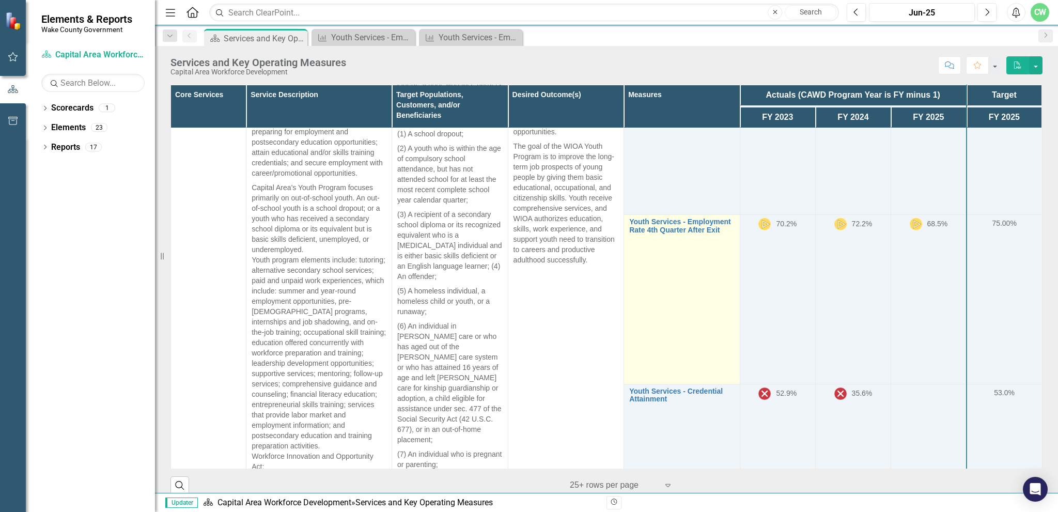
scroll to position [103, 0]
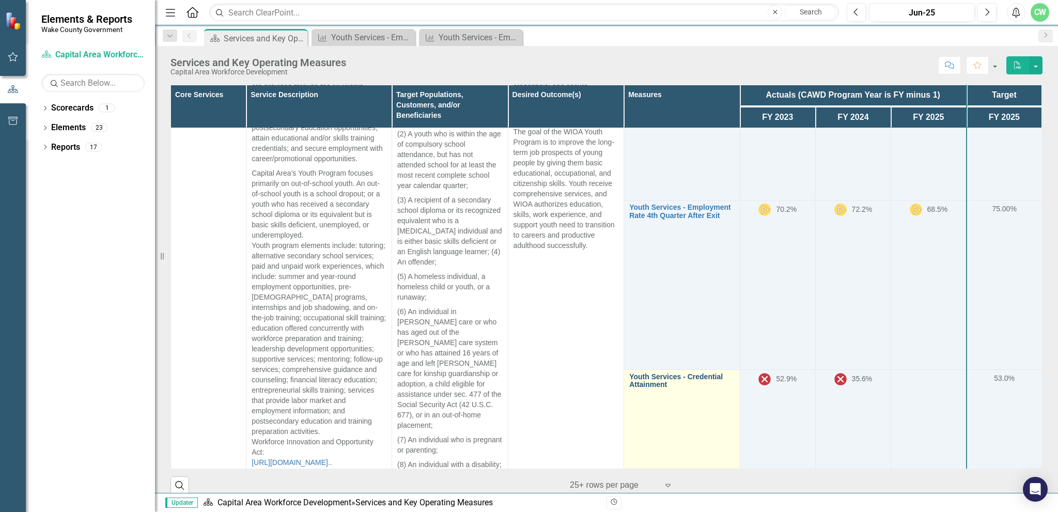
click at [650, 373] on link "Youth Services - Credential Attainment" at bounding box center [681, 381] width 105 height 16
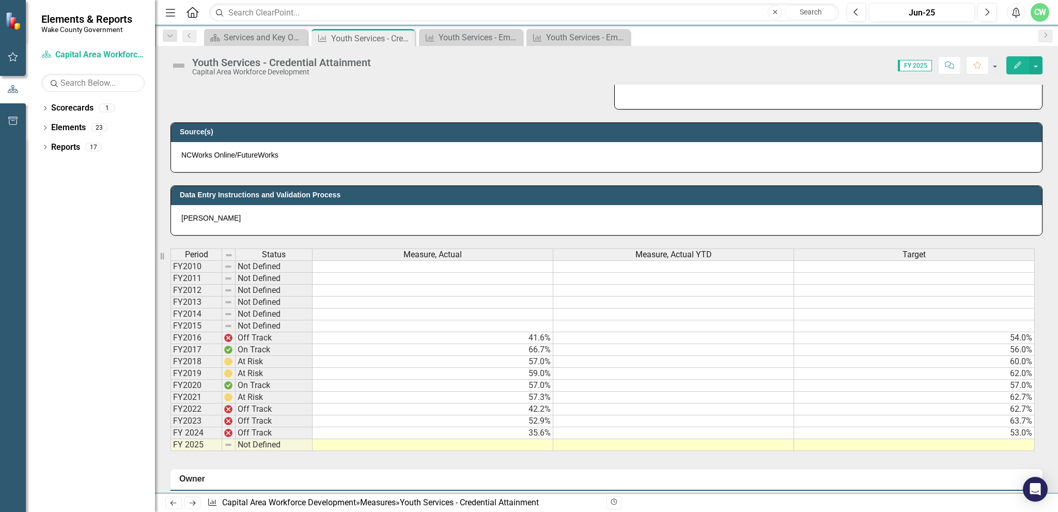
scroll to position [465, 0]
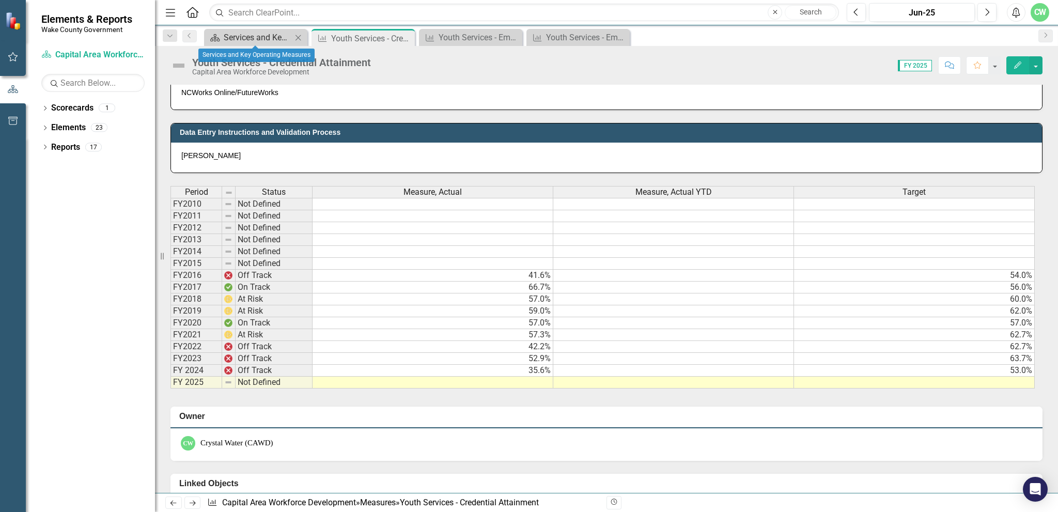
click at [270, 34] on div "Services and Key Operating Measures" at bounding box center [258, 37] width 68 height 13
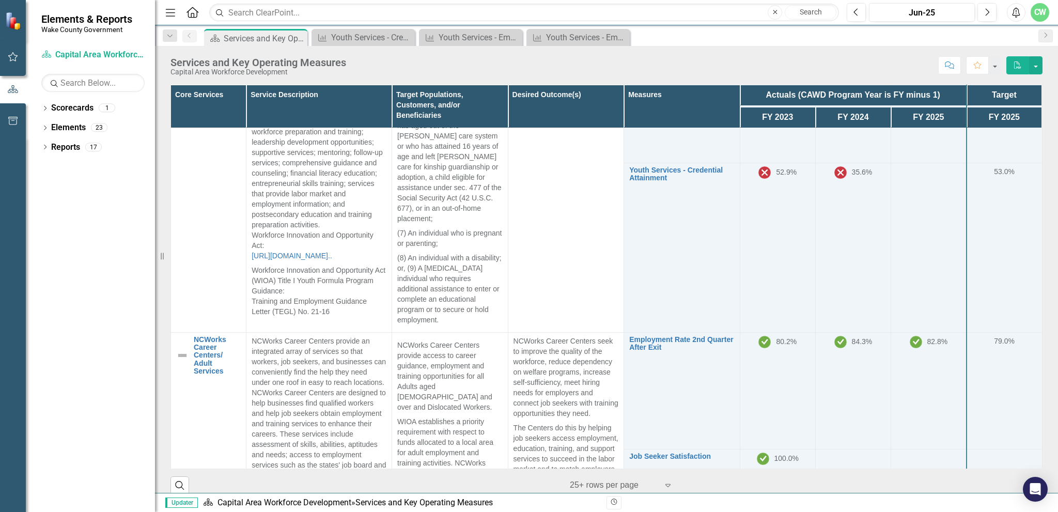
scroll to position [362, 0]
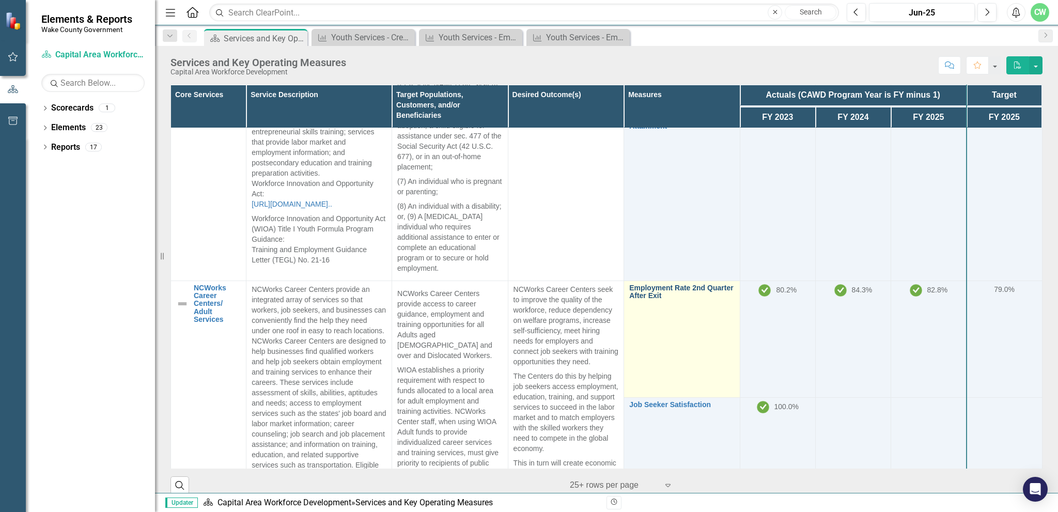
click at [637, 284] on link "Employment Rate 2nd Quarter After Exit" at bounding box center [681, 292] width 105 height 16
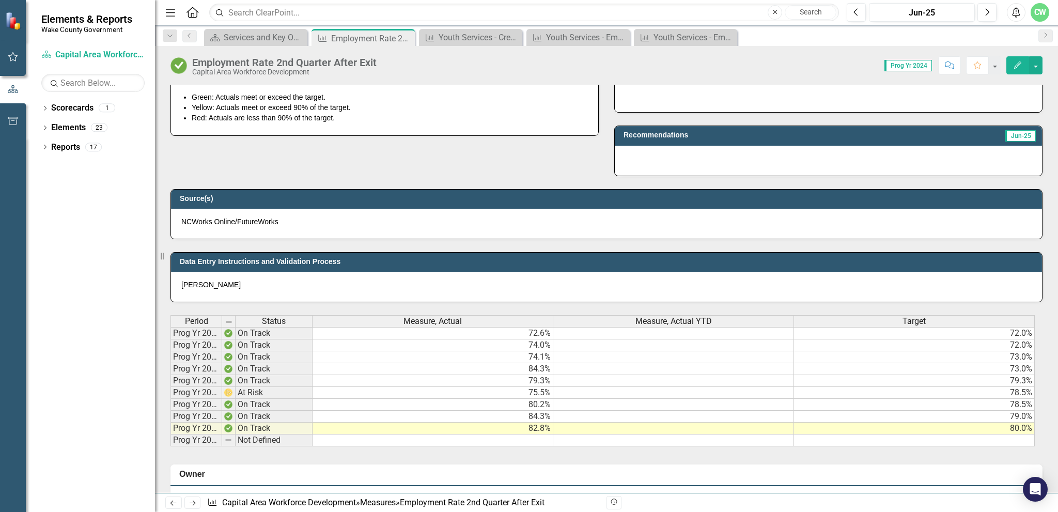
scroll to position [362, 0]
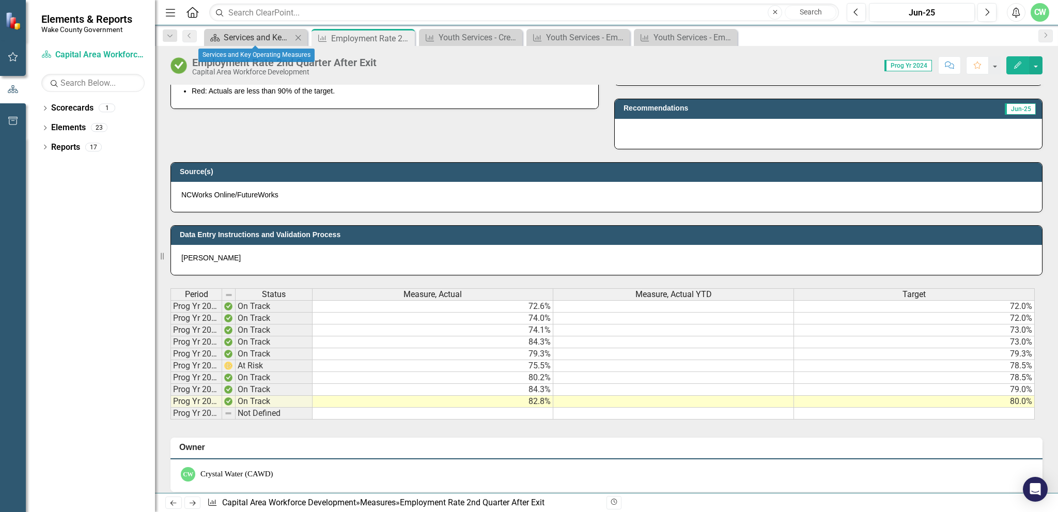
click at [234, 34] on div "Services and Key Operating Measures" at bounding box center [258, 37] width 68 height 13
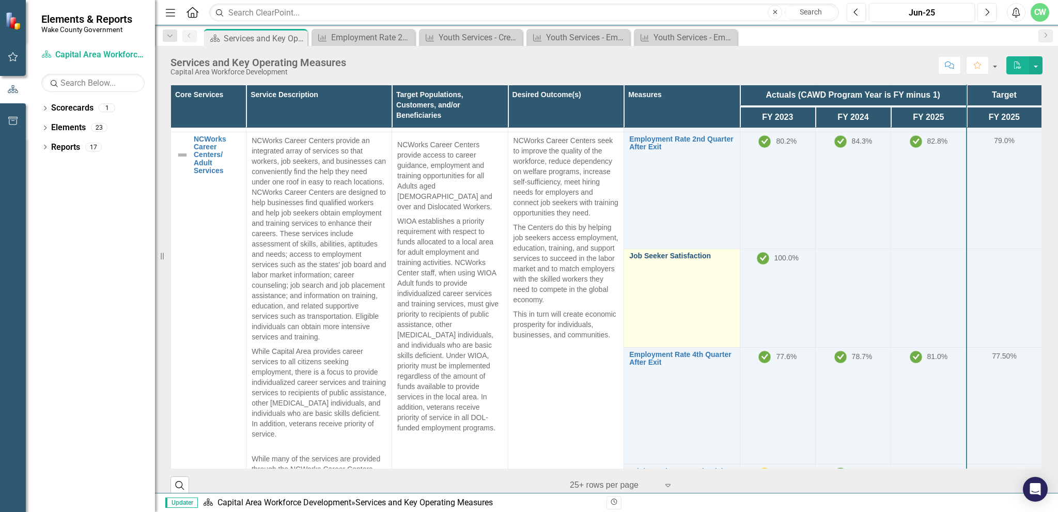
scroll to position [517, 0]
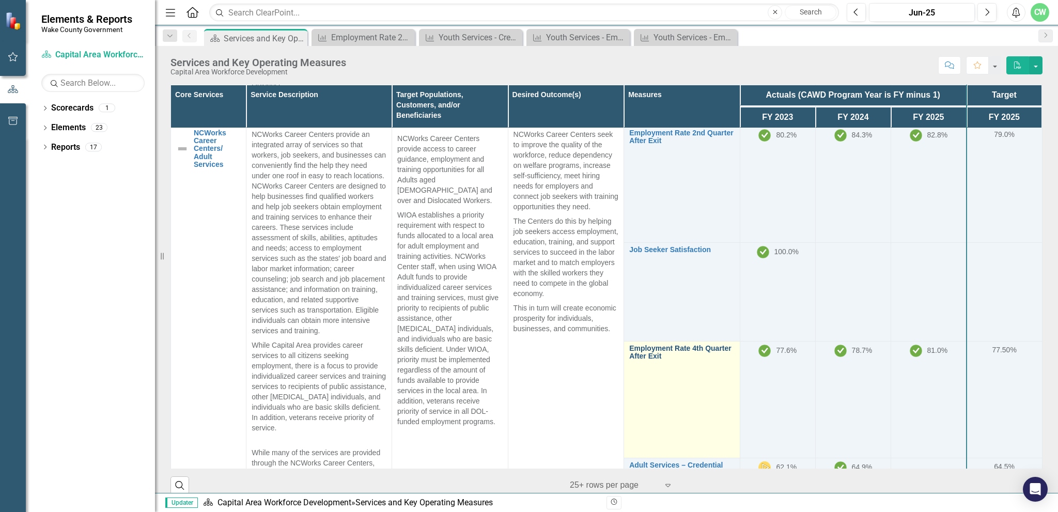
click at [657, 345] on link "Employment Rate 4th Quarter After Exit" at bounding box center [681, 353] width 105 height 16
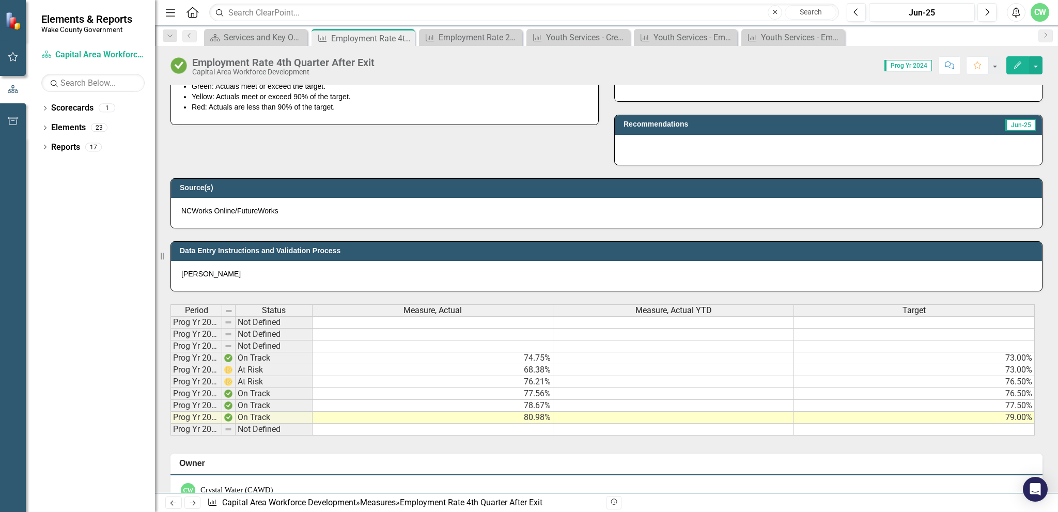
scroll to position [362, 0]
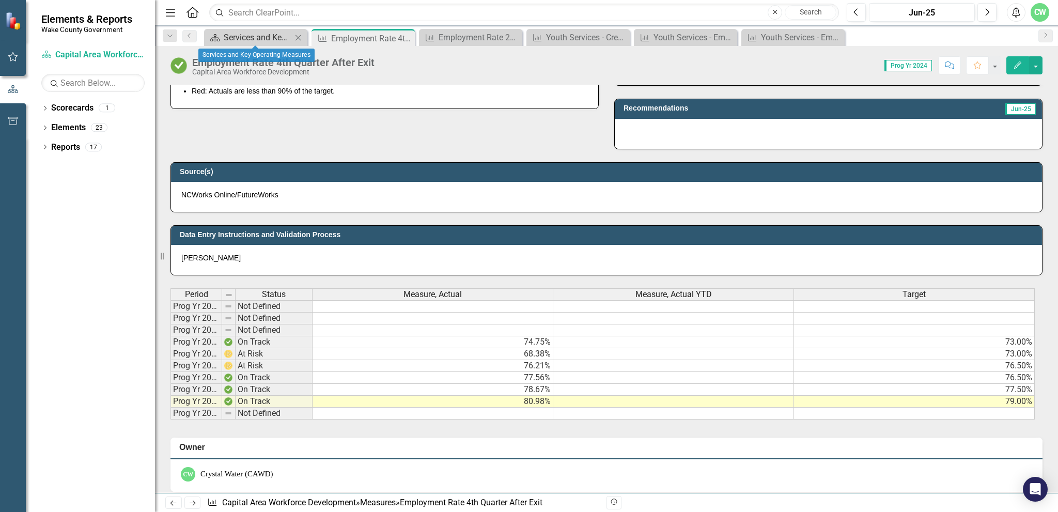
click at [261, 39] on div "Services and Key Operating Measures" at bounding box center [258, 37] width 68 height 13
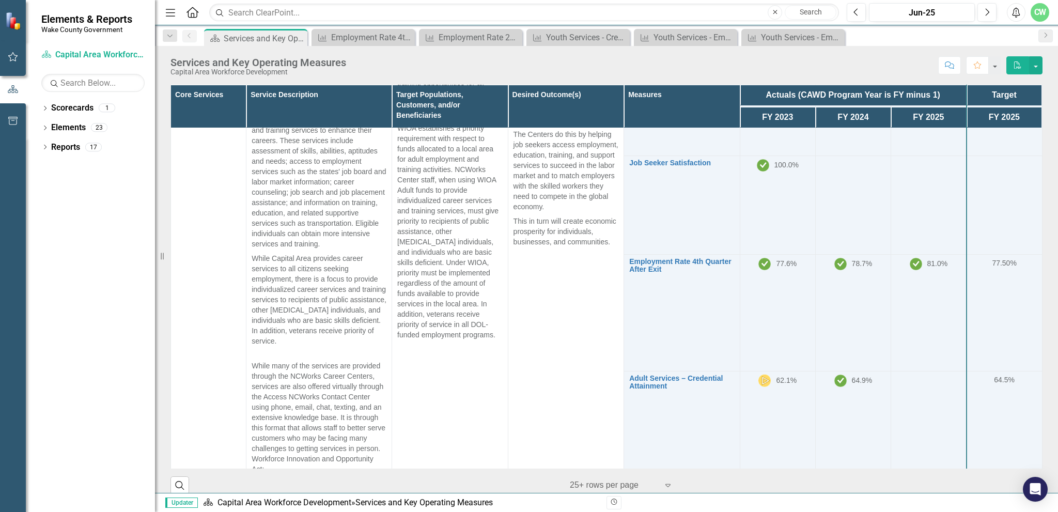
scroll to position [620, 0]
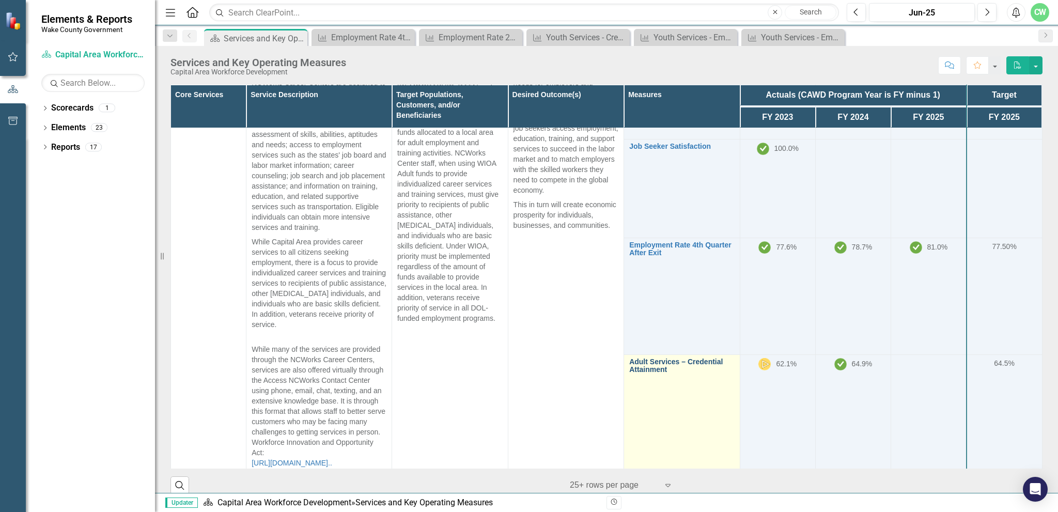
click at [655, 362] on link "Adult Services – Credential Attainment" at bounding box center [681, 366] width 105 height 16
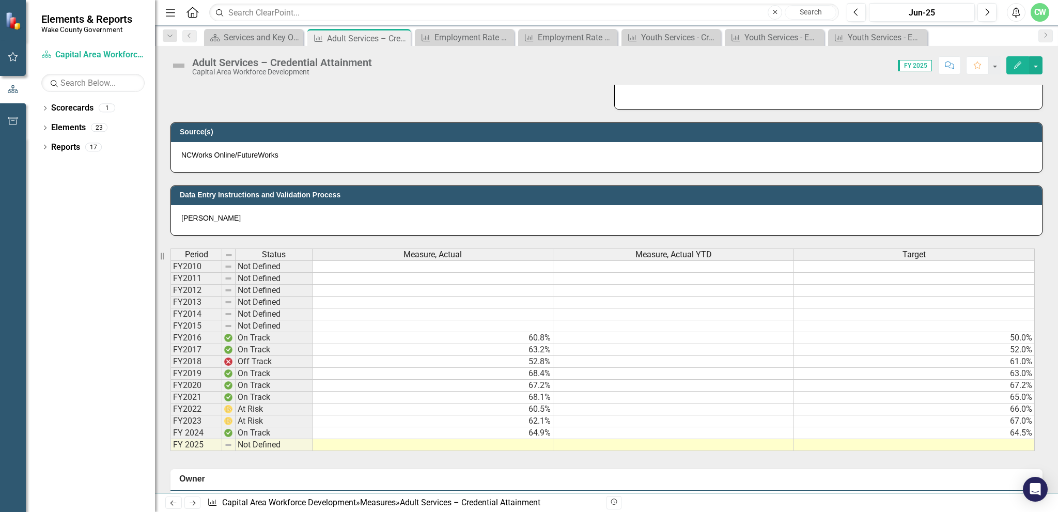
scroll to position [465, 0]
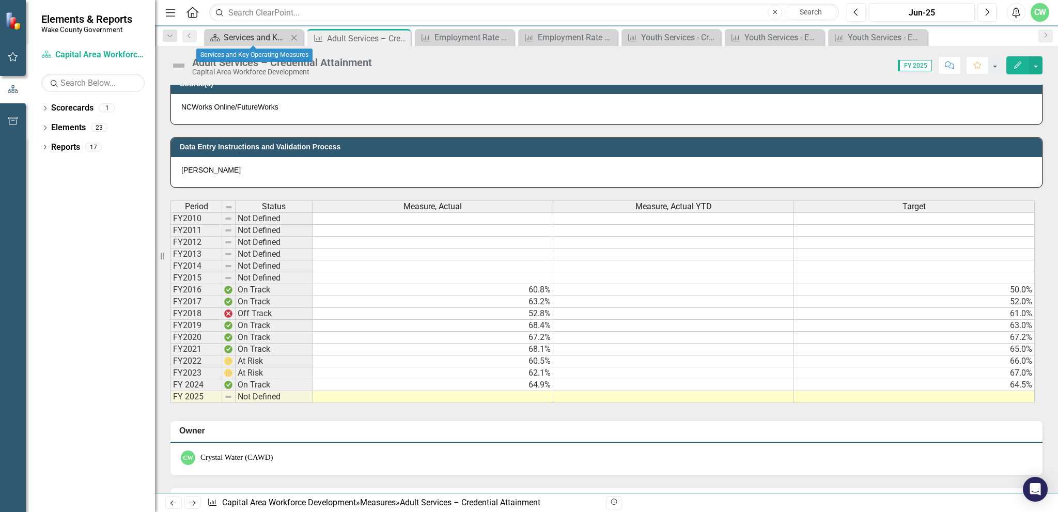
click at [285, 37] on div "Services and Key Operating Measures" at bounding box center [256, 37] width 64 height 13
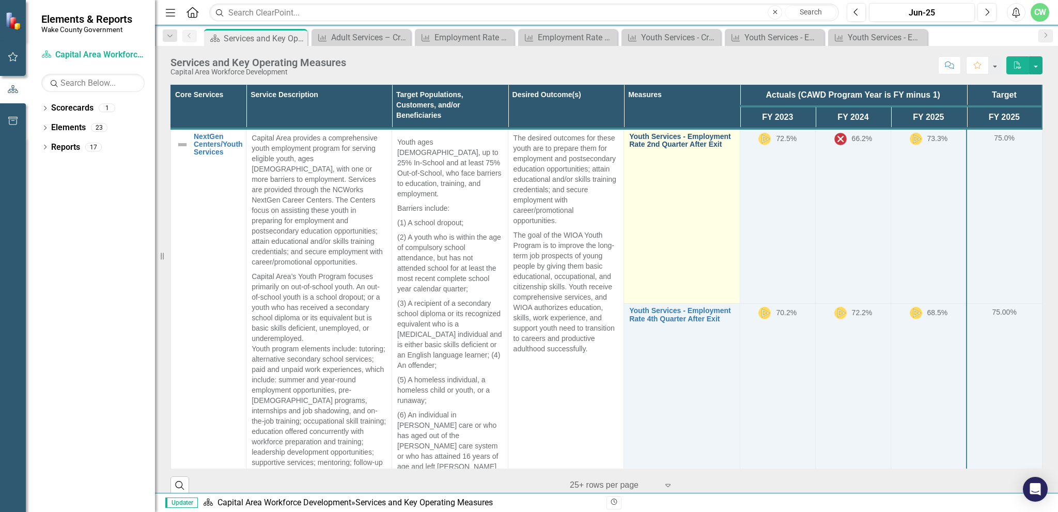
click at [645, 136] on link "Youth Services - Employment Rate 2nd Quarter After Exit" at bounding box center [681, 141] width 105 height 16
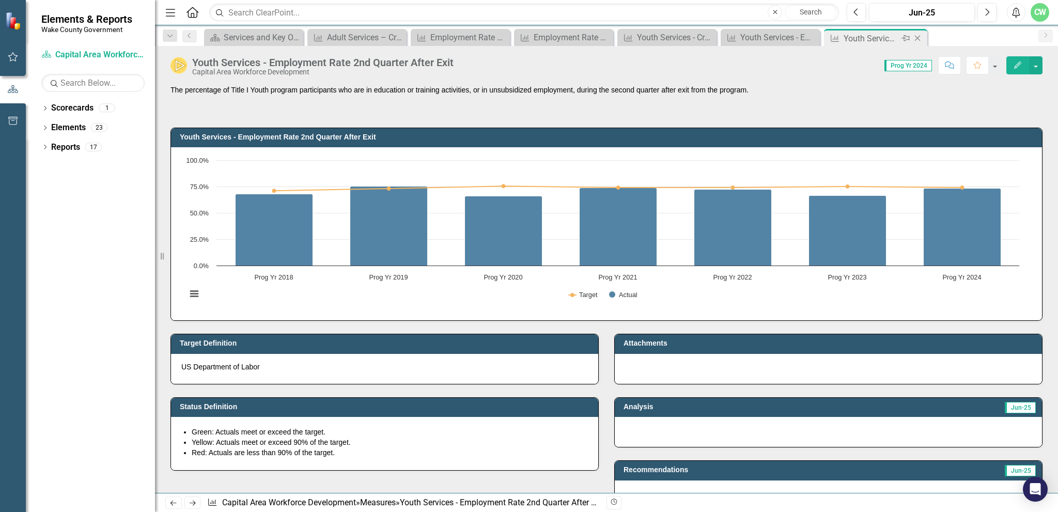
click at [922, 36] on icon "Close" at bounding box center [918, 38] width 10 height 8
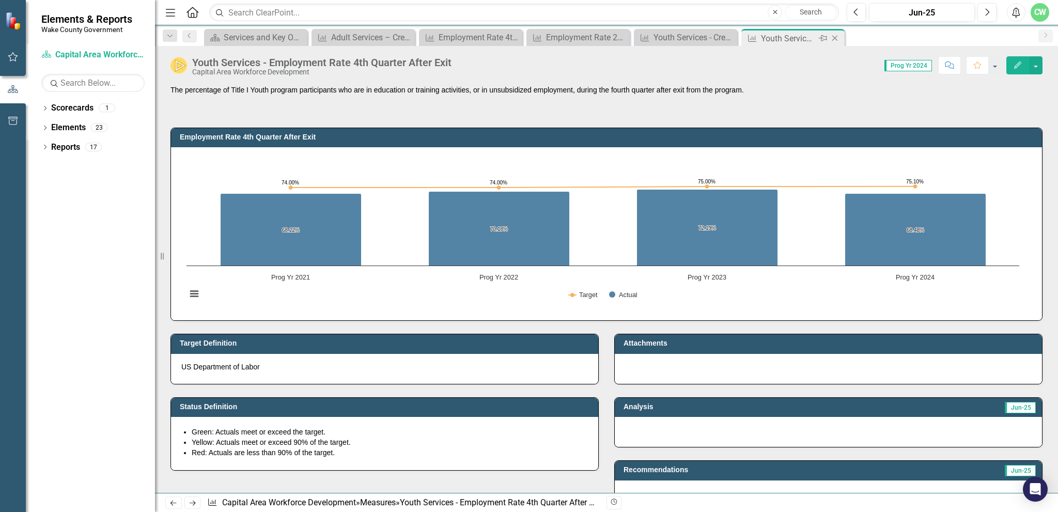
click at [838, 37] on icon "Close" at bounding box center [835, 38] width 10 height 8
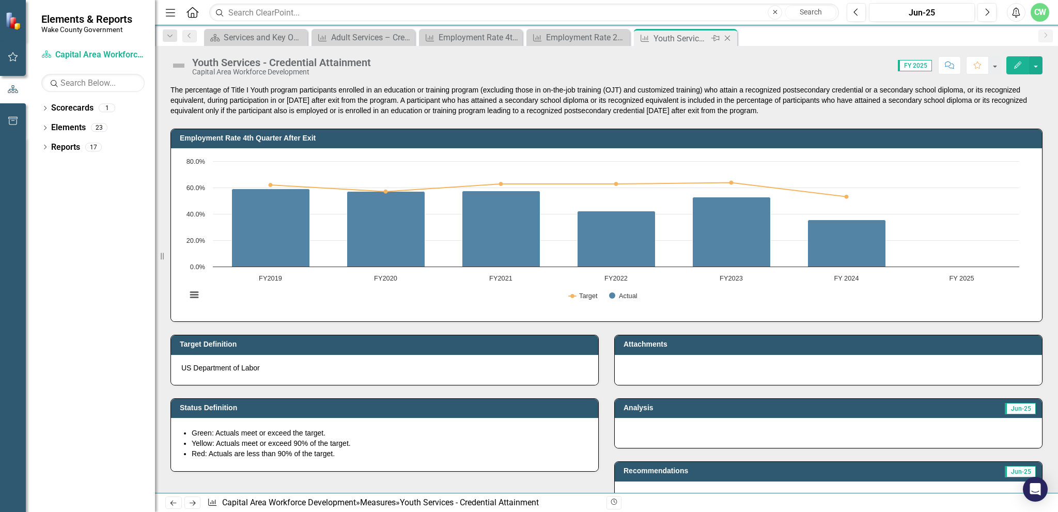
click at [725, 39] on icon "Close" at bounding box center [727, 38] width 10 height 8
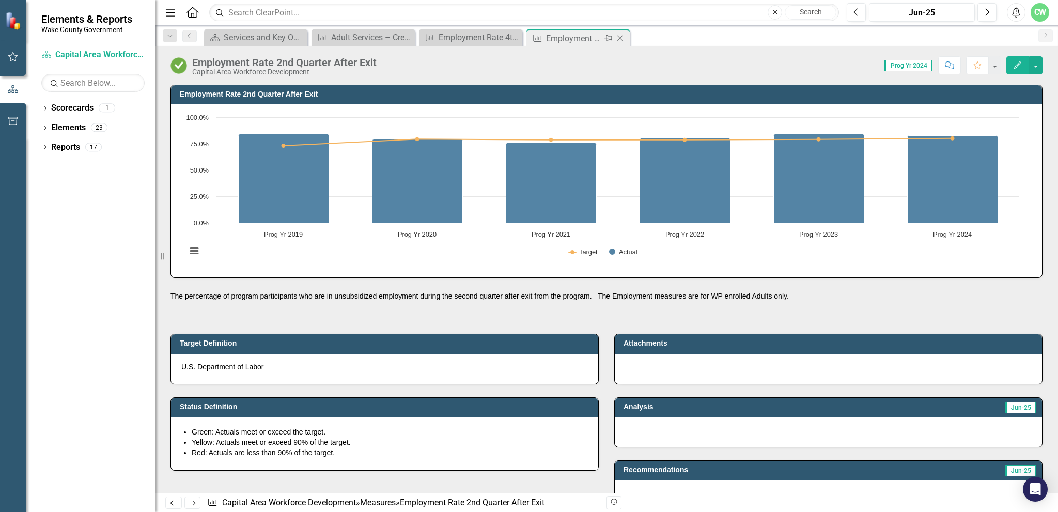
click at [620, 37] on icon "Close" at bounding box center [620, 38] width 10 height 8
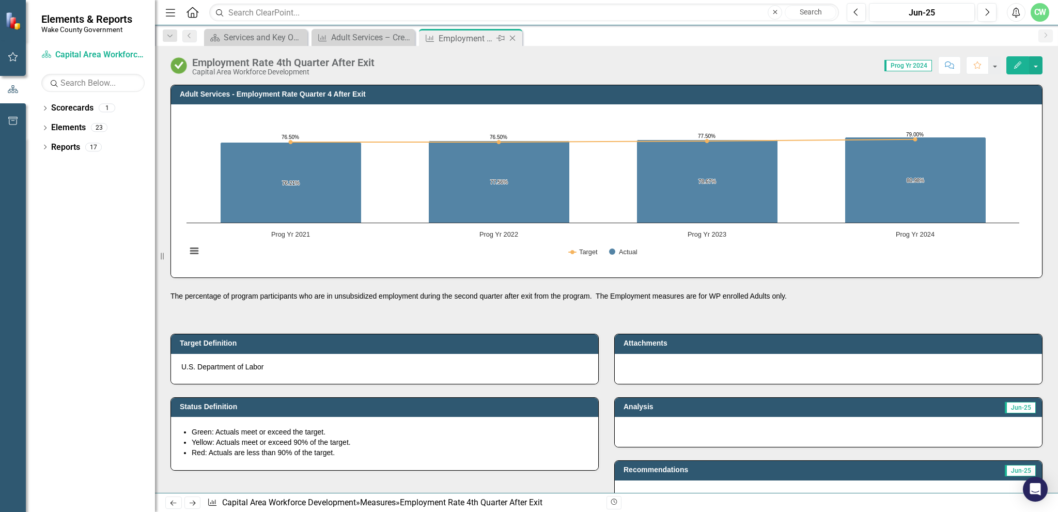
click at [510, 33] on div "Close" at bounding box center [513, 38] width 13 height 13
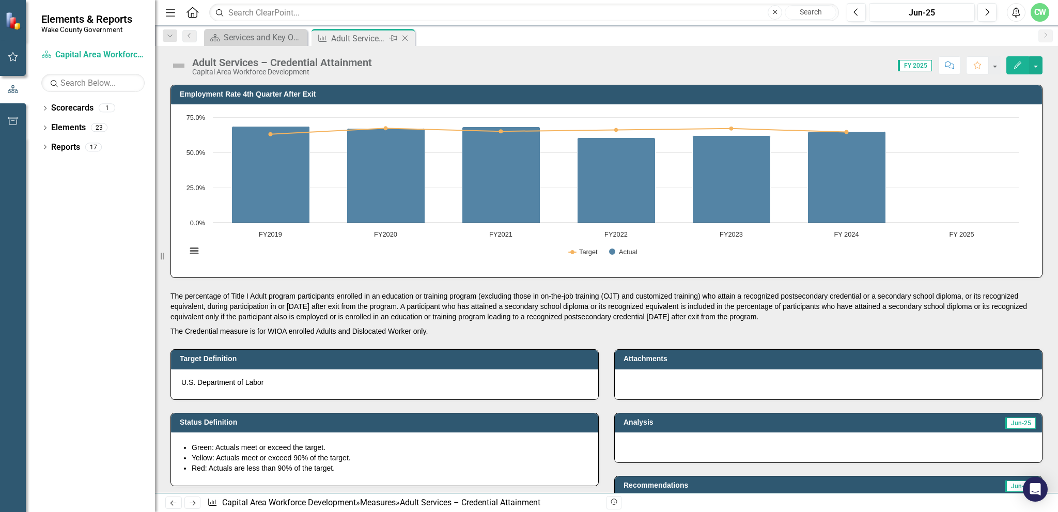
click at [405, 38] on icon at bounding box center [406, 39] width 6 height 6
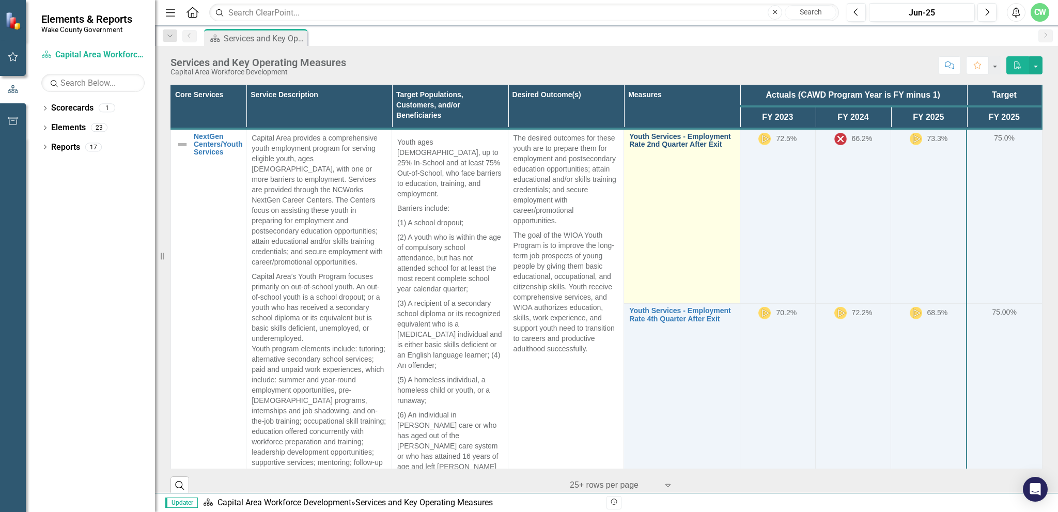
click at [637, 143] on link "Youth Services - Employment Rate 2nd Quarter After Exit" at bounding box center [681, 141] width 105 height 16
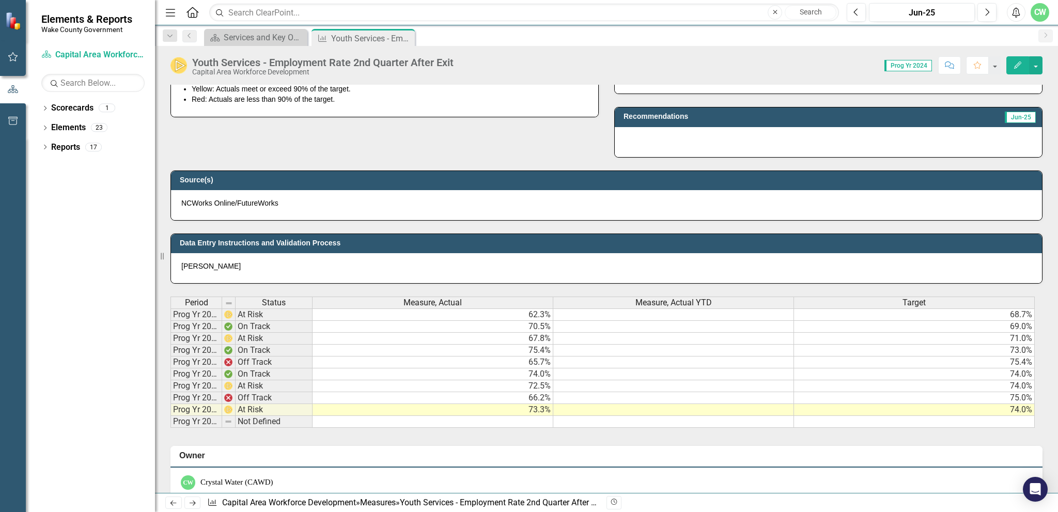
scroll to position [362, 0]
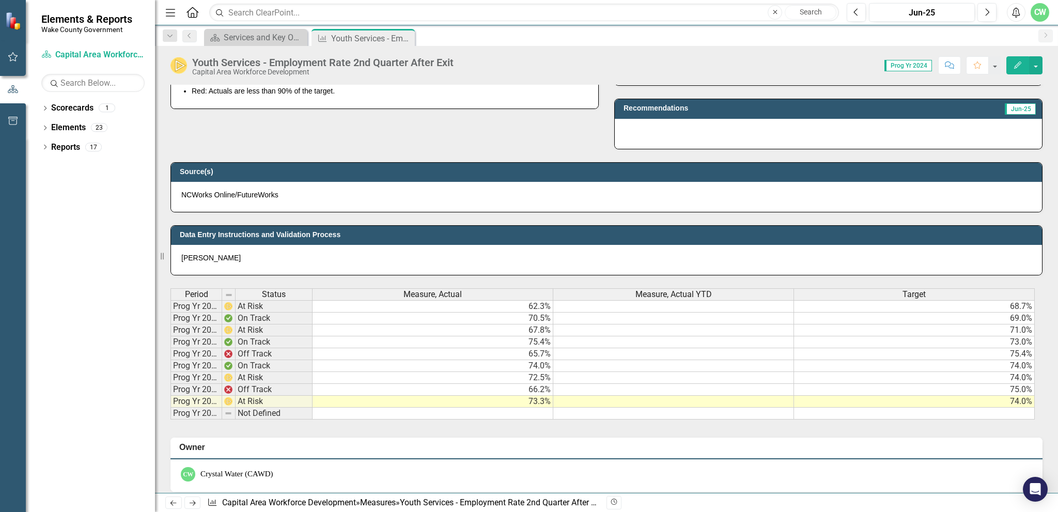
click at [508, 365] on td "74.0%" at bounding box center [433, 366] width 241 height 12
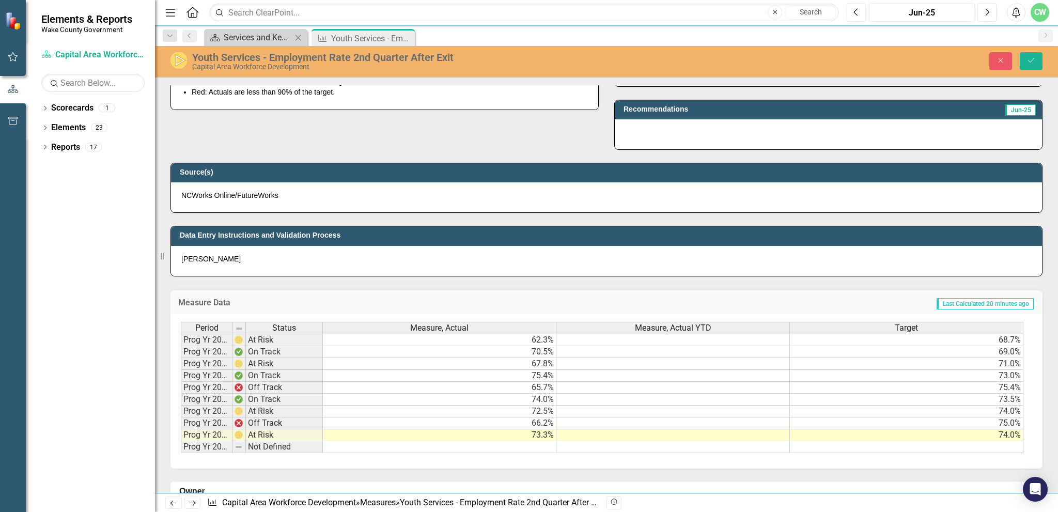
type textarea "73.5"
click at [275, 40] on div "Services and Key Operating Measures" at bounding box center [258, 37] width 68 height 13
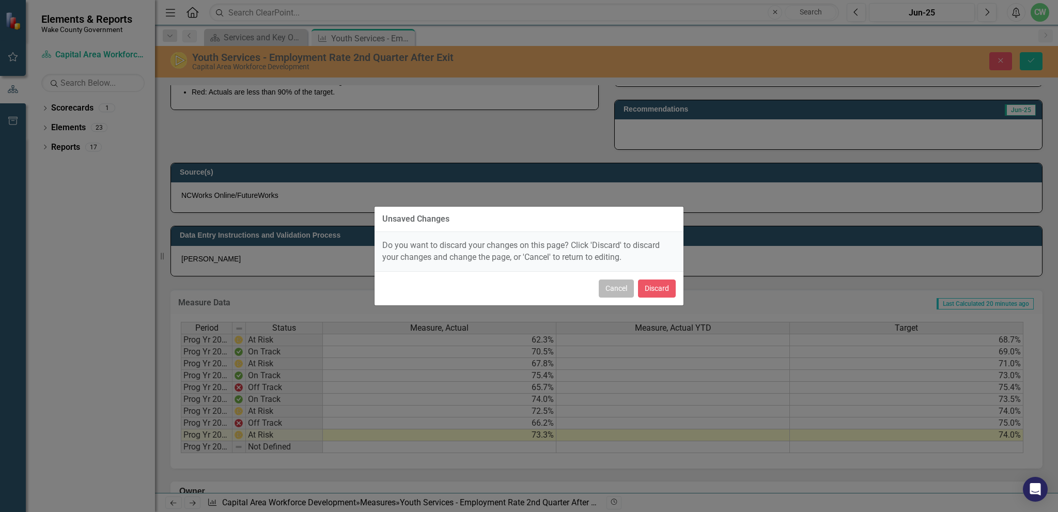
click at [607, 287] on button "Cancel" at bounding box center [616, 289] width 35 height 18
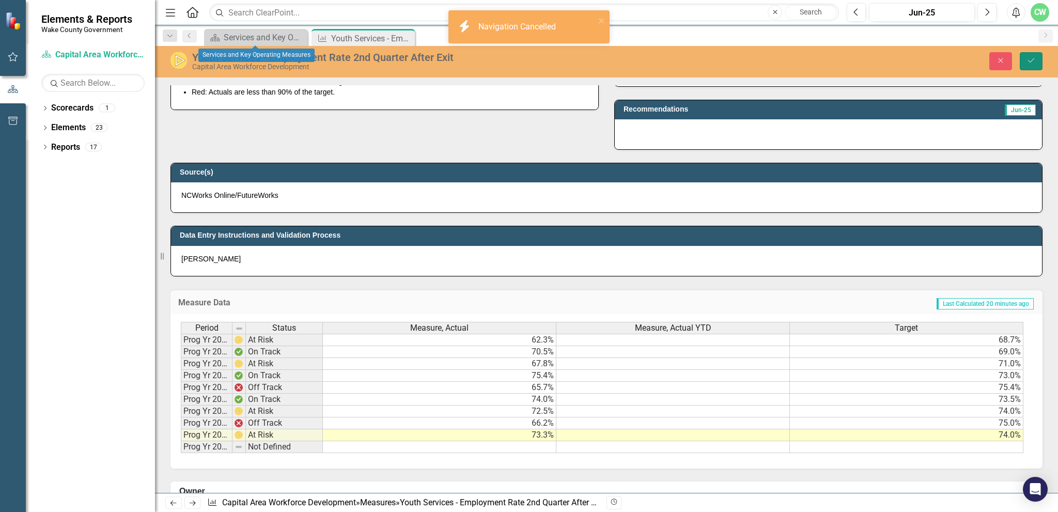
click at [1032, 64] on icon "Save" at bounding box center [1031, 60] width 9 height 7
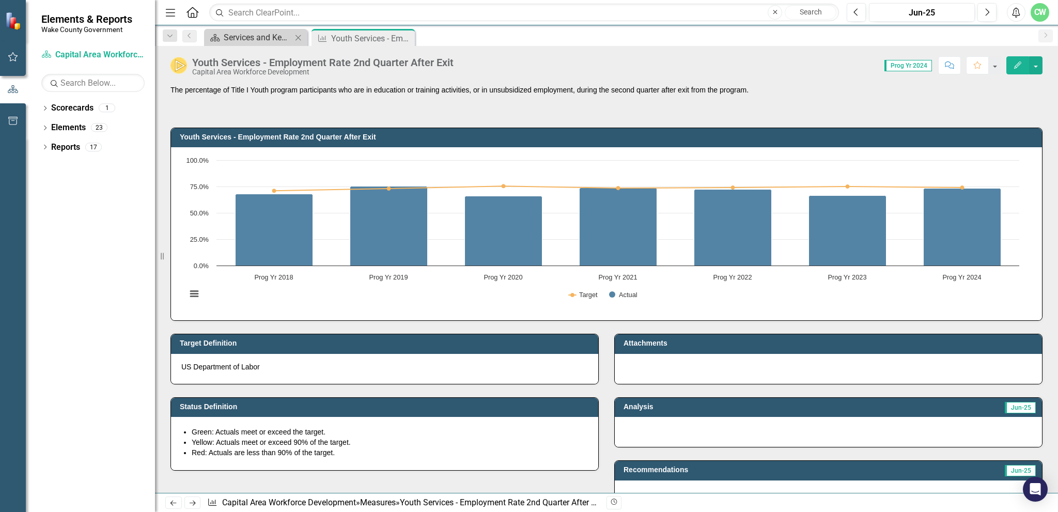
click at [248, 33] on div "Services and Key Operating Measures" at bounding box center [258, 37] width 68 height 13
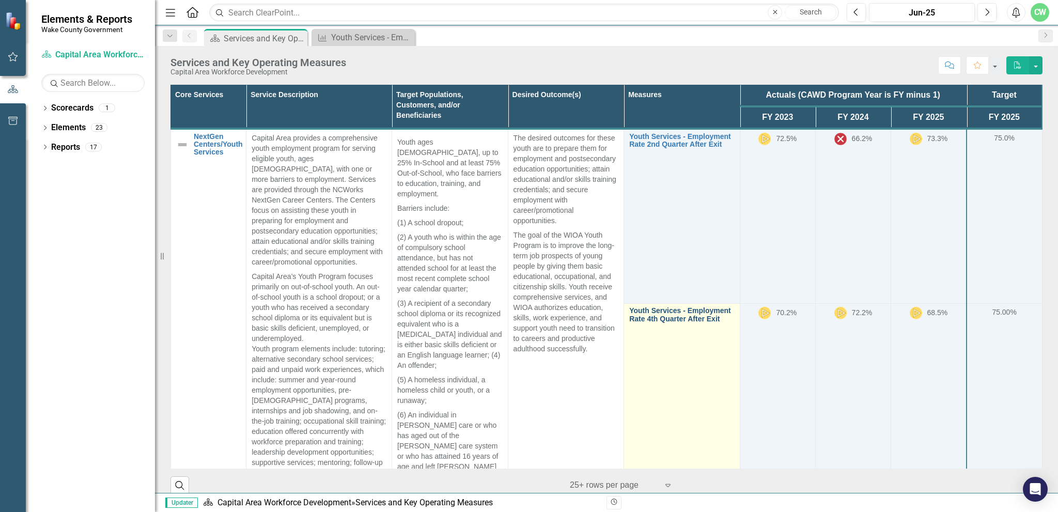
click at [670, 308] on link "Youth Services - Employment Rate 4th Quarter After Exit" at bounding box center [681, 315] width 105 height 16
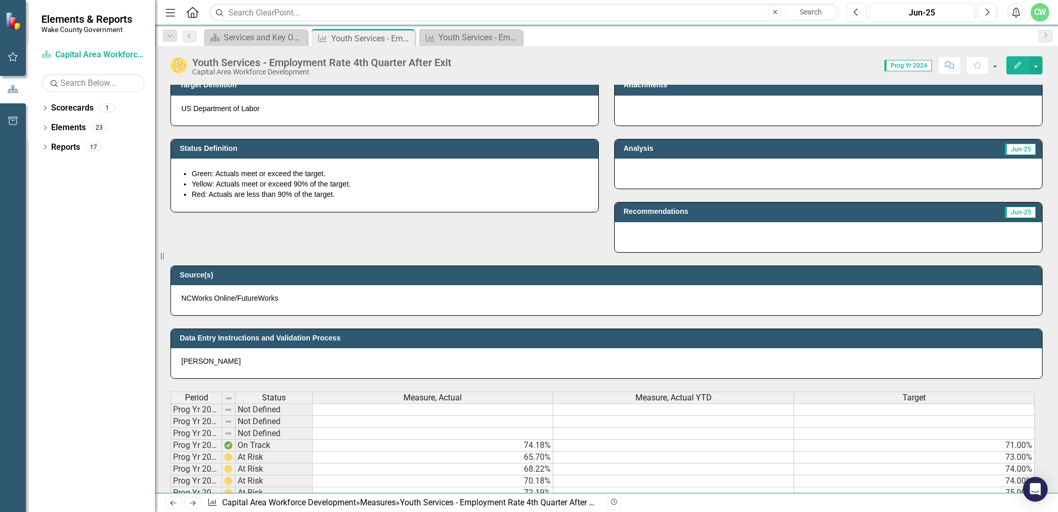
scroll to position [465, 0]
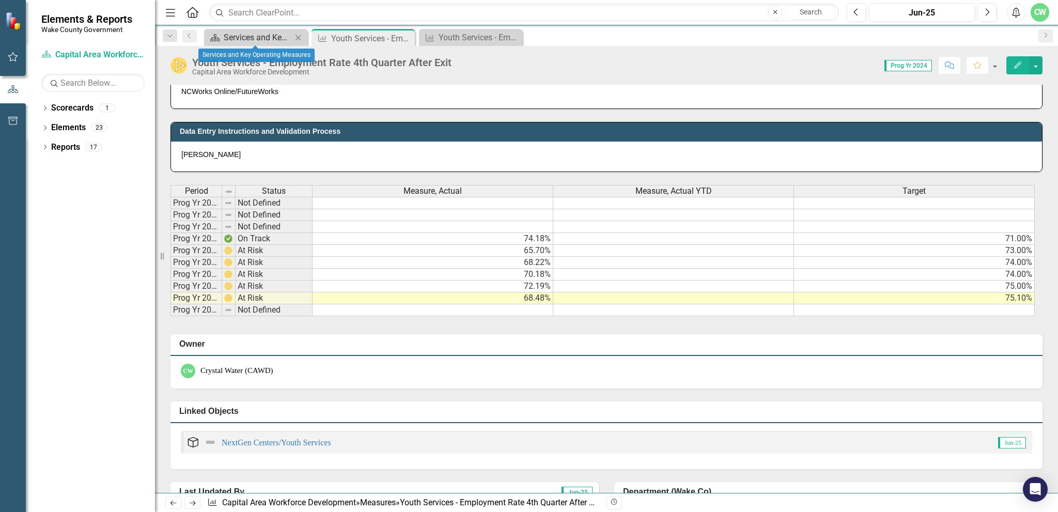
click at [248, 32] on div "Services and Key Operating Measures" at bounding box center [258, 37] width 68 height 13
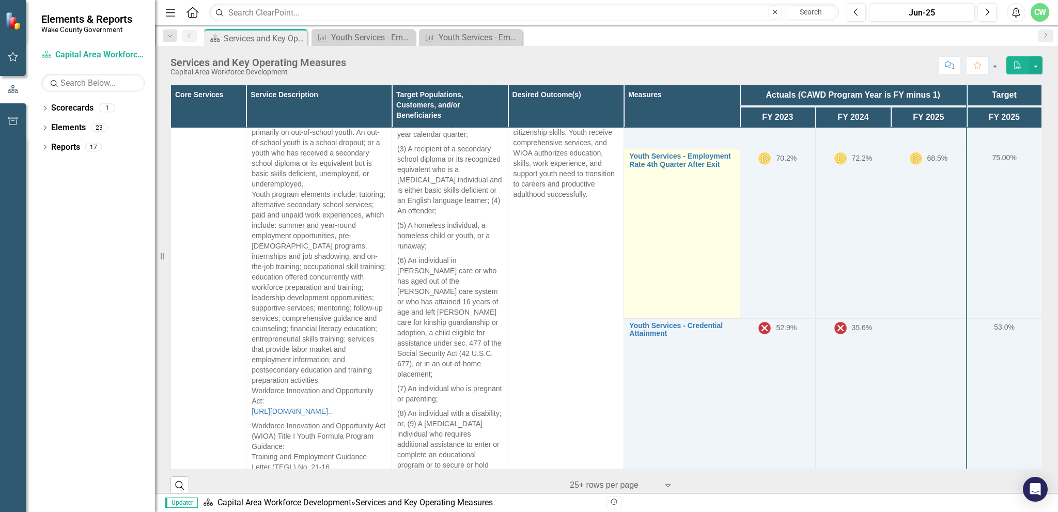
scroll to position [155, 0]
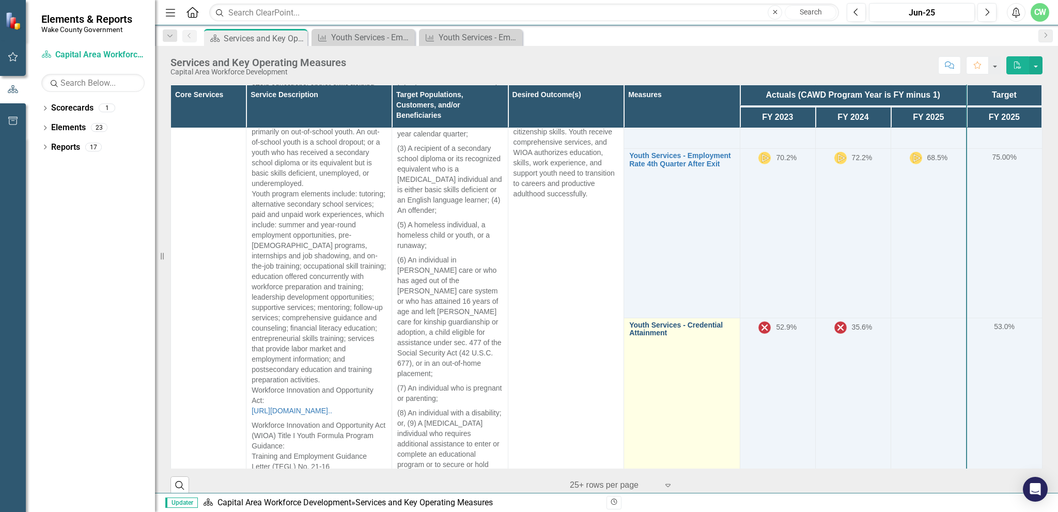
click at [643, 321] on link "Youth Services - Credential Attainment" at bounding box center [681, 329] width 105 height 16
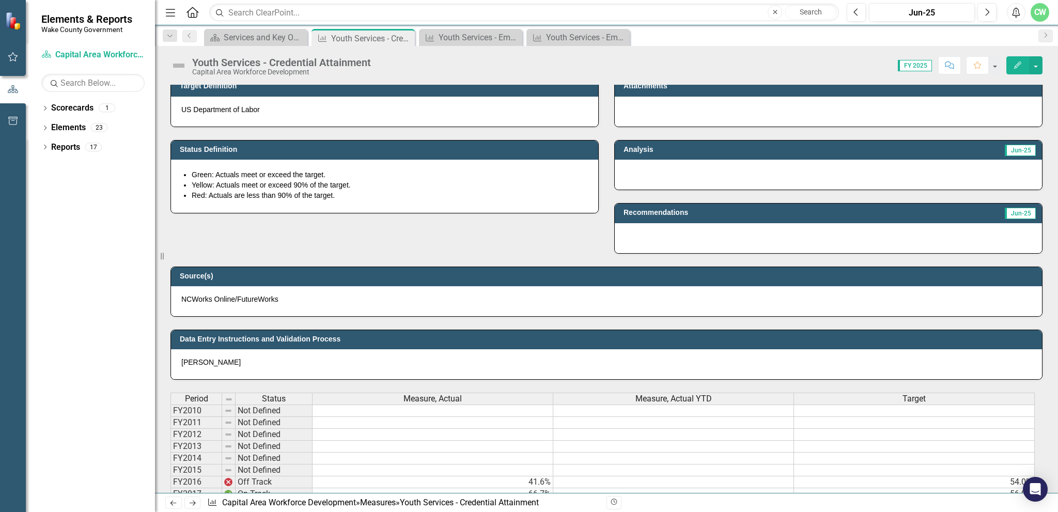
scroll to position [413, 0]
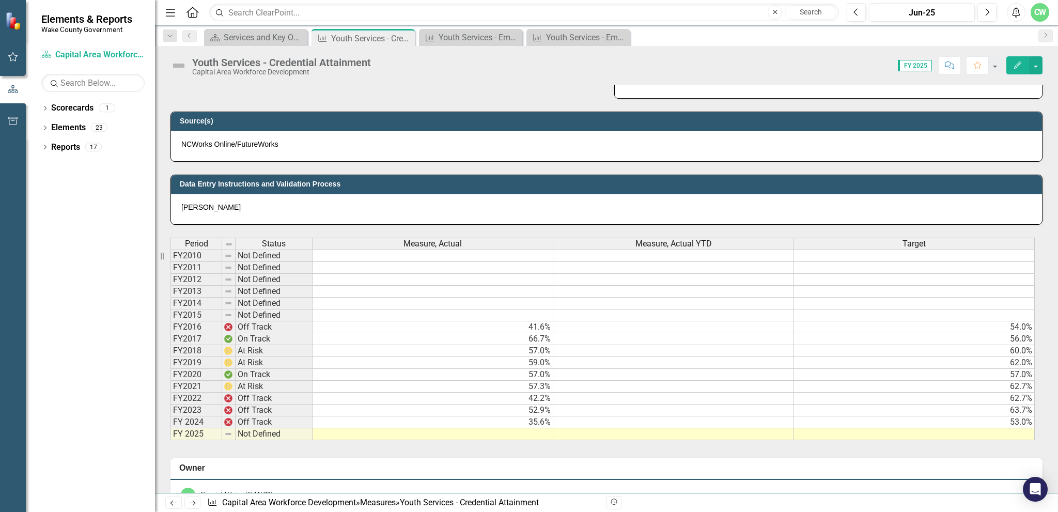
click at [520, 382] on td "57.3%" at bounding box center [433, 387] width 241 height 12
click at [249, 37] on div "Services and Key Operating Measures" at bounding box center [258, 37] width 68 height 13
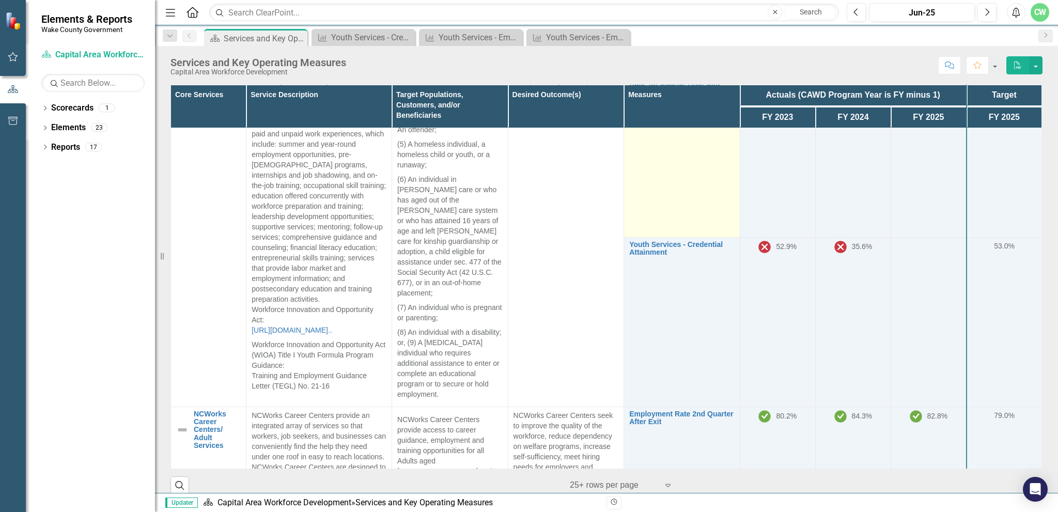
scroll to position [258, 0]
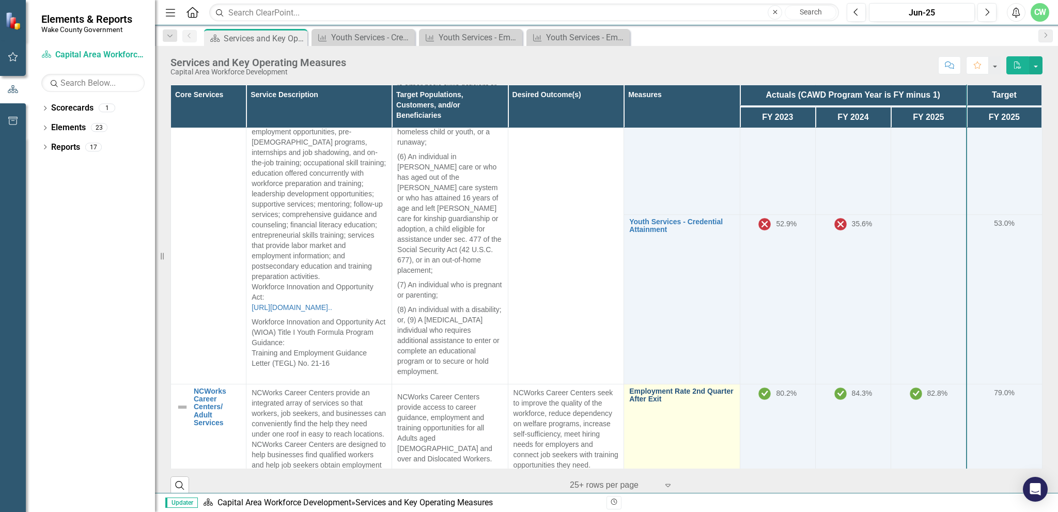
click at [638, 388] on link "Employment Rate 2nd Quarter After Exit" at bounding box center [681, 396] width 105 height 16
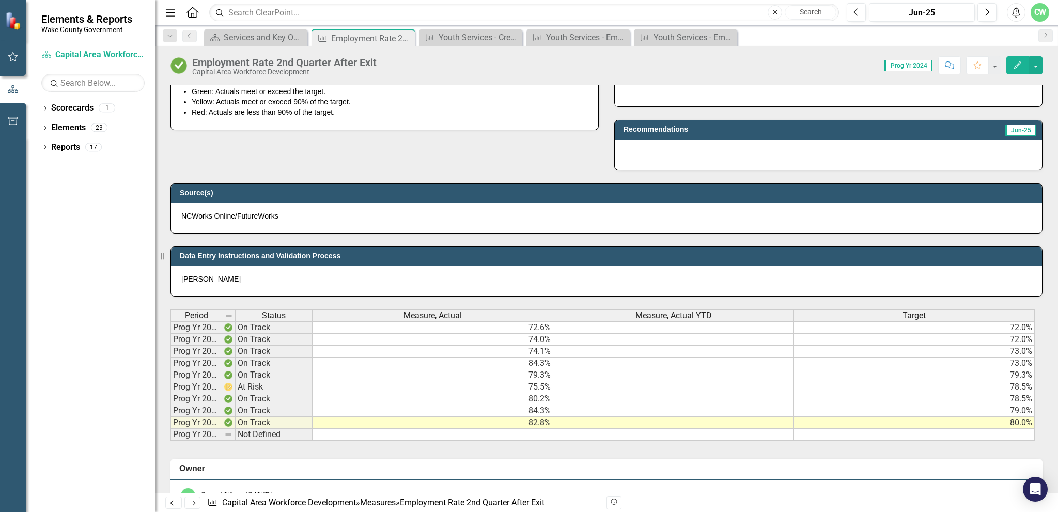
scroll to position [362, 0]
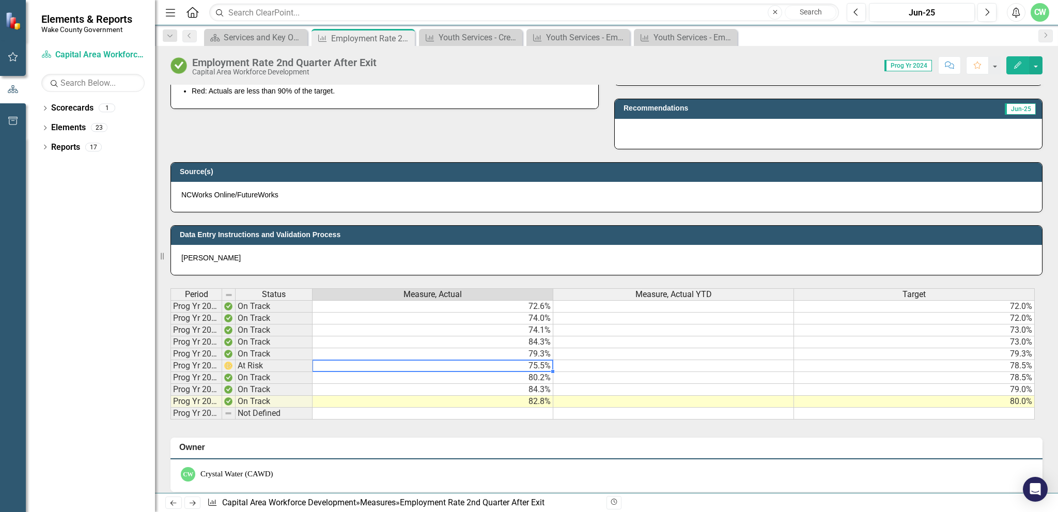
click at [519, 364] on td "75.5%" at bounding box center [433, 366] width 241 height 12
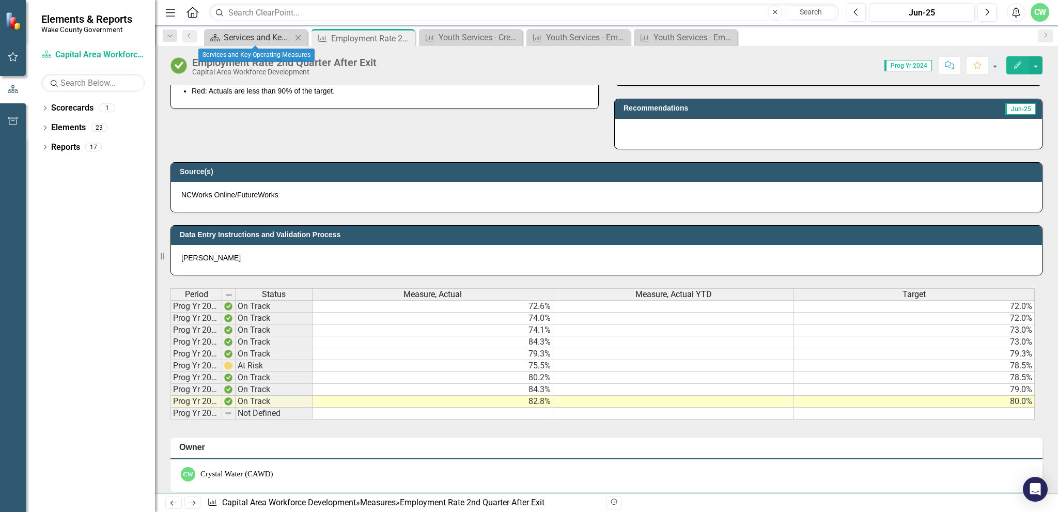
click at [247, 36] on div "Services and Key Operating Measures" at bounding box center [258, 37] width 68 height 13
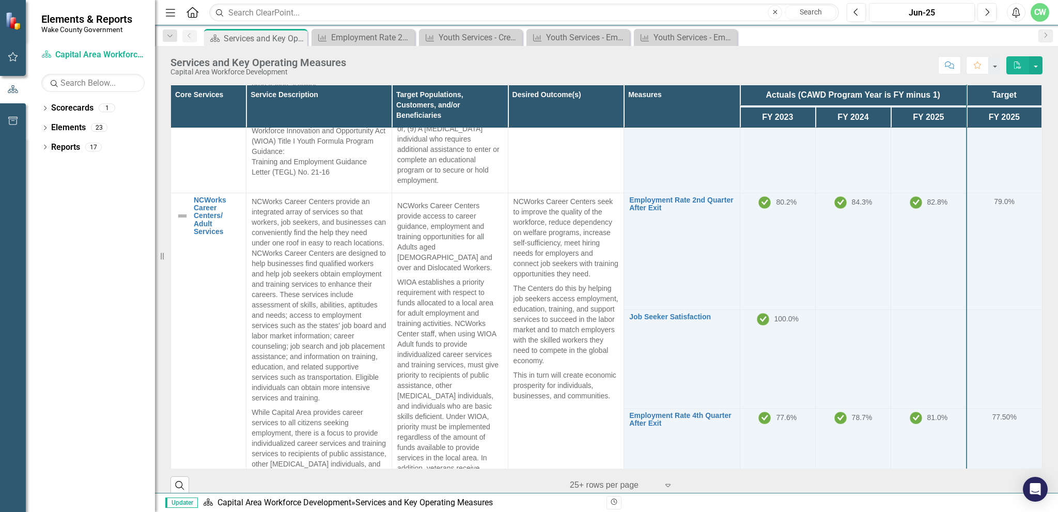
scroll to position [517, 0]
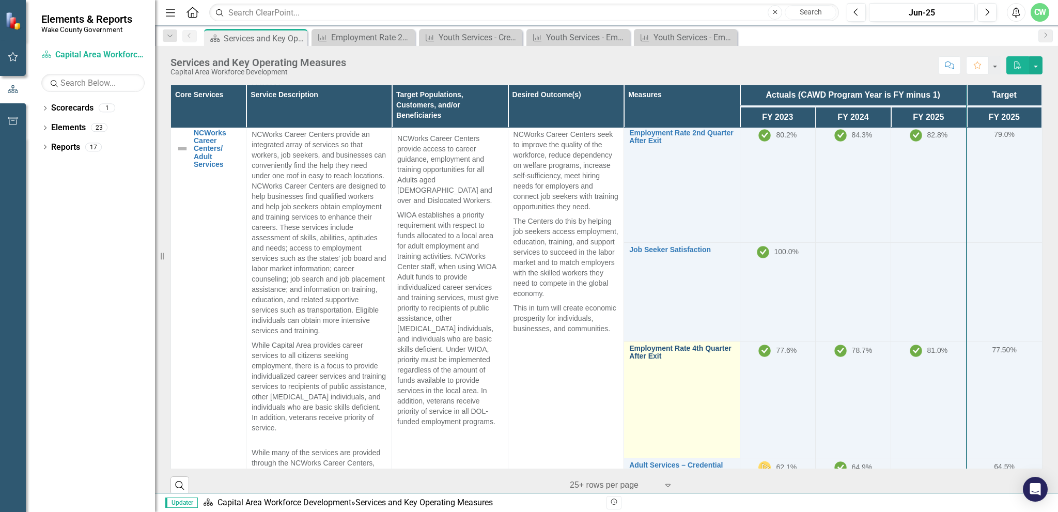
click at [644, 345] on link "Employment Rate 4th Quarter After Exit" at bounding box center [681, 353] width 105 height 16
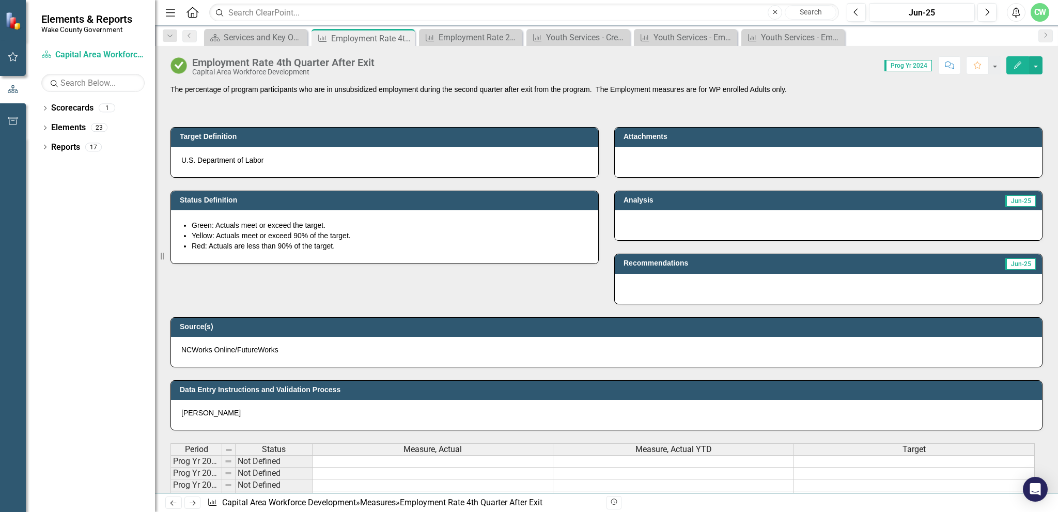
scroll to position [310, 0]
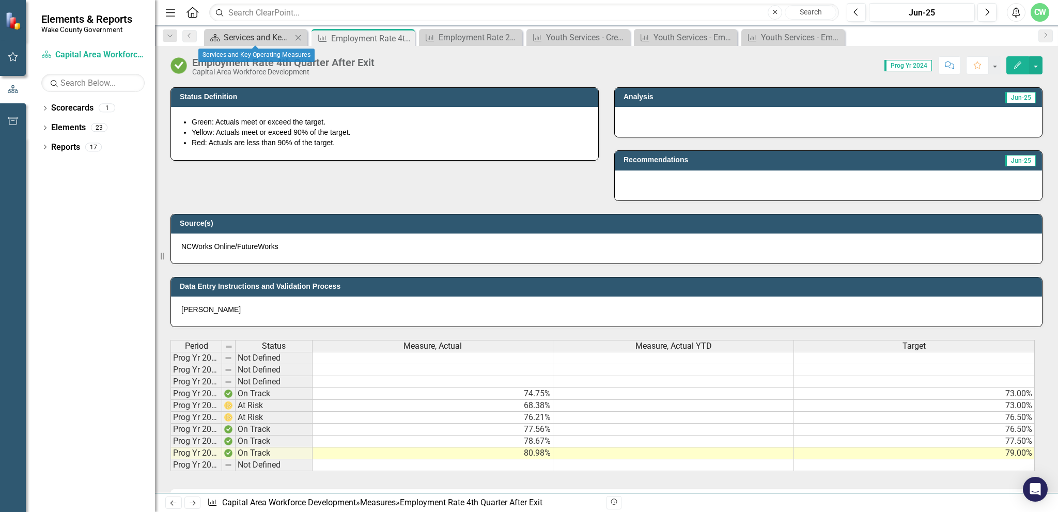
click at [227, 38] on div "Services and Key Operating Measures" at bounding box center [258, 37] width 68 height 13
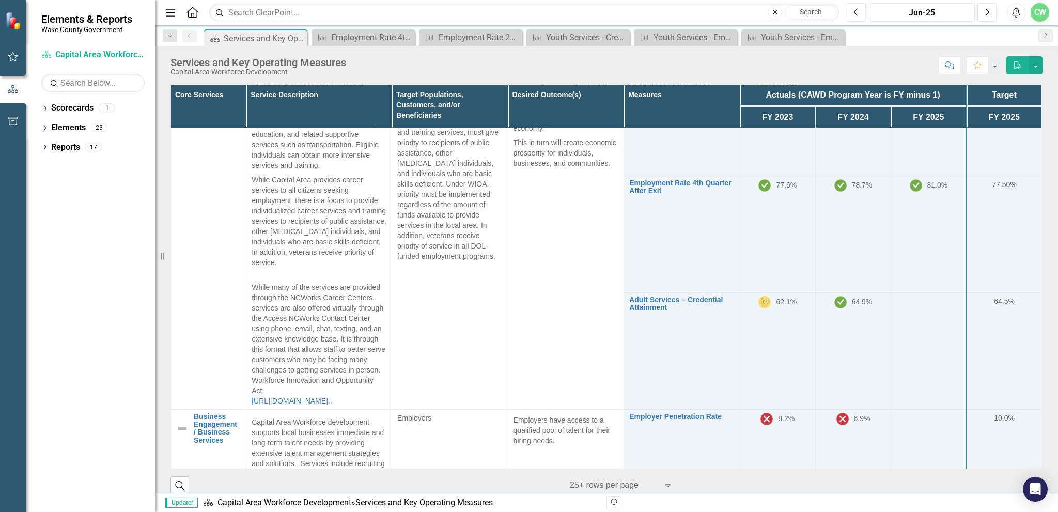
scroll to position [724, 0]
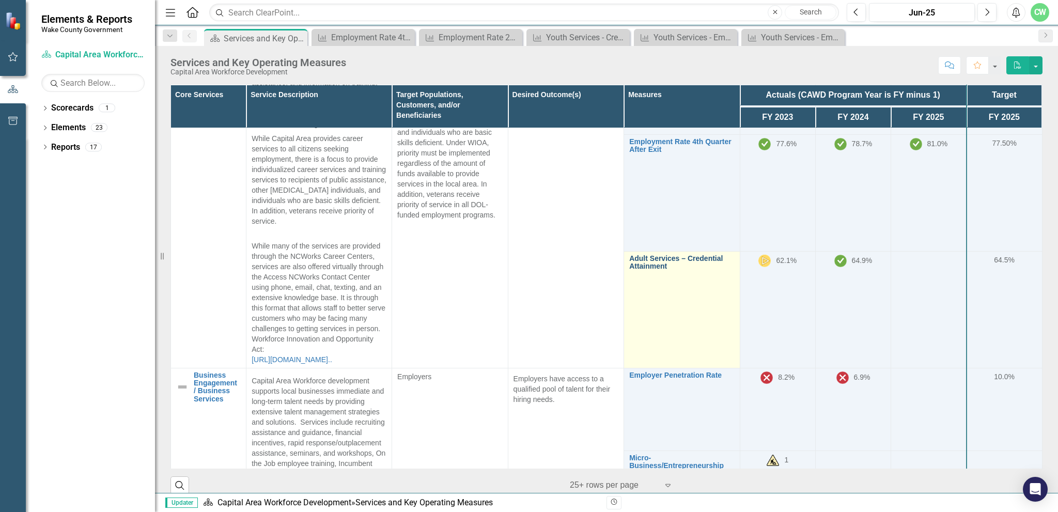
click at [638, 258] on link "Adult Services – Credential Attainment" at bounding box center [681, 263] width 105 height 16
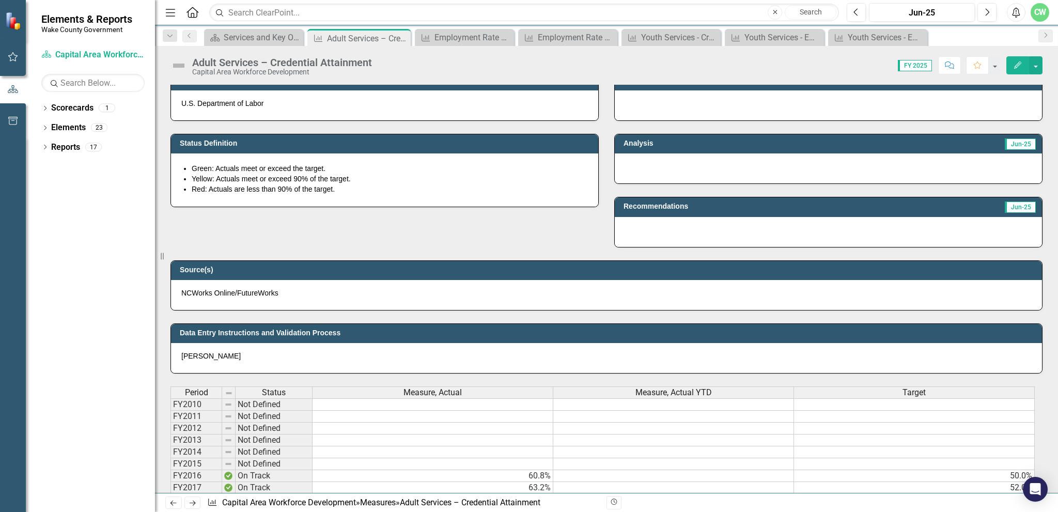
scroll to position [517, 0]
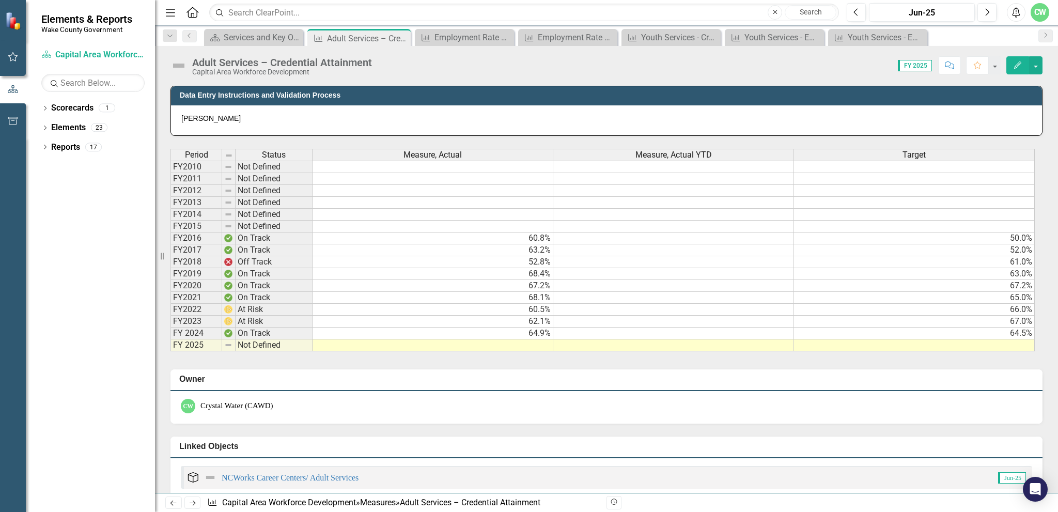
click at [513, 295] on td "68.1%" at bounding box center [433, 298] width 241 height 12
click at [402, 36] on icon "Close" at bounding box center [401, 38] width 10 height 8
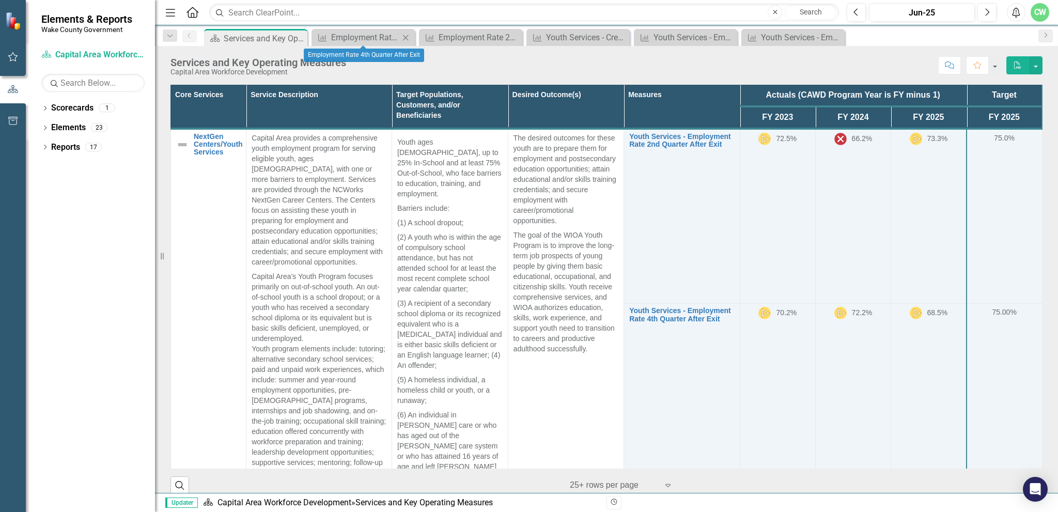
click at [406, 35] on icon "Close" at bounding box center [406, 38] width 10 height 8
click at [407, 32] on div "Close" at bounding box center [405, 37] width 13 height 13
click at [408, 35] on icon at bounding box center [406, 38] width 6 height 6
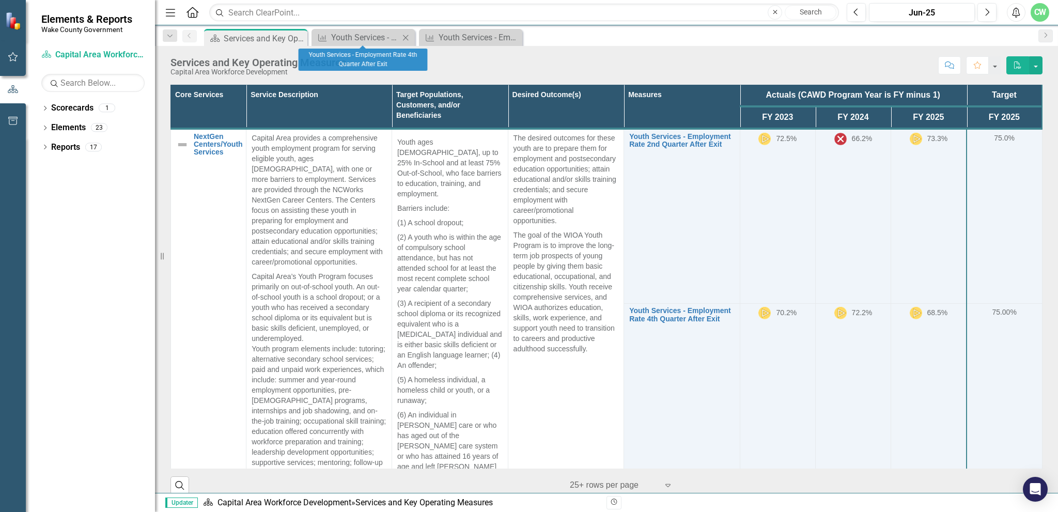
click at [405, 35] on icon "Close" at bounding box center [406, 38] width 10 height 8
click at [407, 37] on icon "Close" at bounding box center [406, 38] width 10 height 8
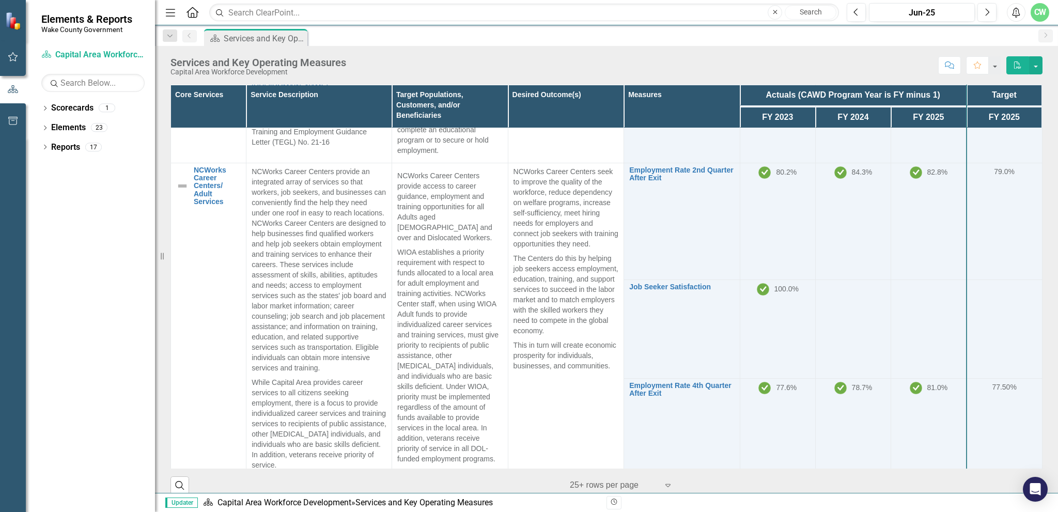
scroll to position [465, 0]
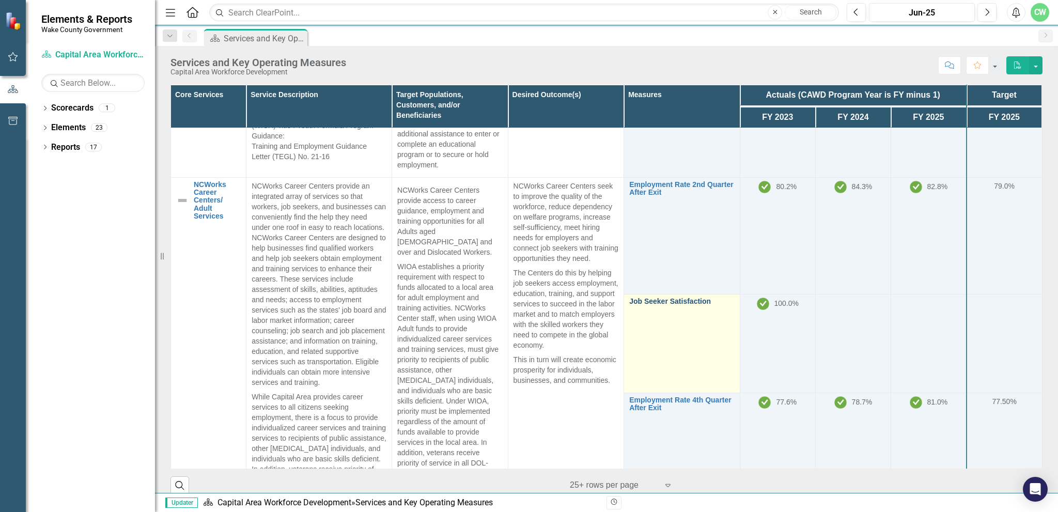
click at [653, 298] on link "Job Seeker Satisfaction" at bounding box center [681, 302] width 105 height 8
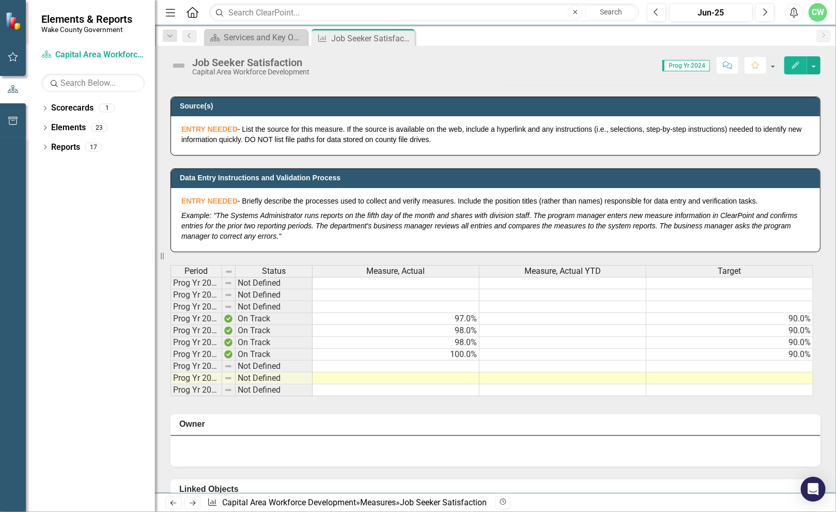
scroll to position [413, 0]
